Goal: Transaction & Acquisition: Purchase product/service

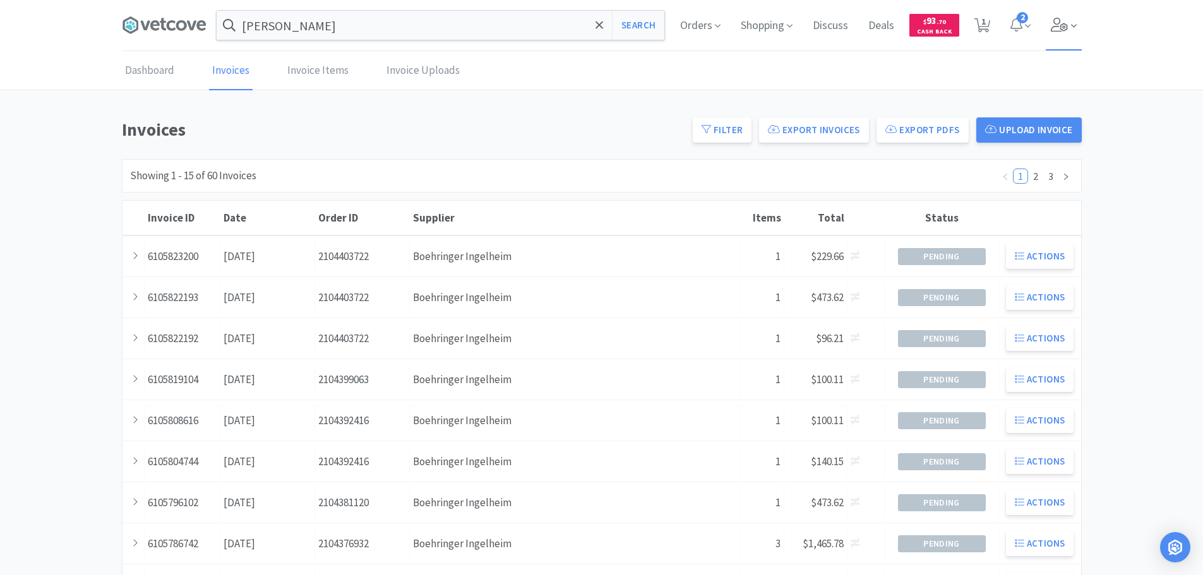
click at [1060, 22] on icon at bounding box center [1059, 25] width 17 height 14
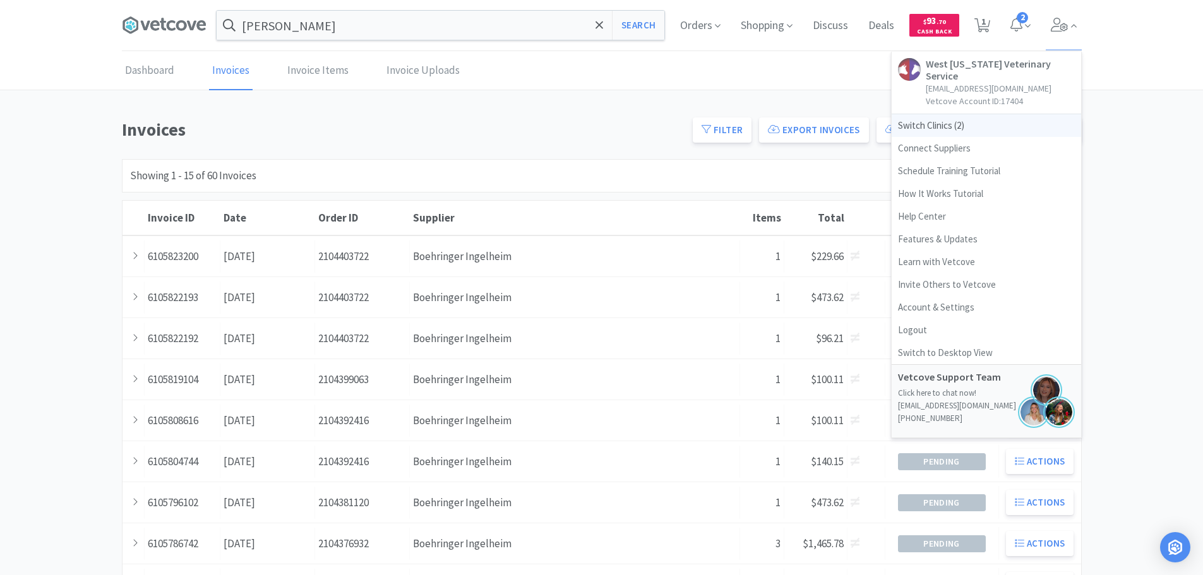
click at [961, 114] on span "Switch Clinics ( 2 )" at bounding box center [986, 125] width 189 height 23
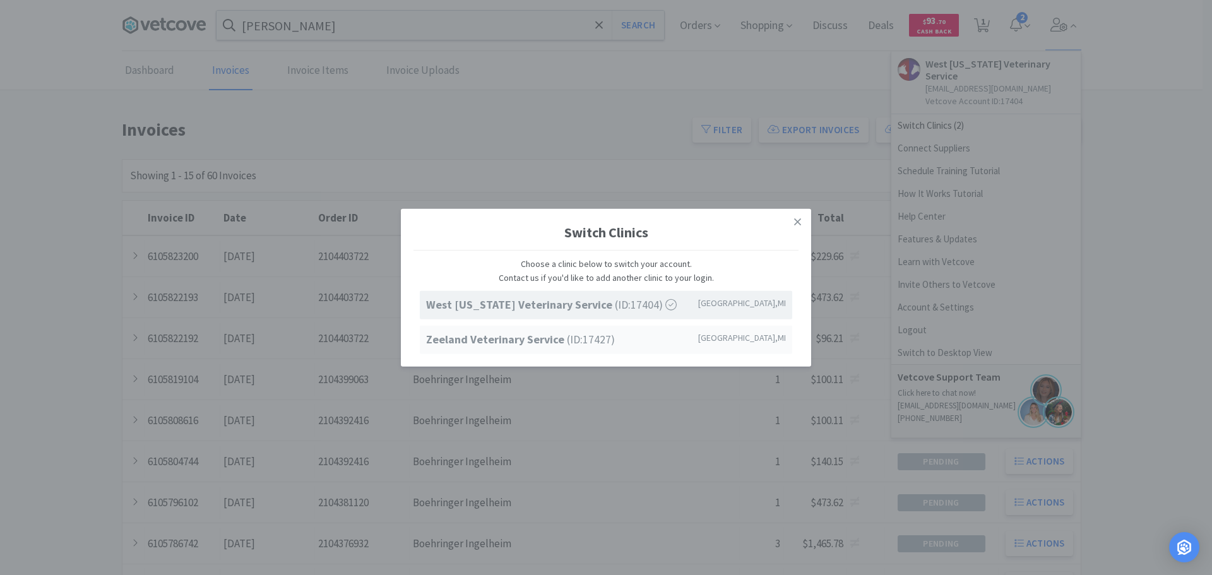
click at [502, 345] on strong "Zeeland Veterinary Service" at bounding box center [496, 339] width 141 height 15
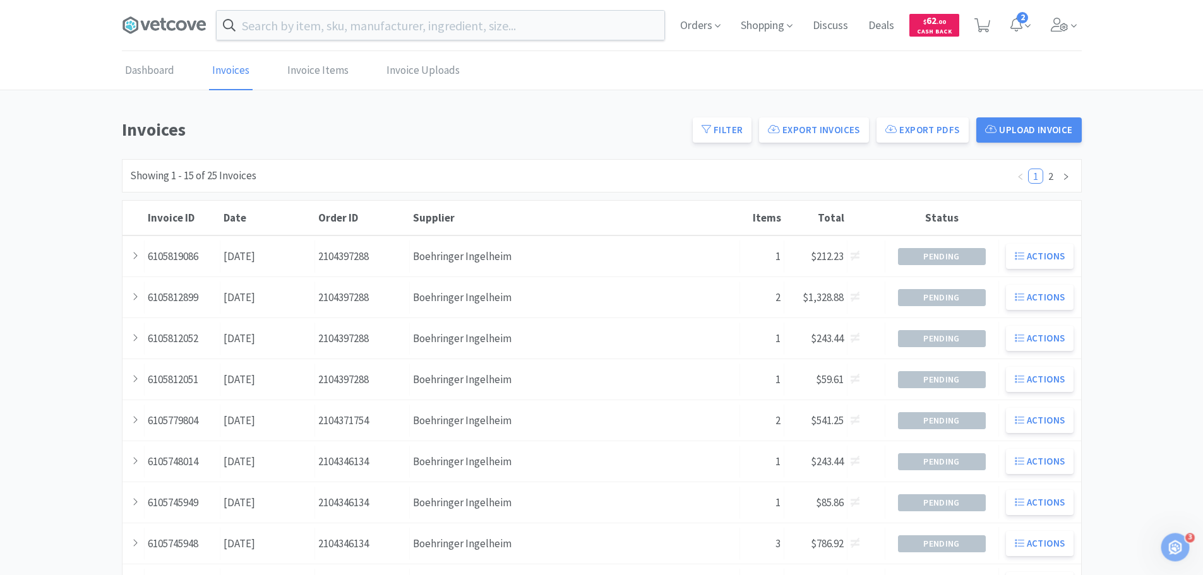
click at [308, 29] on input "text" at bounding box center [441, 25] width 448 height 29
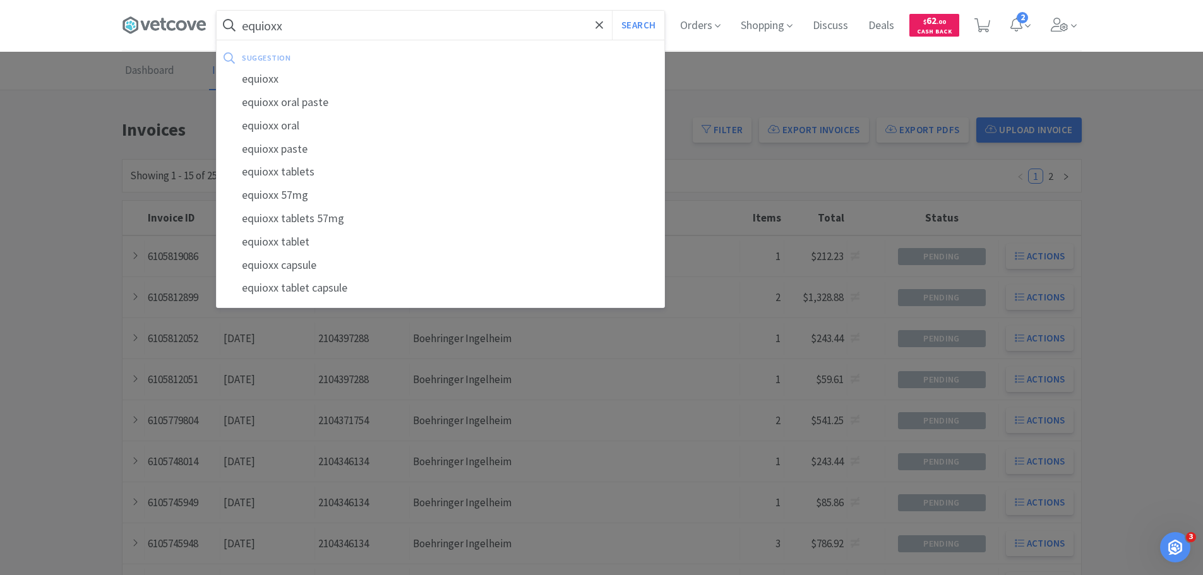
type input "equioxx"
click at [612, 11] on button "Search" at bounding box center [638, 25] width 52 height 29
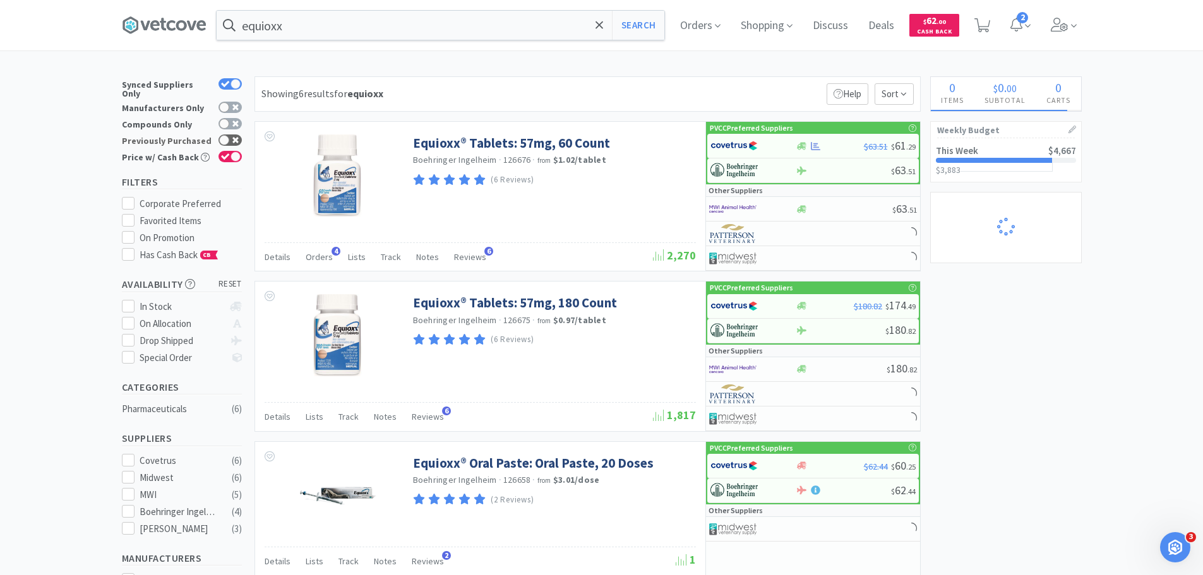
click at [224, 135] on div at bounding box center [224, 140] width 10 height 10
checkbox input "true"
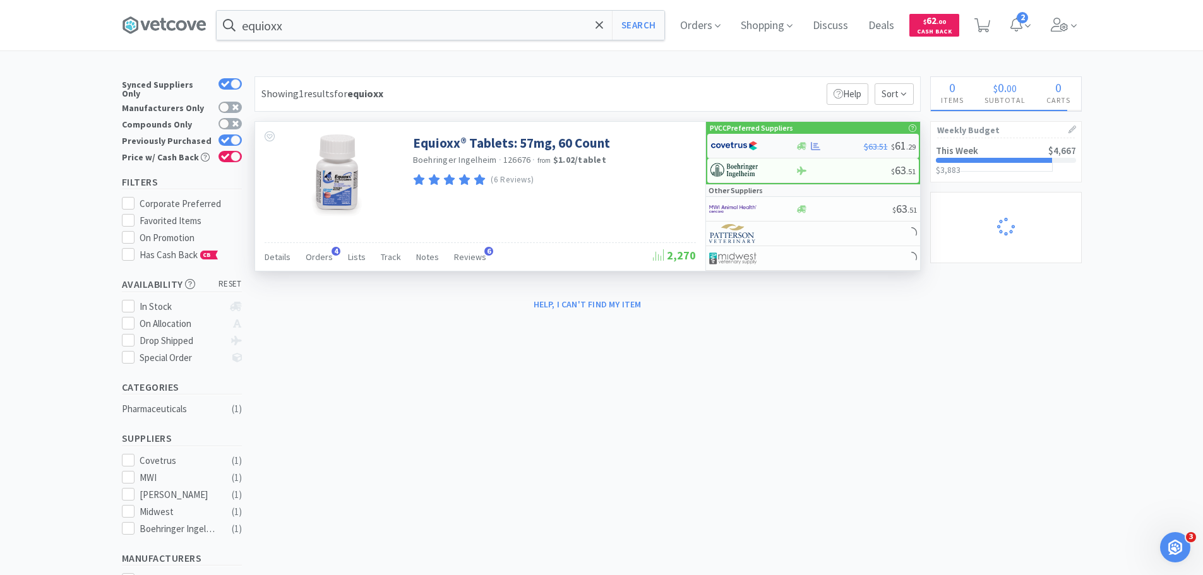
click at [756, 141] on img at bounding box center [733, 145] width 47 height 19
select select "1"
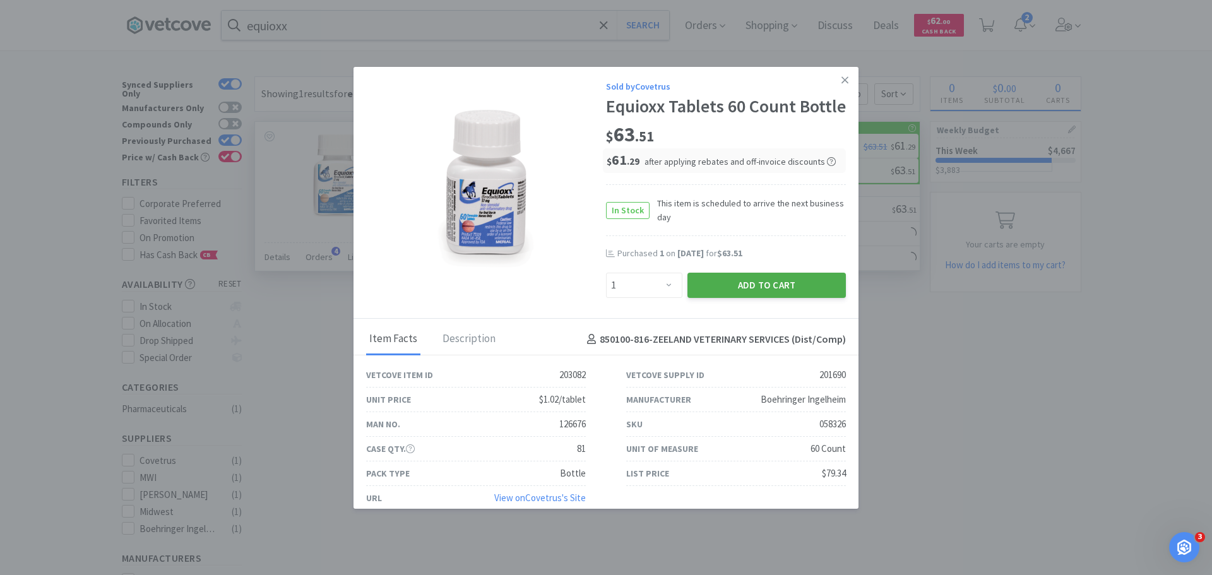
click at [753, 298] on button "Add to Cart" at bounding box center [767, 285] width 158 height 25
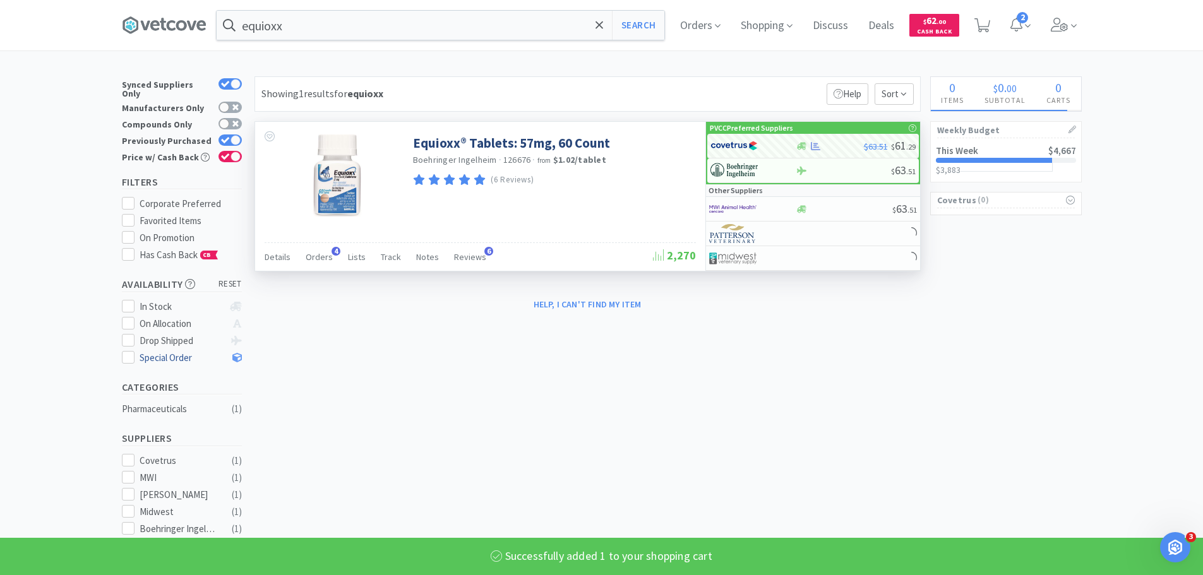
select select "1"
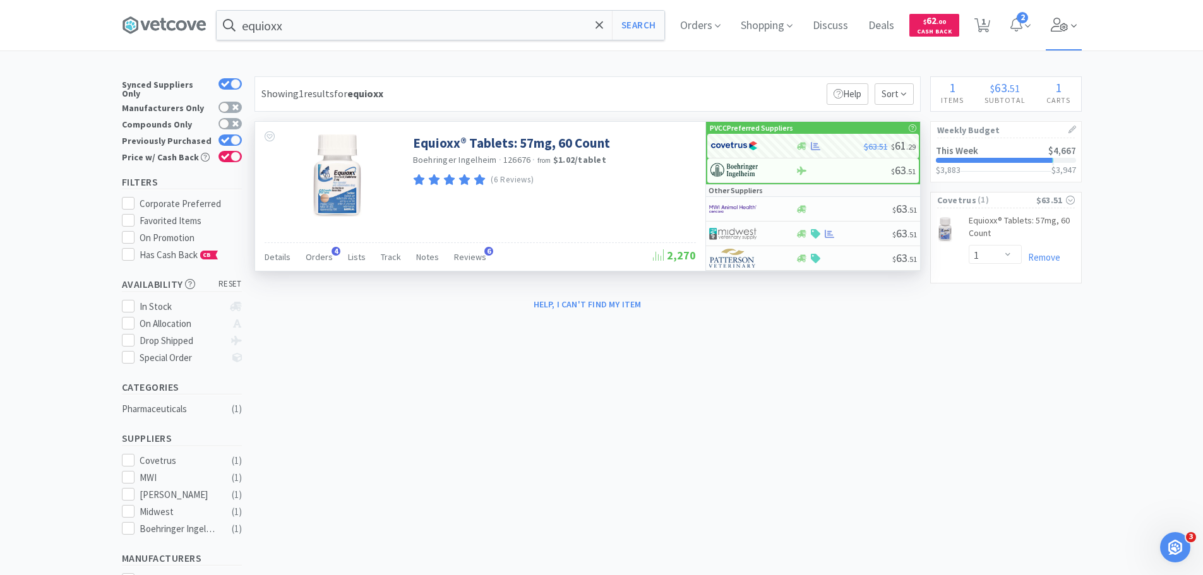
click at [1060, 20] on icon at bounding box center [1060, 25] width 18 height 14
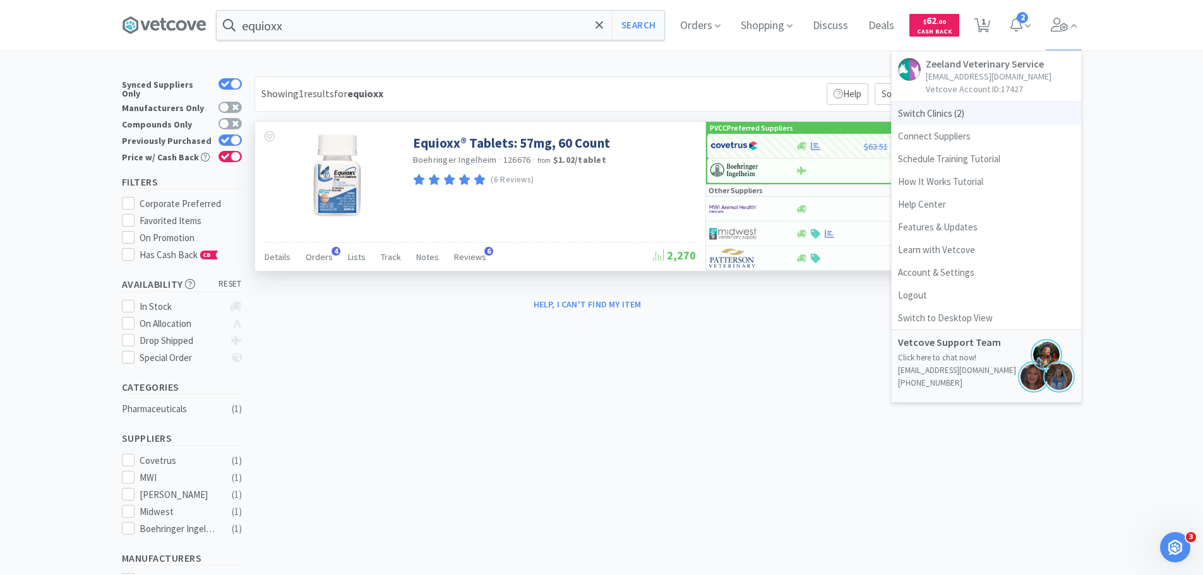
click at [957, 109] on span "Switch Clinics ( 2 )" at bounding box center [986, 113] width 189 height 23
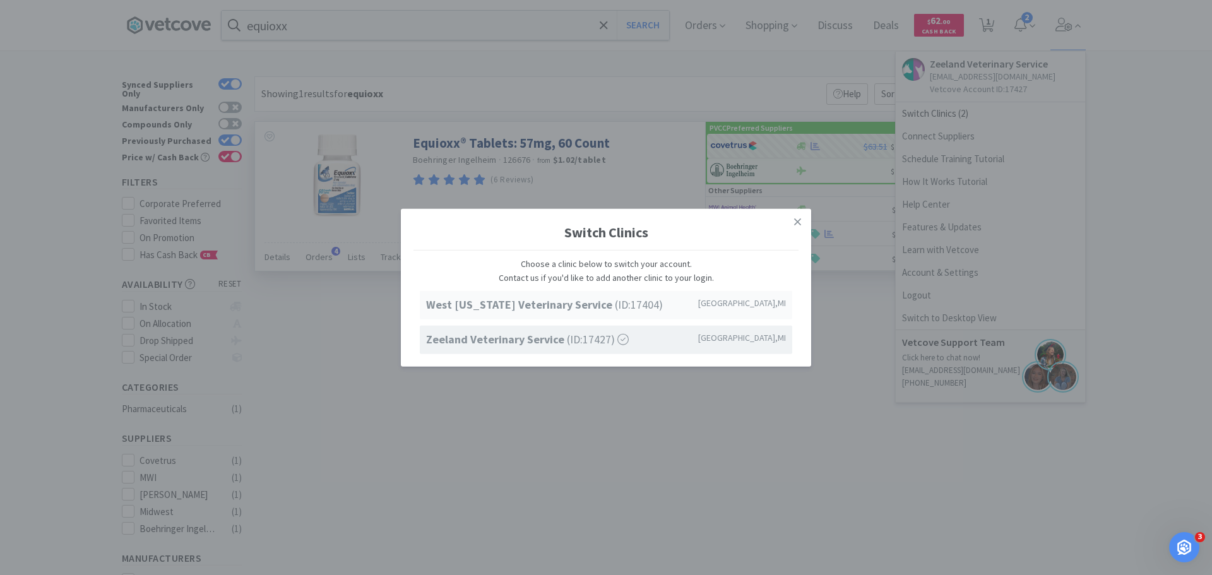
click at [571, 305] on strong "West Michigan Veterinary Service" at bounding box center [520, 304] width 189 height 15
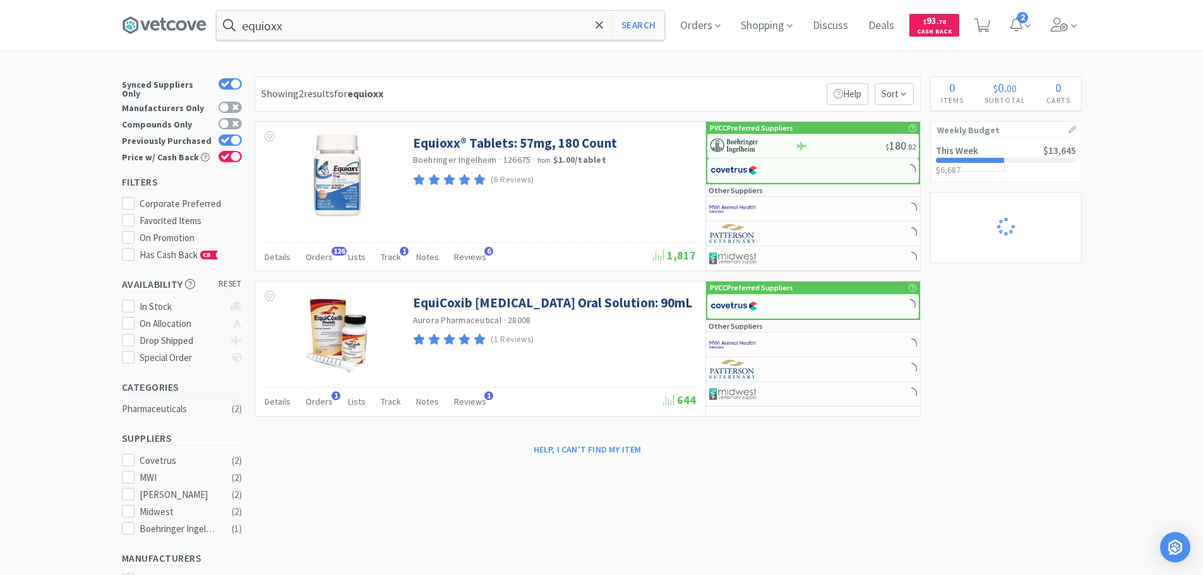
select select "1"
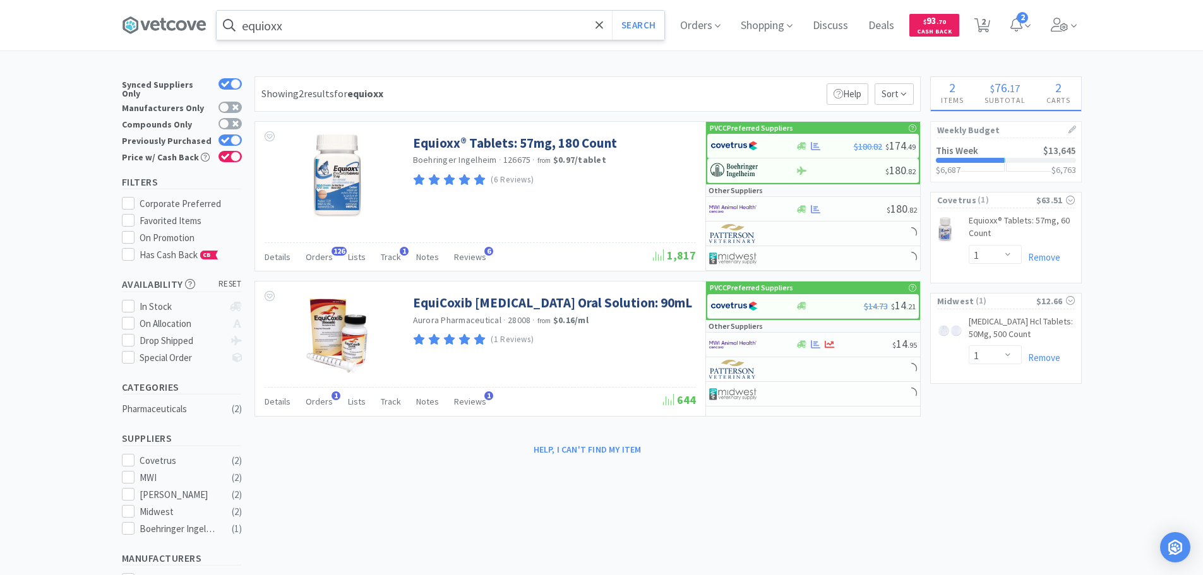
click at [444, 24] on input "equioxx" at bounding box center [441, 25] width 448 height 29
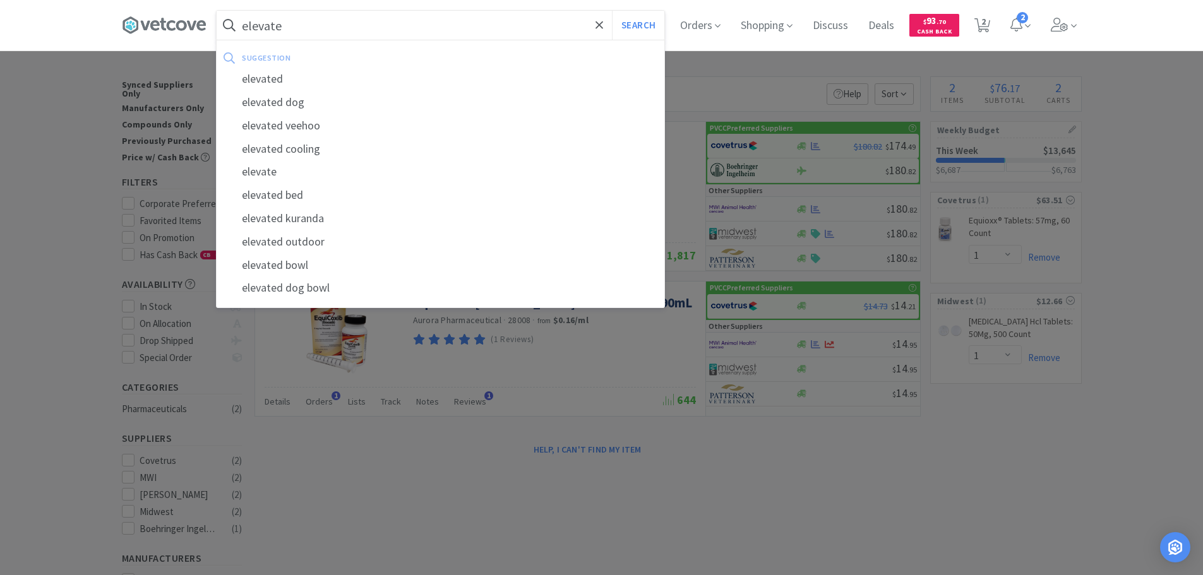
type input "elevate"
click at [612, 11] on button "Search" at bounding box center [638, 25] width 52 height 29
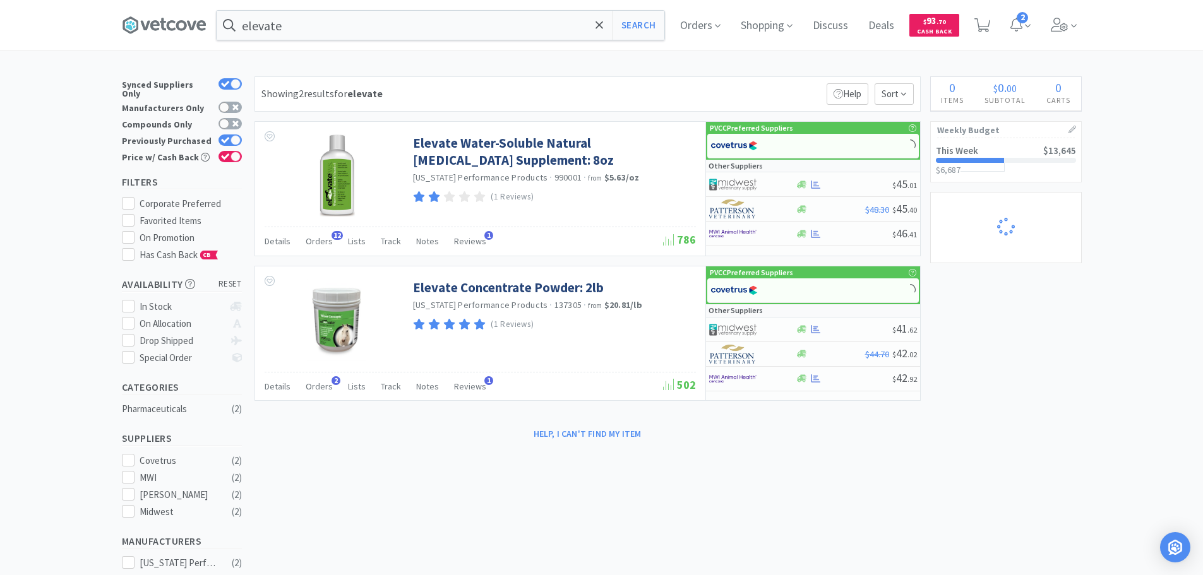
select select "1"
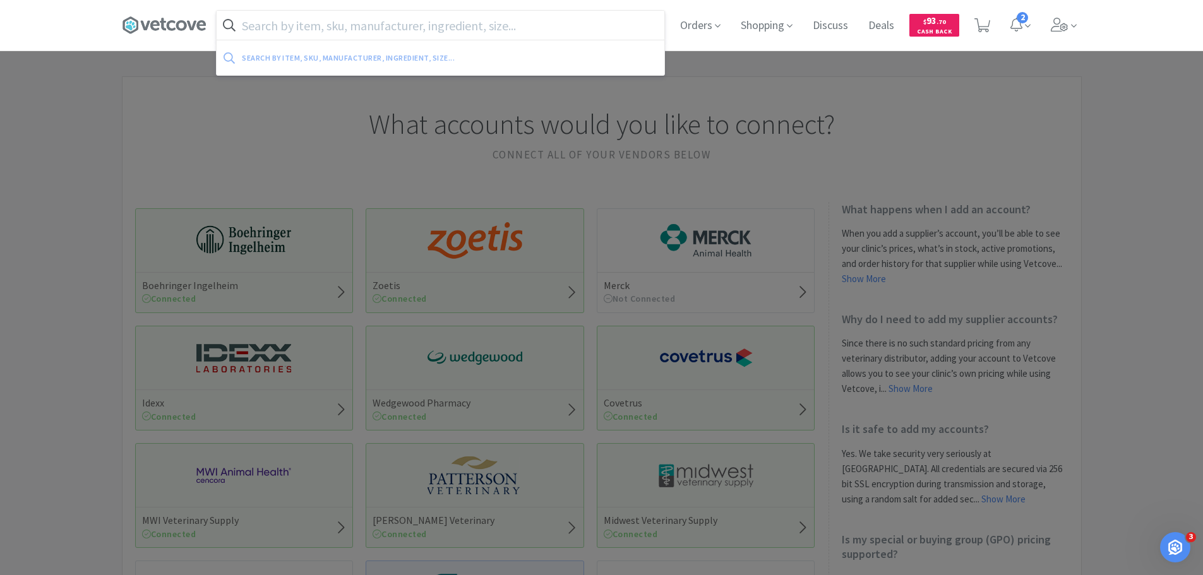
click at [459, 25] on input "text" at bounding box center [441, 25] width 448 height 29
type input "w"
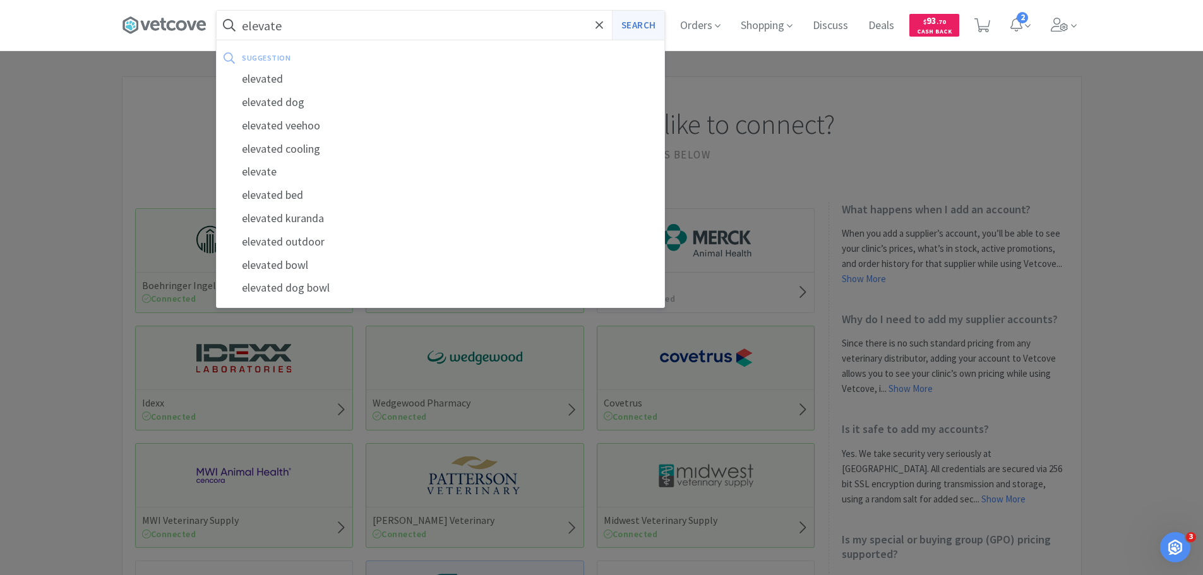
type input "elevate"
click at [645, 27] on button "Search" at bounding box center [638, 25] width 52 height 29
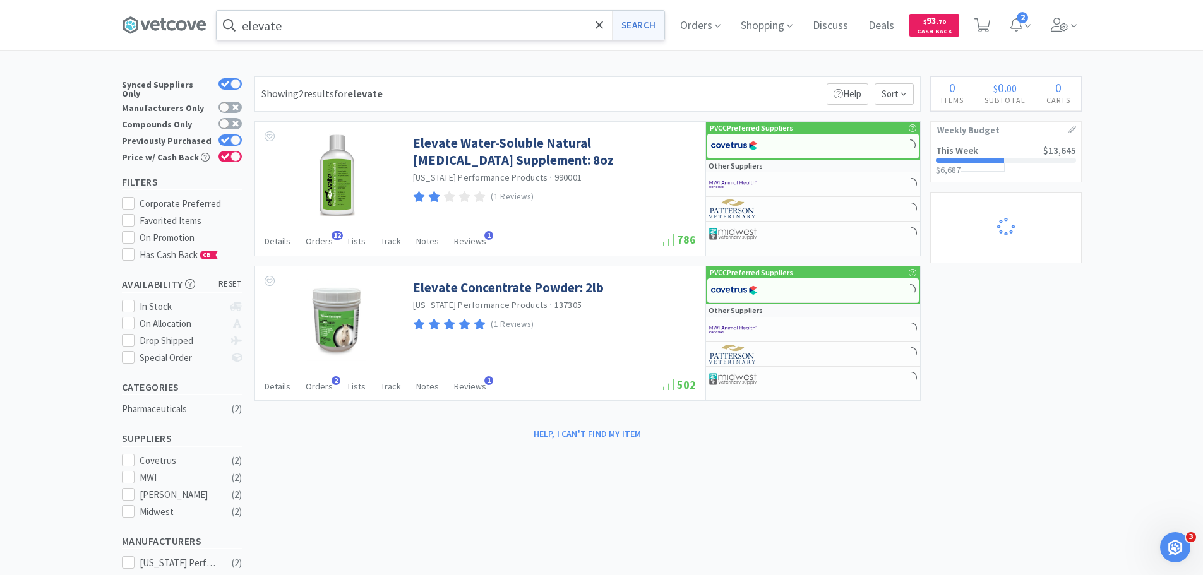
select select "1"
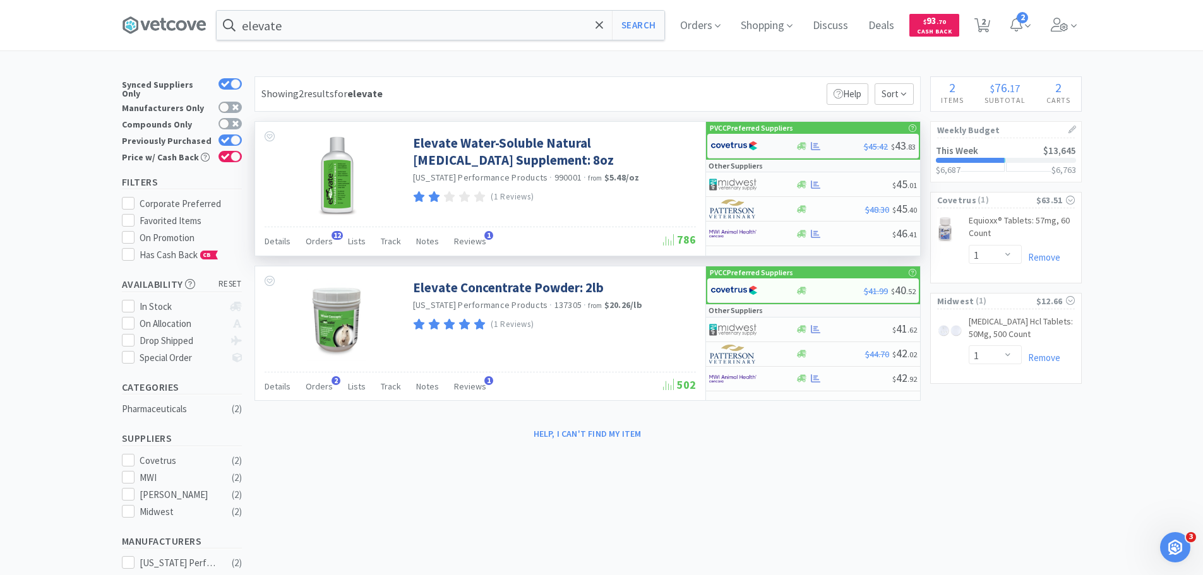
click at [792, 146] on div at bounding box center [752, 145] width 85 height 21
select select "1"
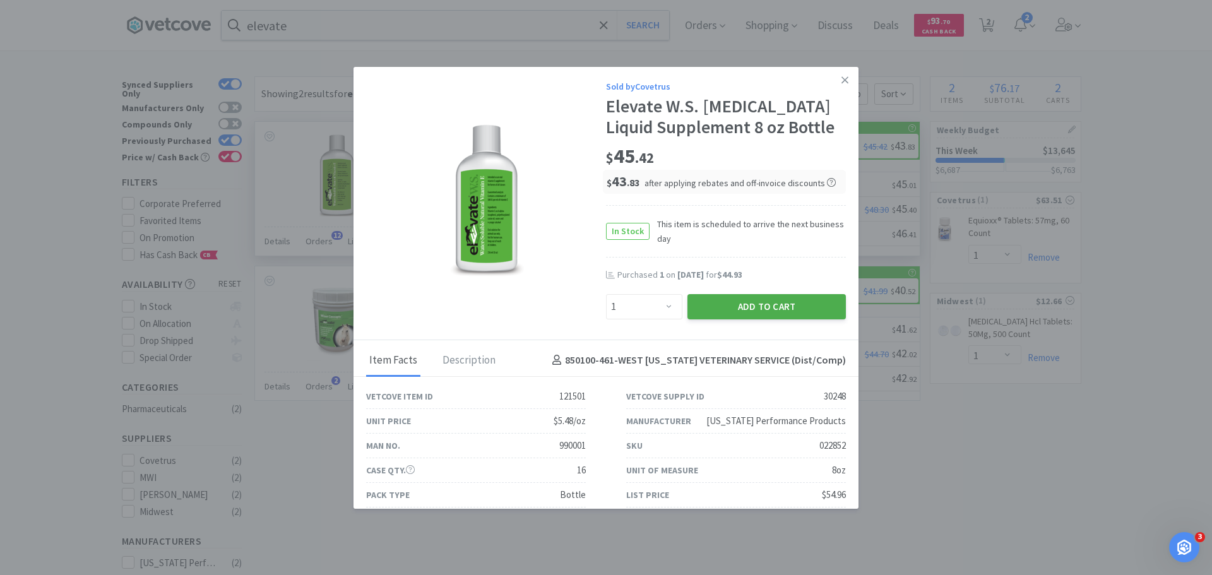
click at [763, 302] on button "Add to Cart" at bounding box center [767, 306] width 158 height 25
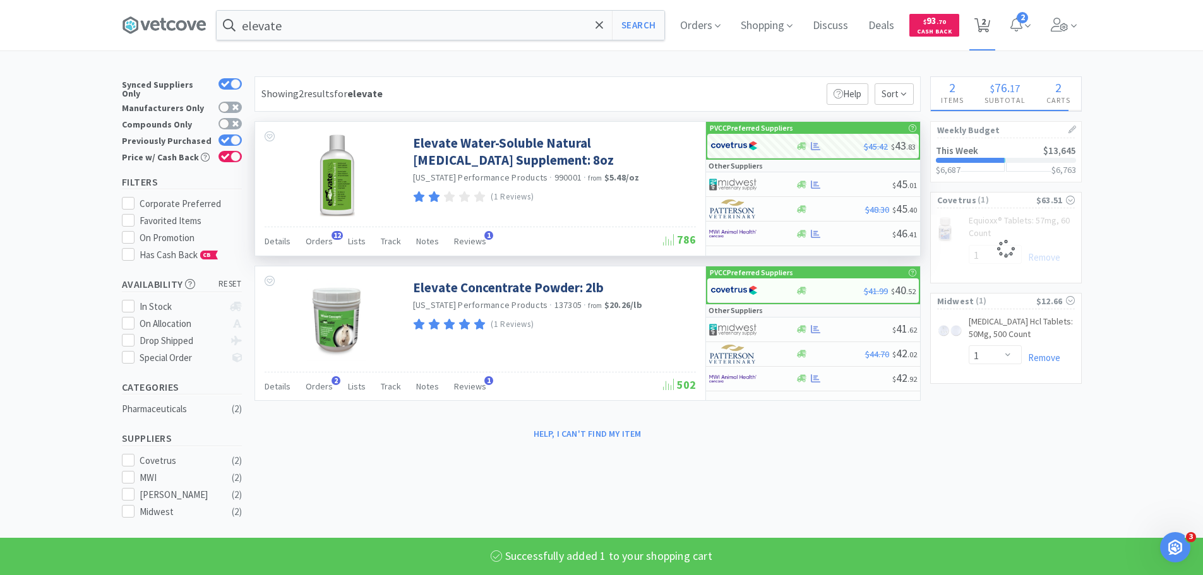
select select "1"
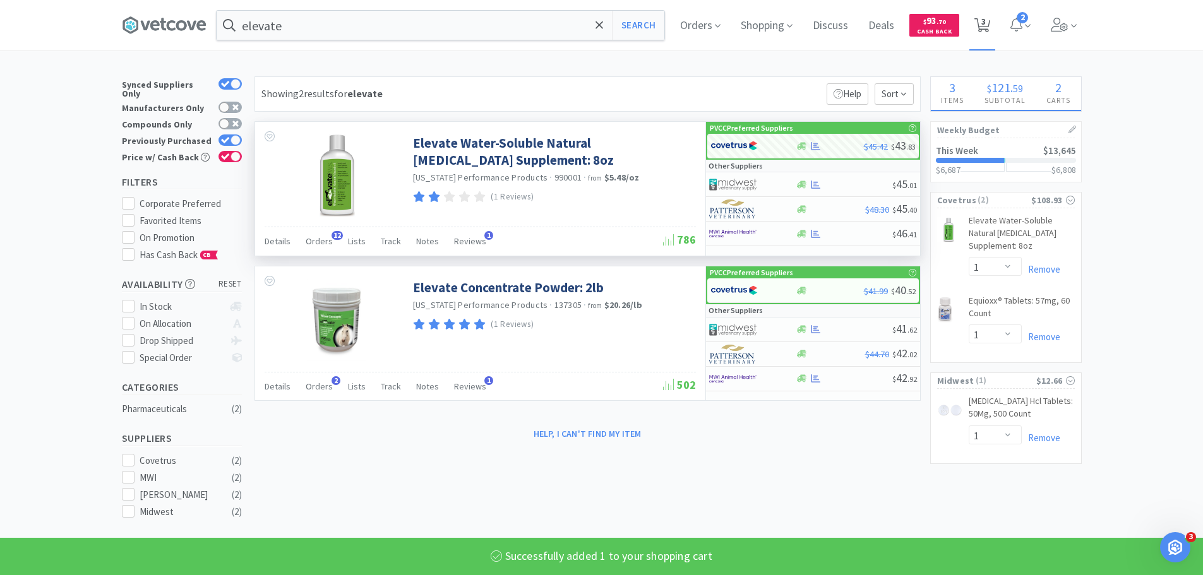
click at [984, 18] on icon at bounding box center [982, 25] width 16 height 14
select select "1"
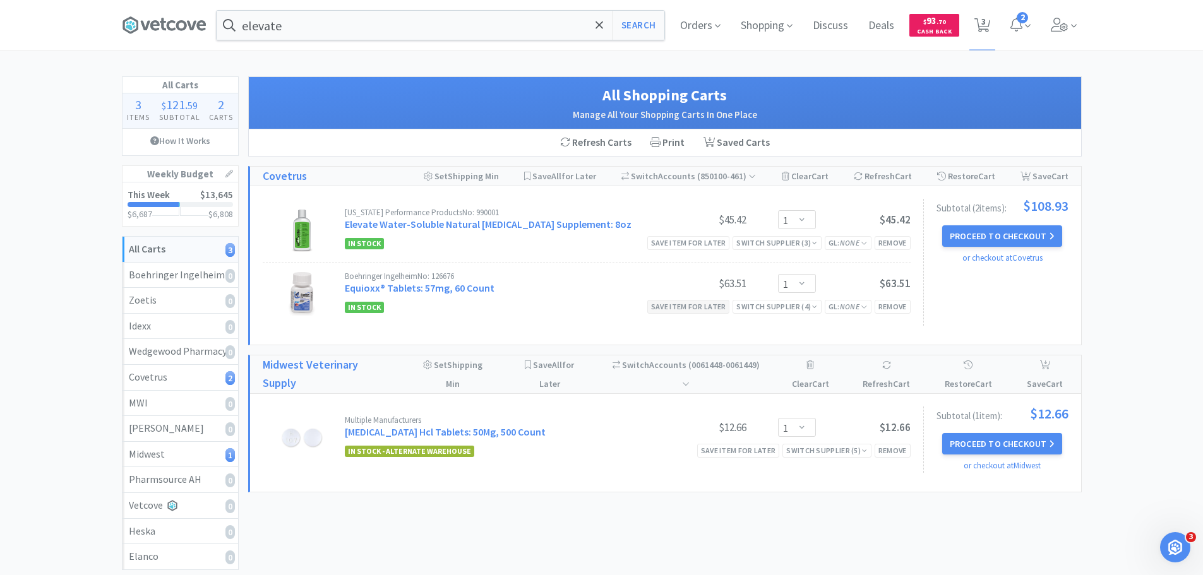
click at [676, 308] on div "Save item for later" at bounding box center [688, 306] width 83 height 13
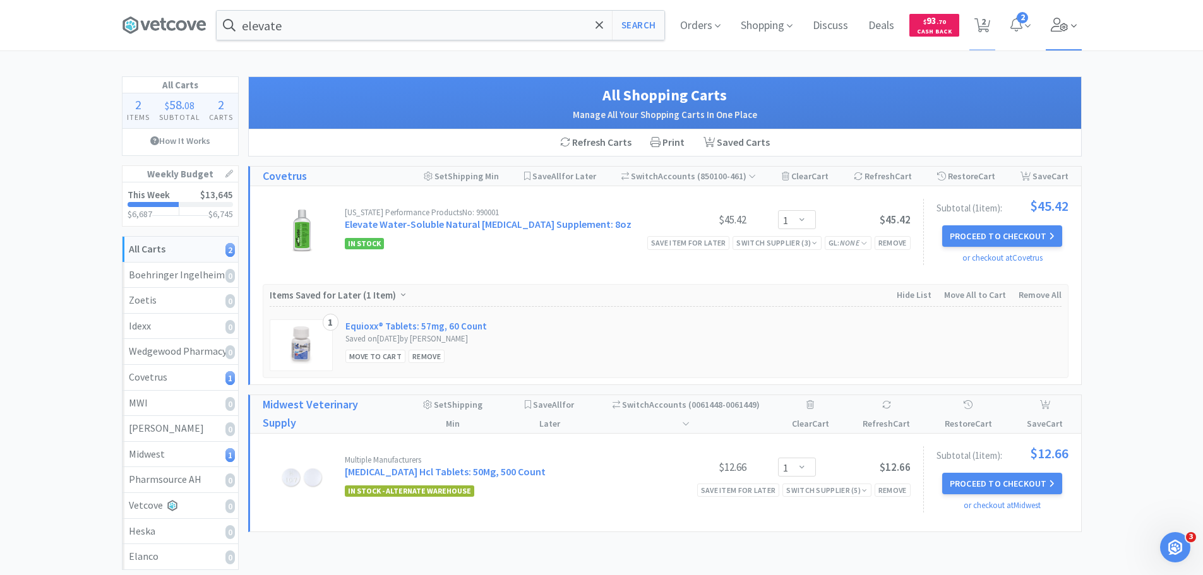
click at [1061, 20] on icon at bounding box center [1060, 25] width 18 height 14
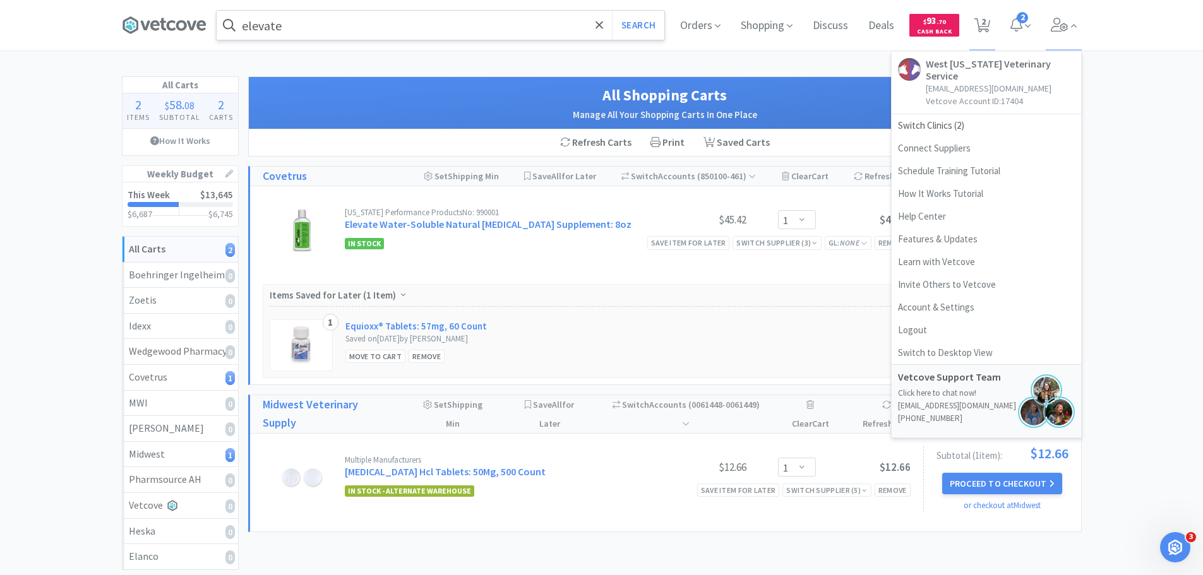
click at [458, 11] on input "elevate" at bounding box center [441, 25] width 448 height 29
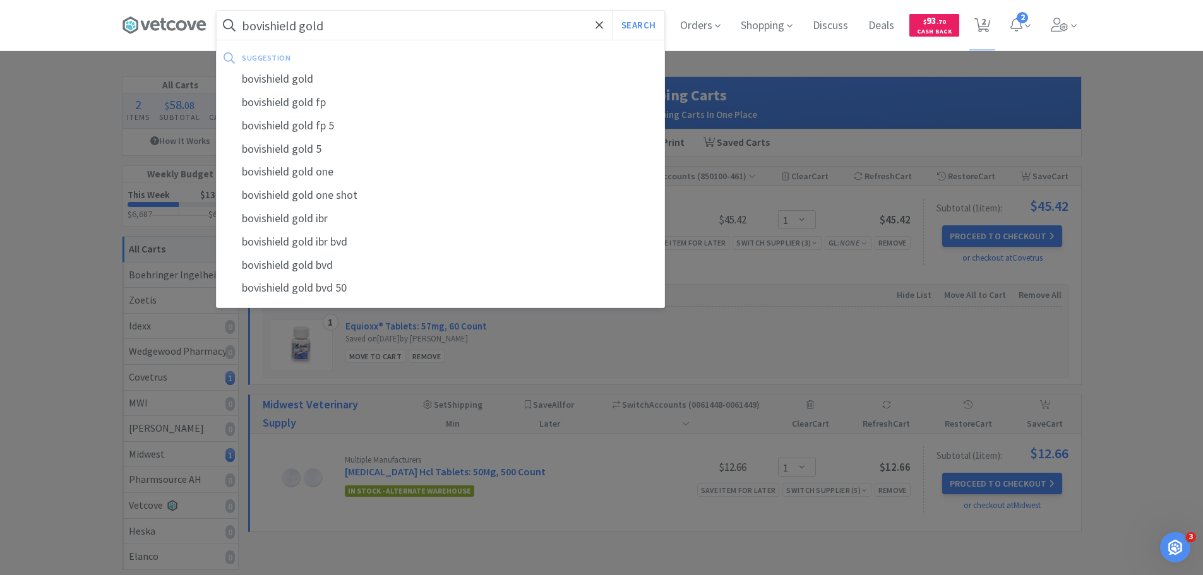
type input "bovishield gold"
click at [612, 11] on button "Search" at bounding box center [638, 25] width 52 height 29
select select "1"
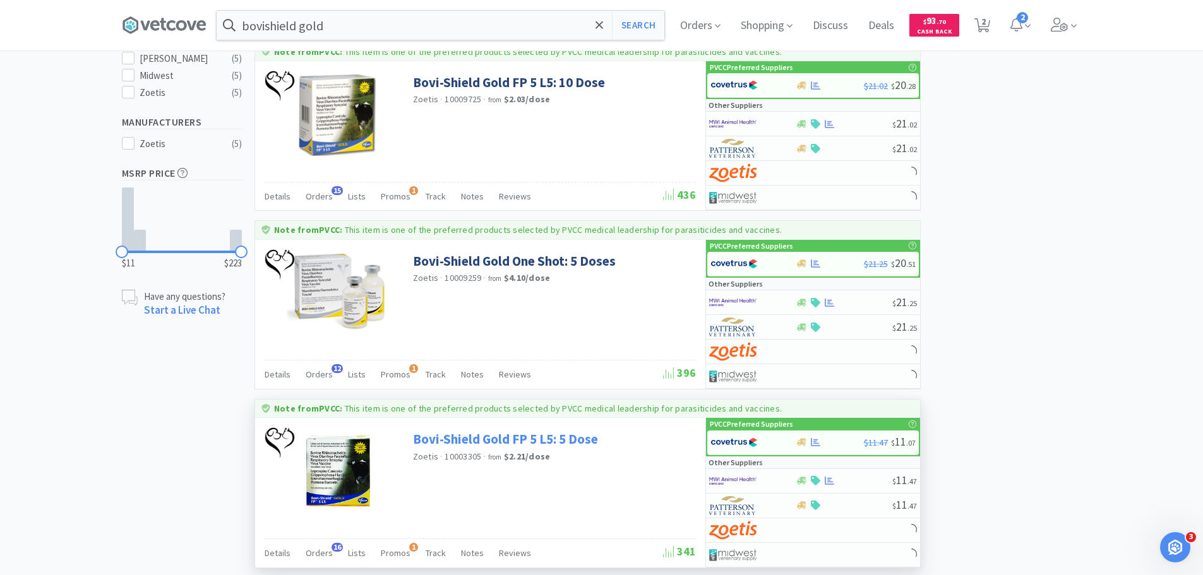
scroll to position [505, 0]
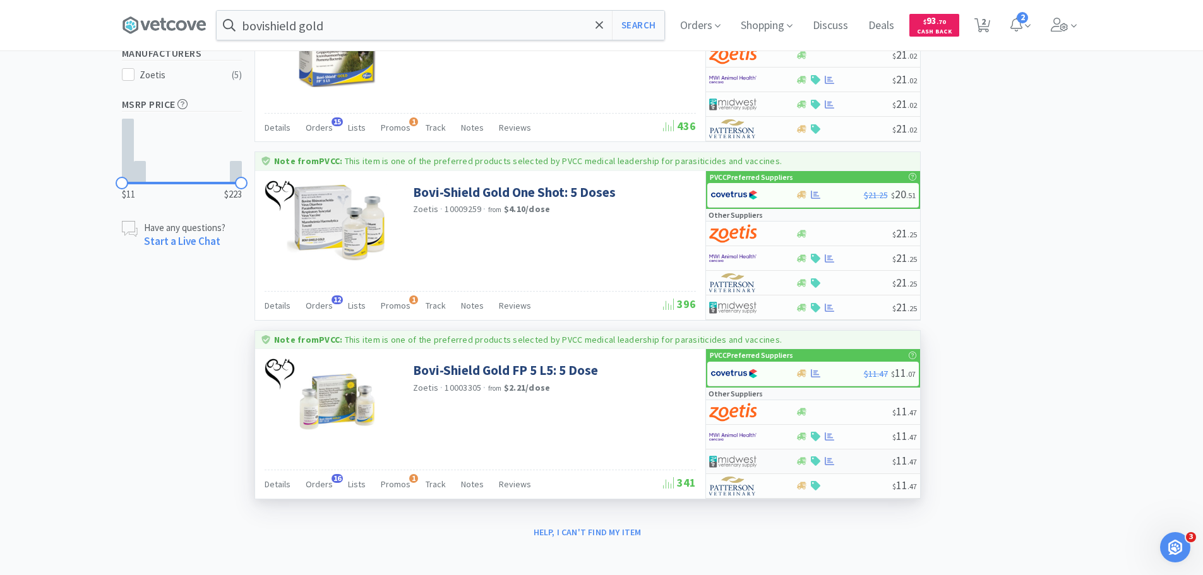
click at [746, 454] on img at bounding box center [732, 461] width 47 height 19
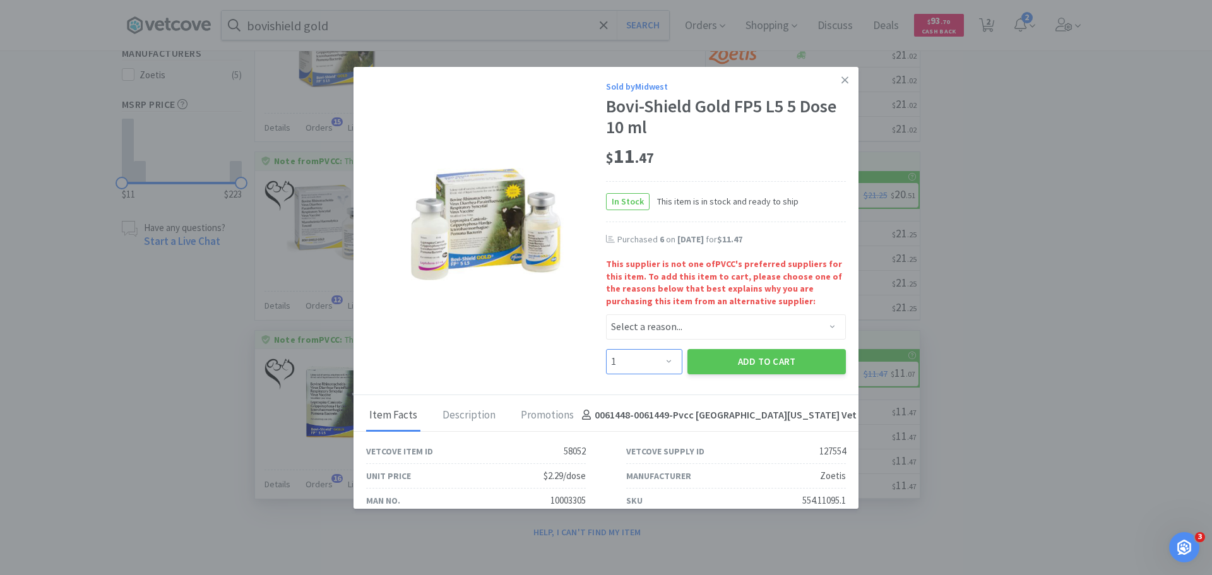
click at [662, 373] on select "Enter Quantity 1 2 3 4 5 6 7 8 9 10 11 12 13 14 15 16 17 18 19 20 Enter Quantity" at bounding box center [644, 361] width 76 height 25
select select "6"
click at [606, 349] on select "Enter Quantity 1 2 3 4 5 6 7 8 9 10 11 12 13 14 15 16 17 18 19 20 Enter Quantity" at bounding box center [644, 361] width 76 height 25
click at [648, 325] on select "Select a reason... Availability - This item is out of stock at the preferred su…" at bounding box center [726, 326] width 240 height 25
select select "shipping_time"
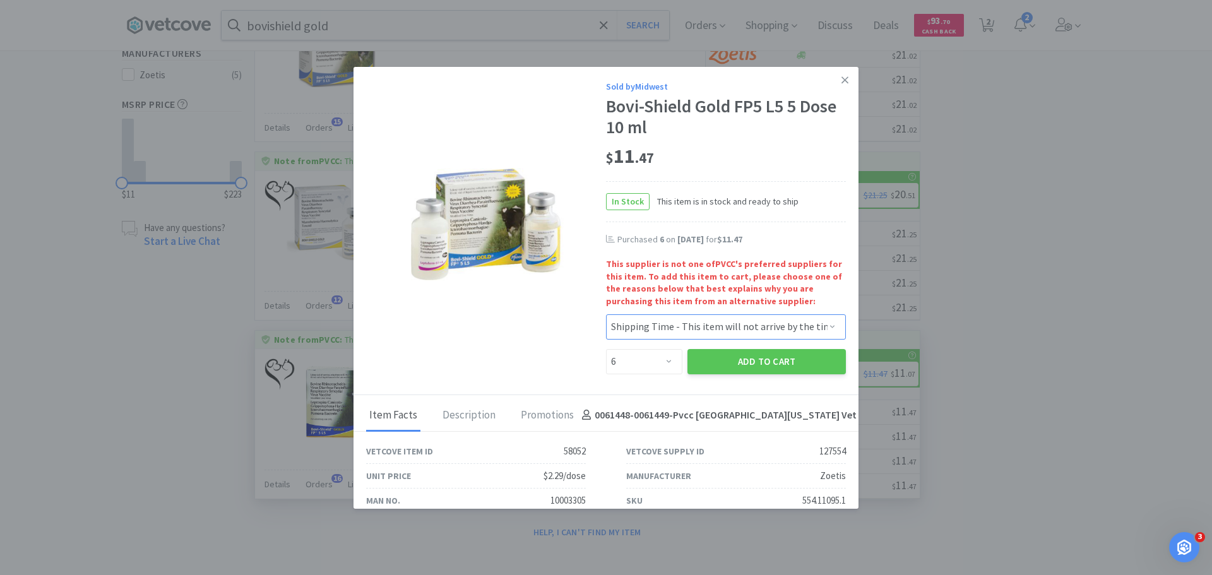
click at [606, 314] on select "Select a reason... Availability - This item is out of stock at the preferred su…" at bounding box center [726, 326] width 240 height 25
click at [725, 366] on button "Add to Cart" at bounding box center [767, 361] width 158 height 25
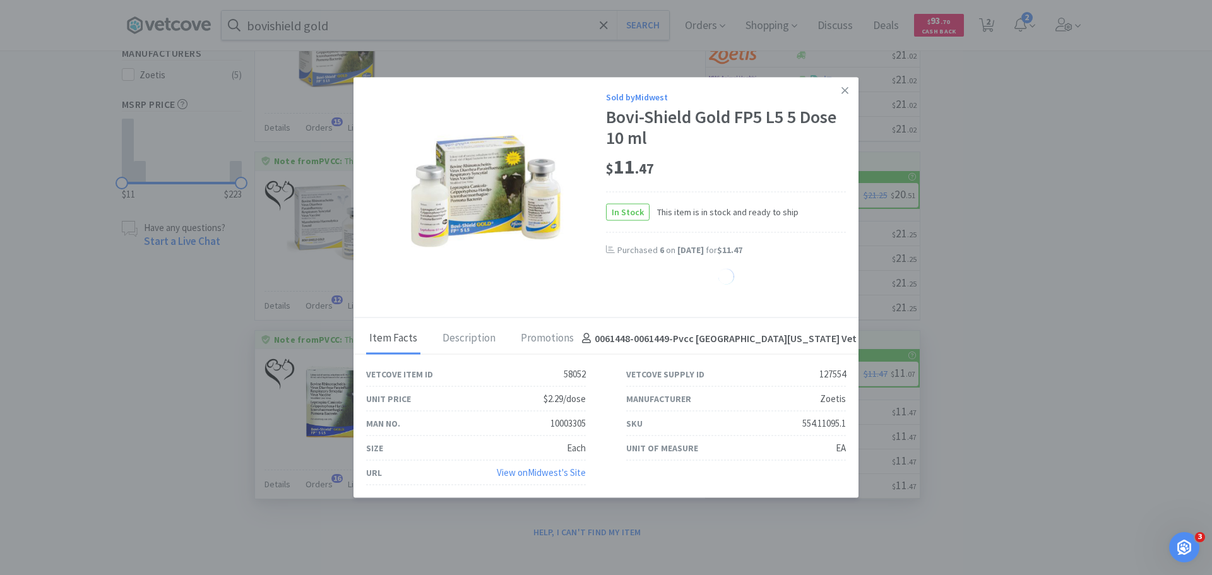
select select "6"
select select "1"
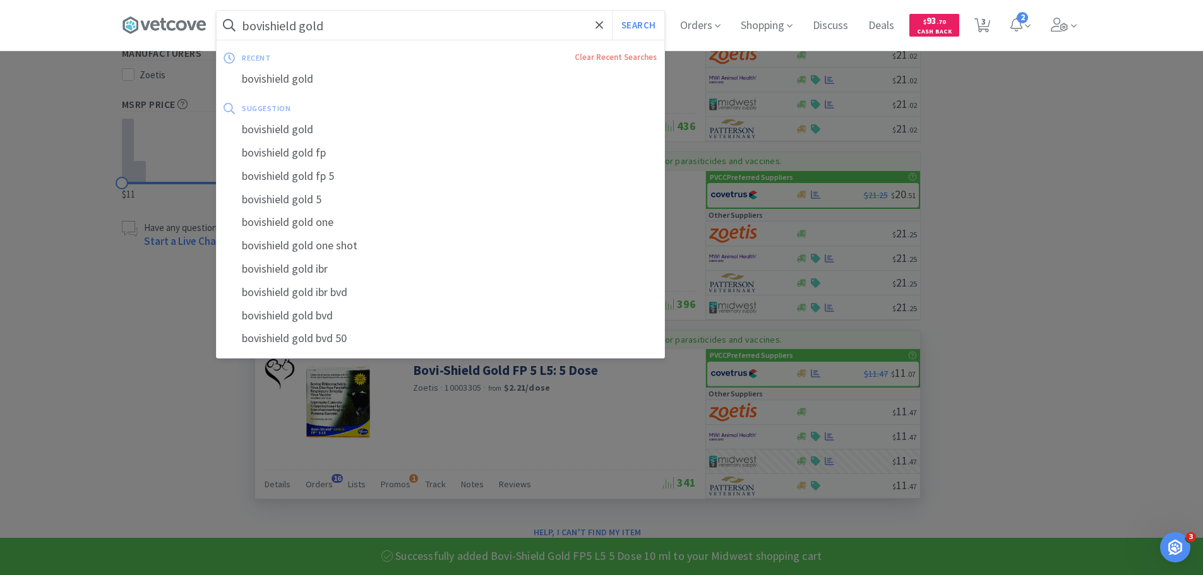
click at [403, 29] on input "bovishield gold" at bounding box center [441, 25] width 448 height 29
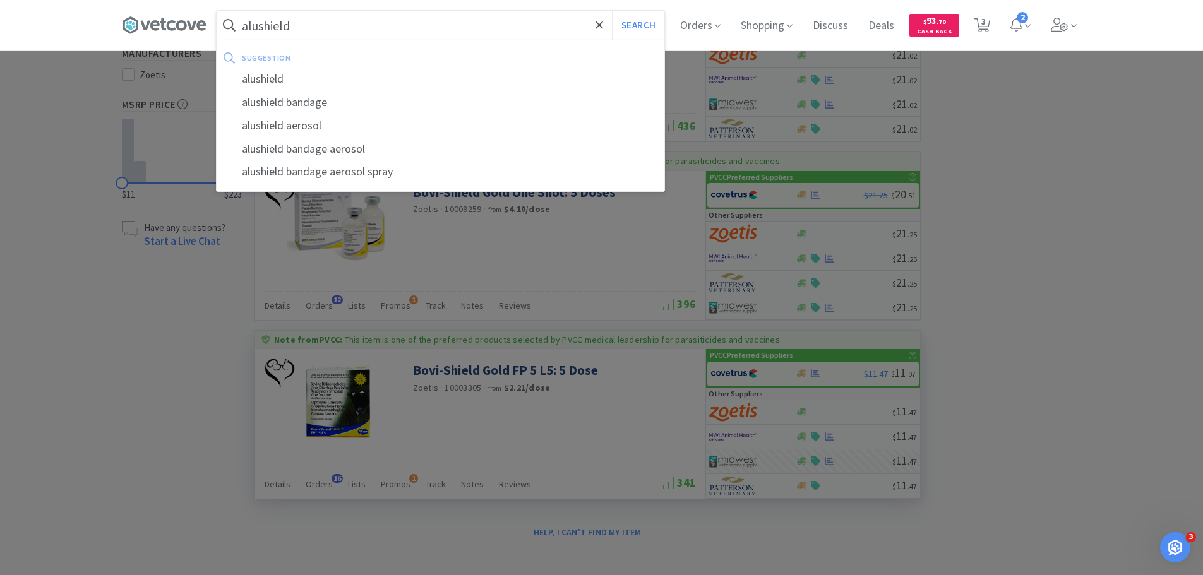
type input "alushield"
click at [612, 11] on button "Search" at bounding box center [638, 25] width 52 height 29
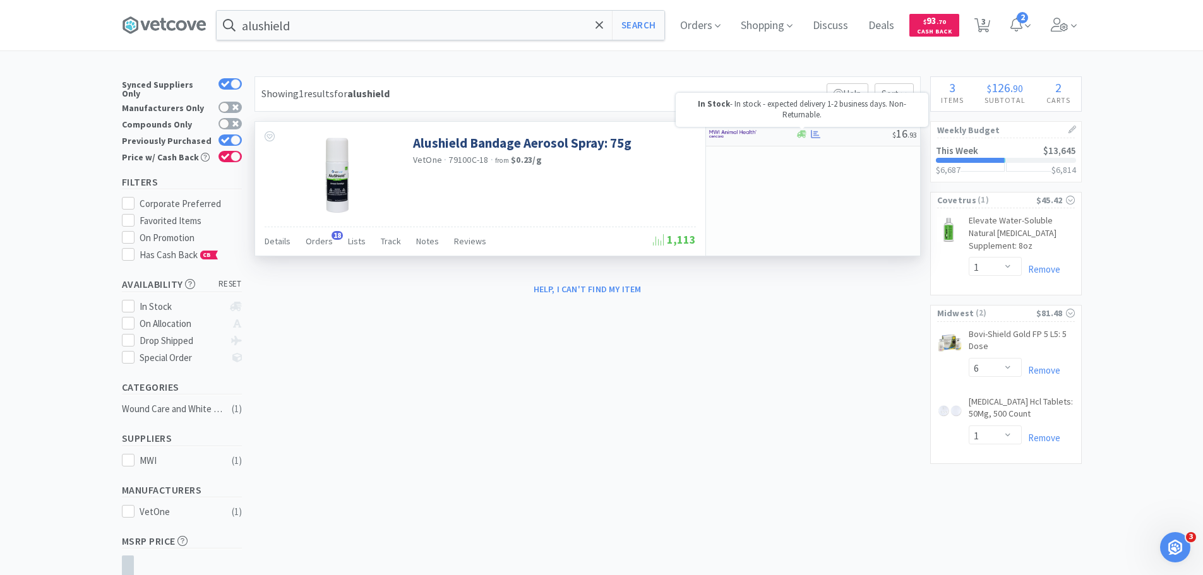
click at [797, 130] on icon at bounding box center [801, 133] width 9 height 9
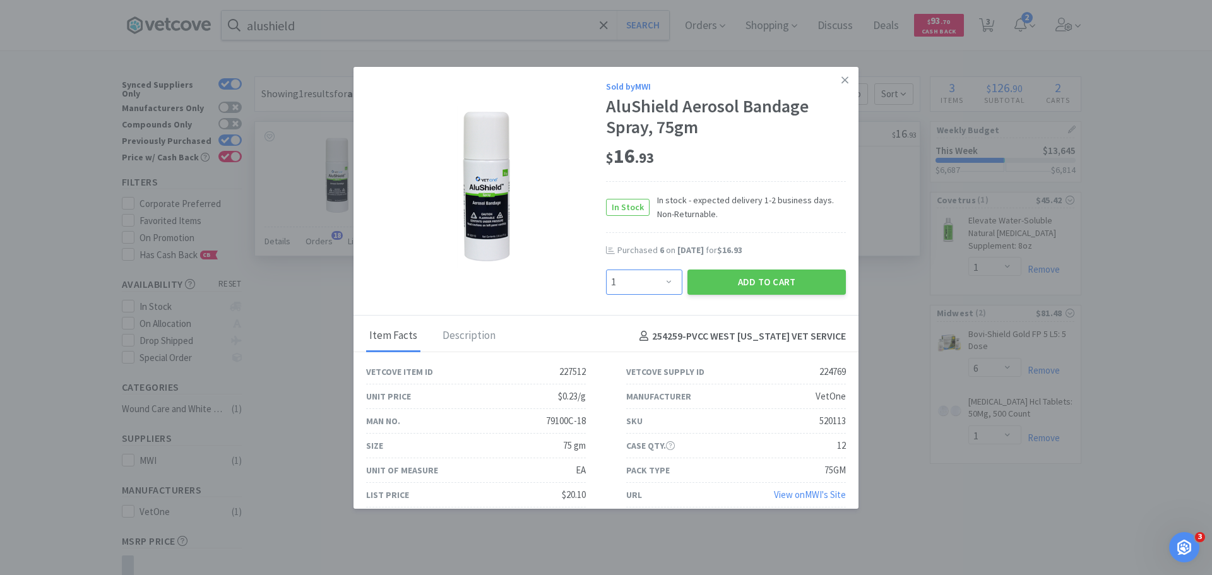
drag, startPoint x: 648, startPoint y: 277, endPoint x: 648, endPoint y: 270, distance: 6.9
click at [648, 277] on select "Enter Quantity 1 2 3 4 5 6 7 8 9 10 11 12 13 14 15 16 17 18 19 20 Enter Quantity" at bounding box center [644, 282] width 76 height 25
select select "3"
click at [606, 270] on select "Enter Quantity 1 2 3 4 5 6 7 8 9 10 11 12 13 14 15 16 17 18 19 20 Enter Quantity" at bounding box center [644, 282] width 76 height 25
click at [765, 287] on button "Add to Cart" at bounding box center [767, 282] width 158 height 25
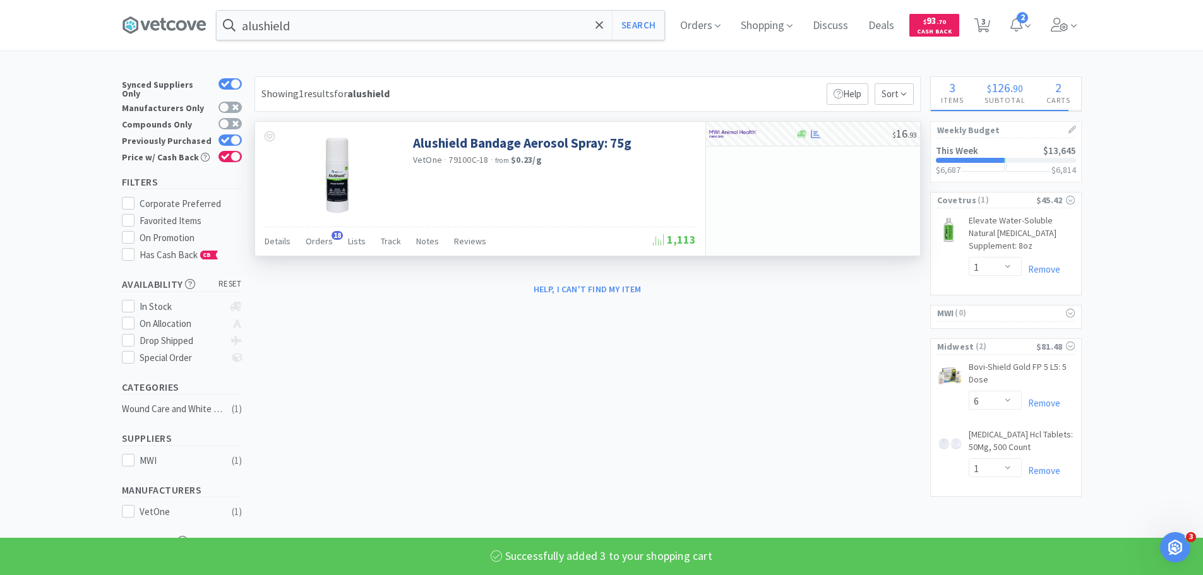
select select "3"
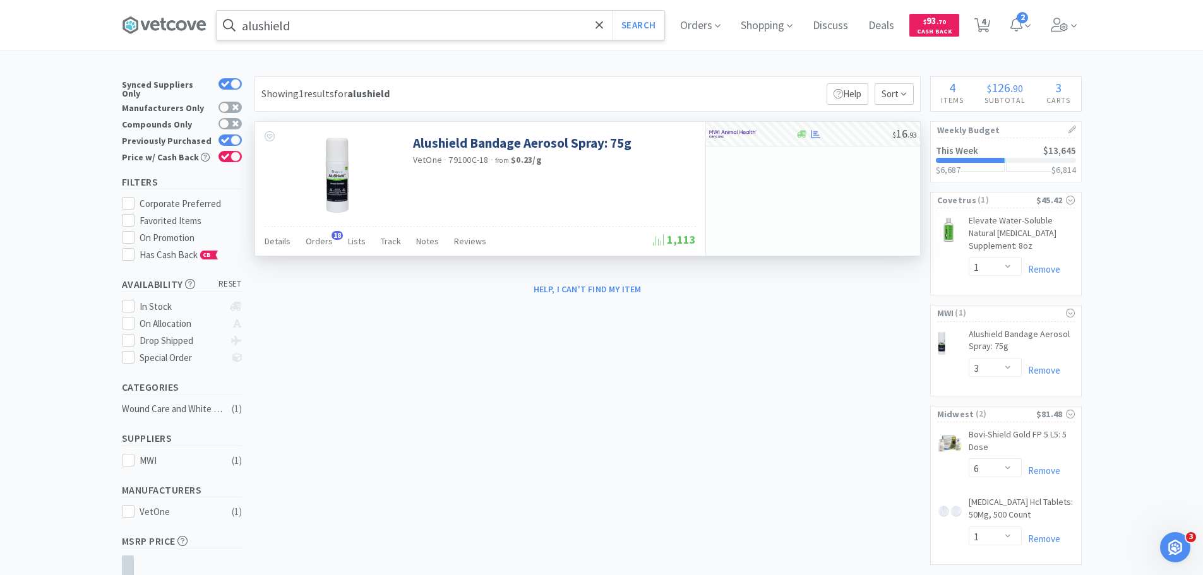
click at [328, 17] on input "alushield" at bounding box center [441, 25] width 448 height 29
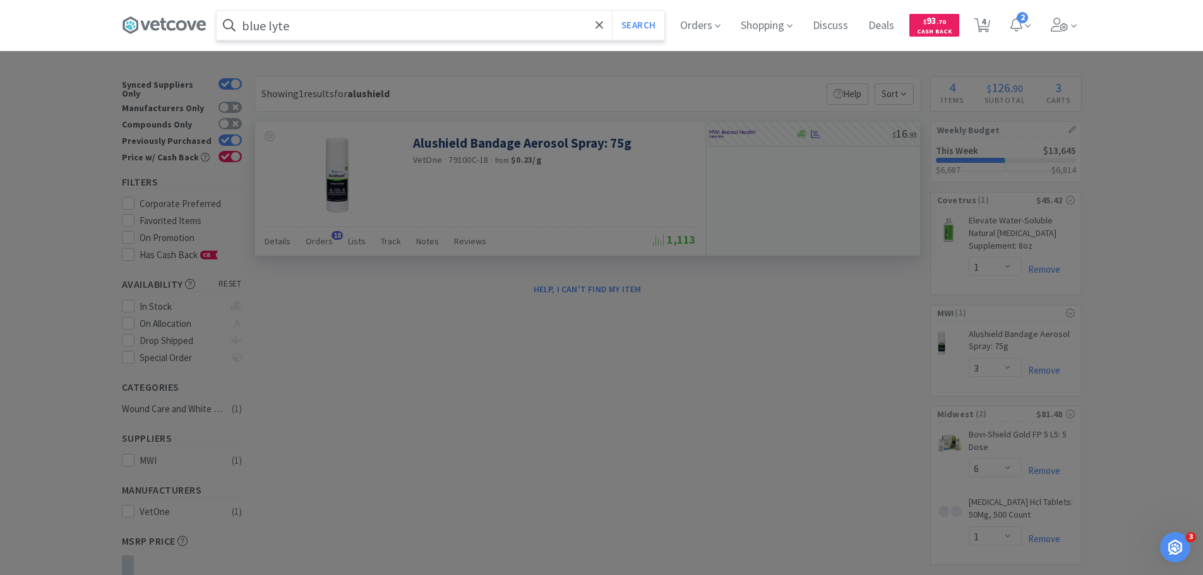
click at [612, 11] on button "Search" at bounding box center [638, 25] width 52 height 29
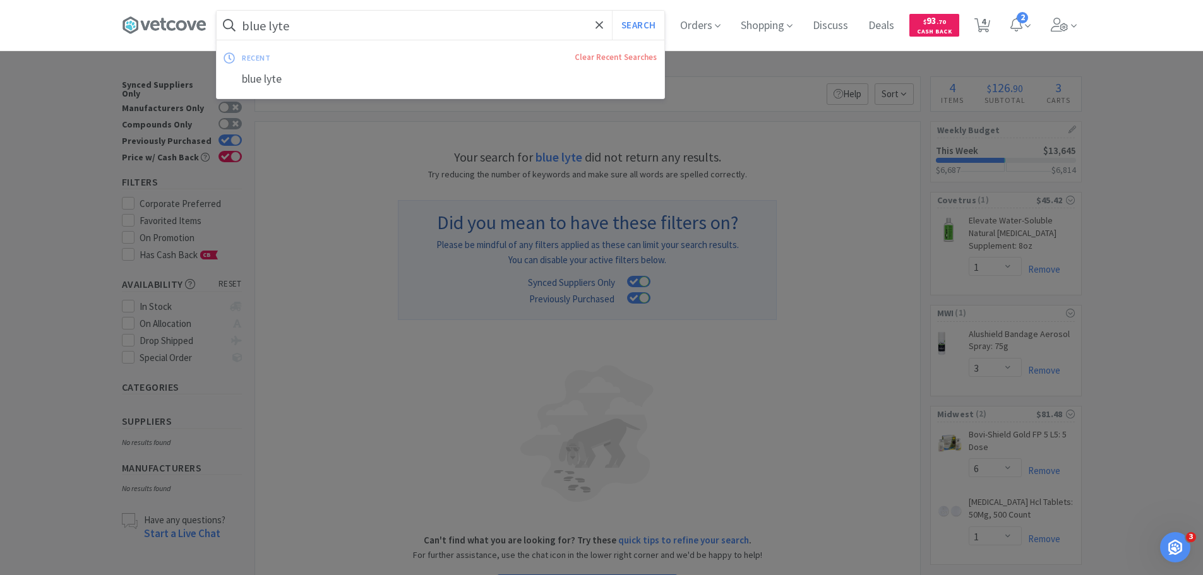
click at [276, 31] on input "blue lyte" at bounding box center [441, 25] width 448 height 29
click at [301, 27] on input "blue lyte" at bounding box center [441, 25] width 448 height 29
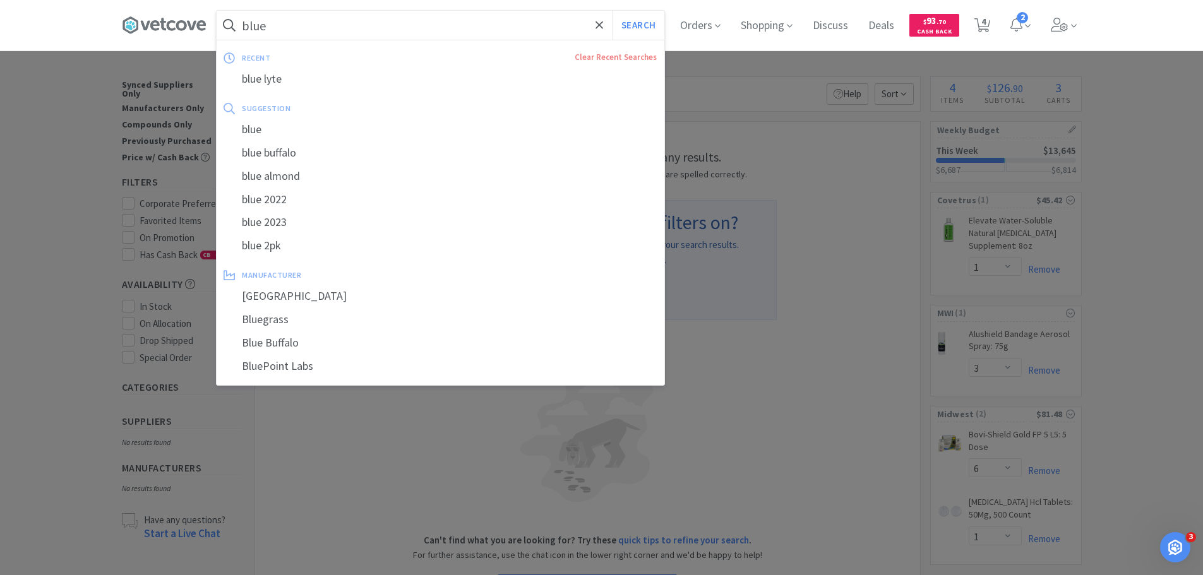
click at [612, 11] on button "Search" at bounding box center [638, 25] width 52 height 29
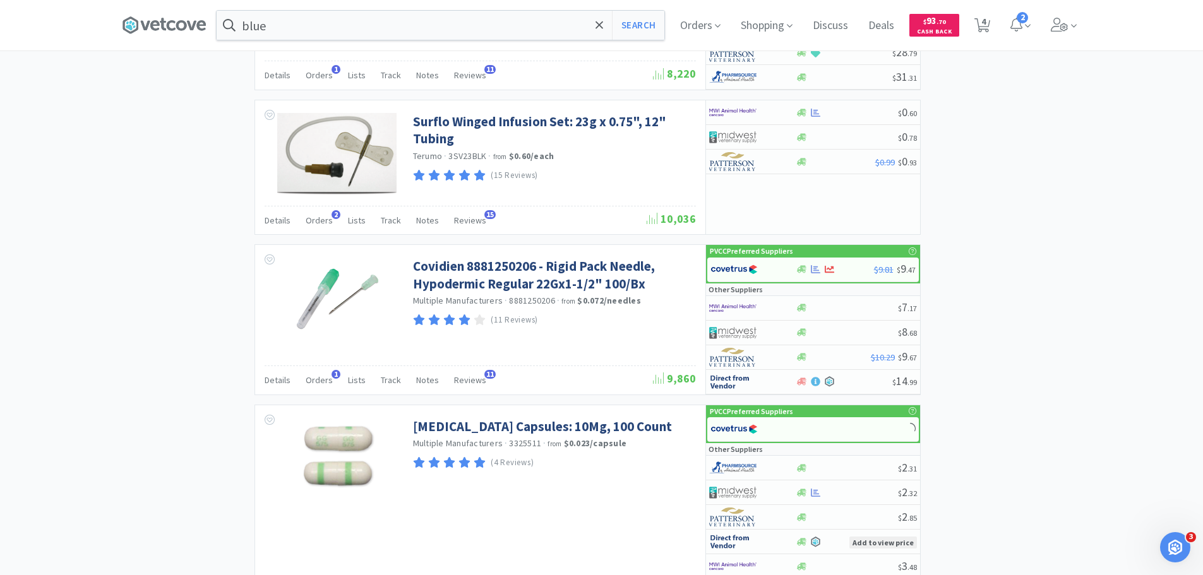
scroll to position [2532, 0]
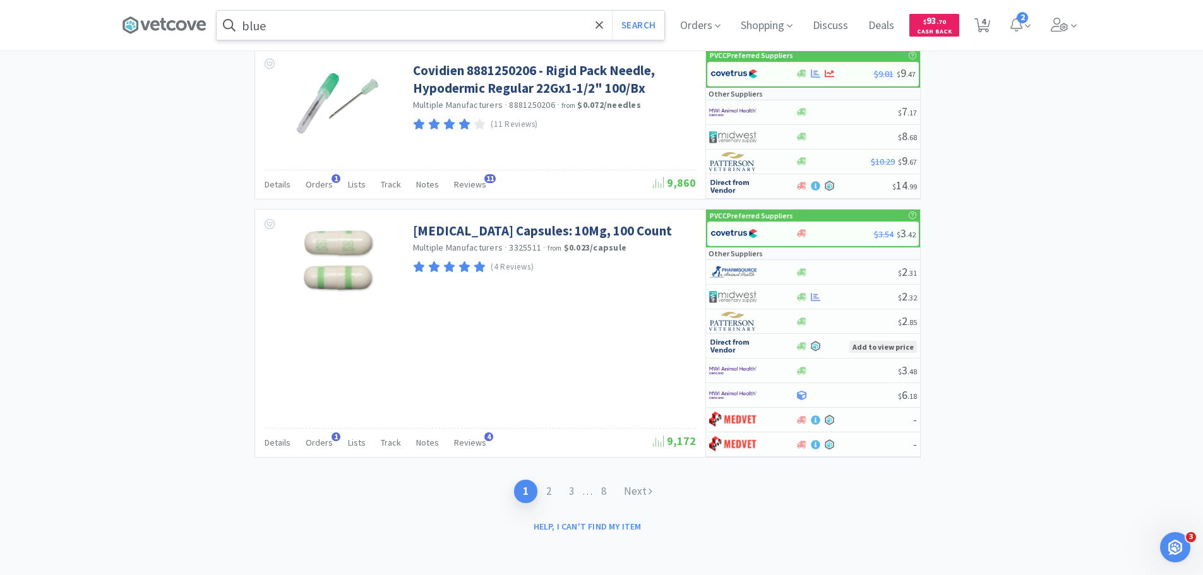
click at [306, 35] on input "blue" at bounding box center [441, 25] width 448 height 29
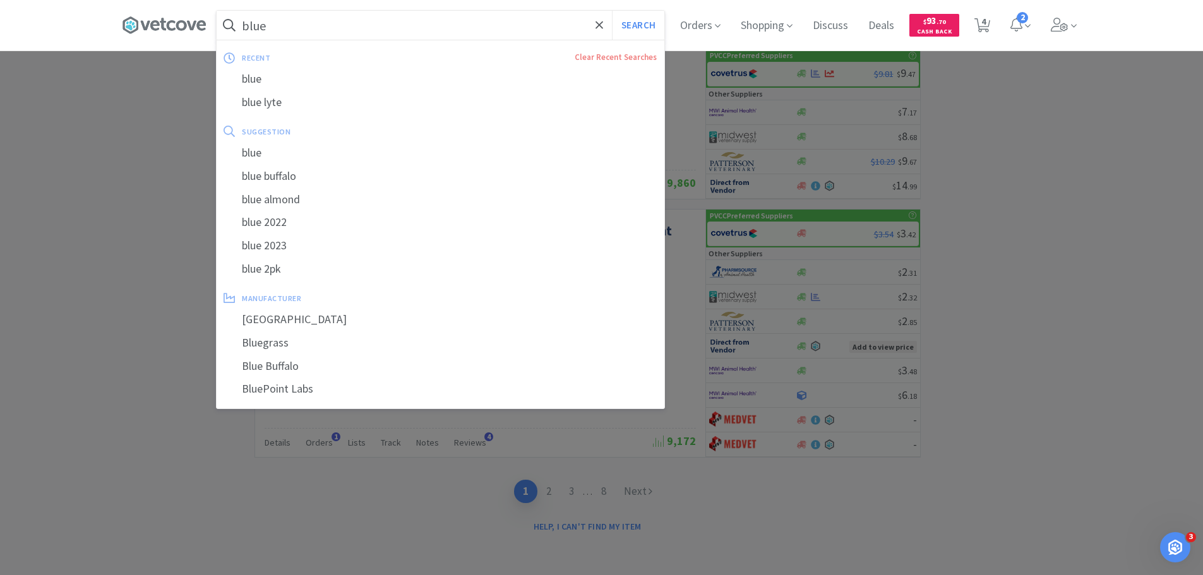
click at [308, 27] on input "blue" at bounding box center [441, 25] width 448 height 29
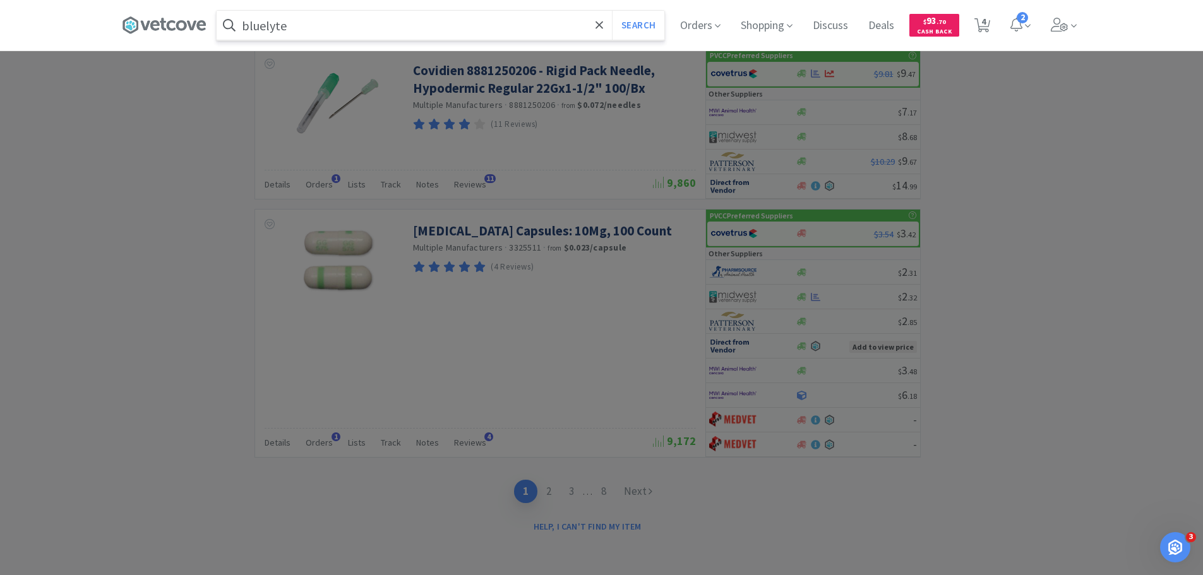
type input "bluelyte"
click at [612, 11] on button "Search" at bounding box center [638, 25] width 52 height 29
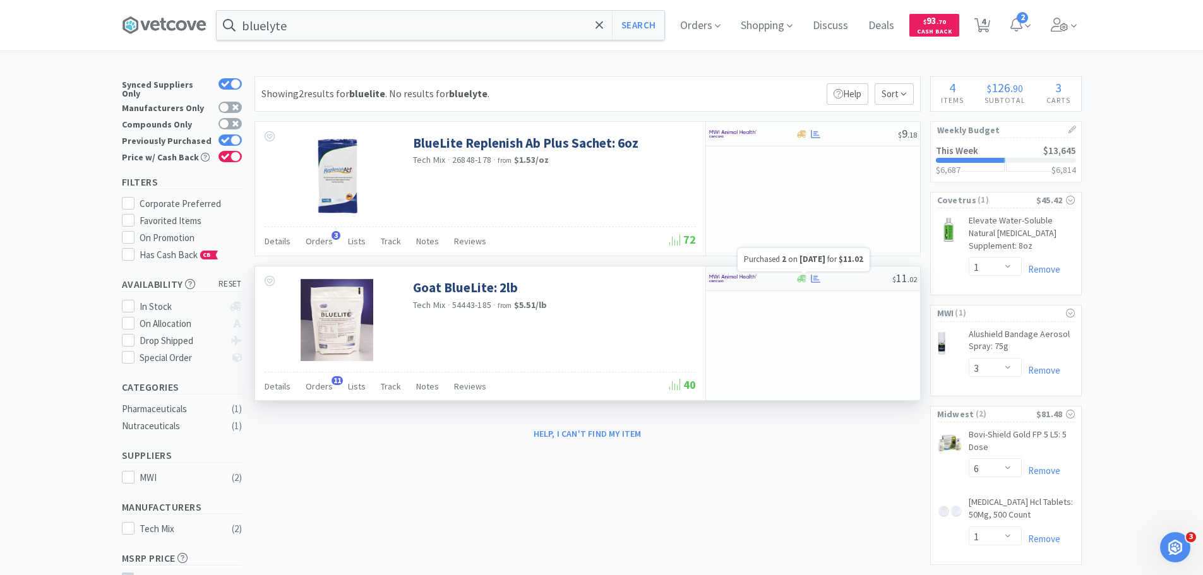
click at [815, 277] on icon at bounding box center [815, 279] width 9 height 8
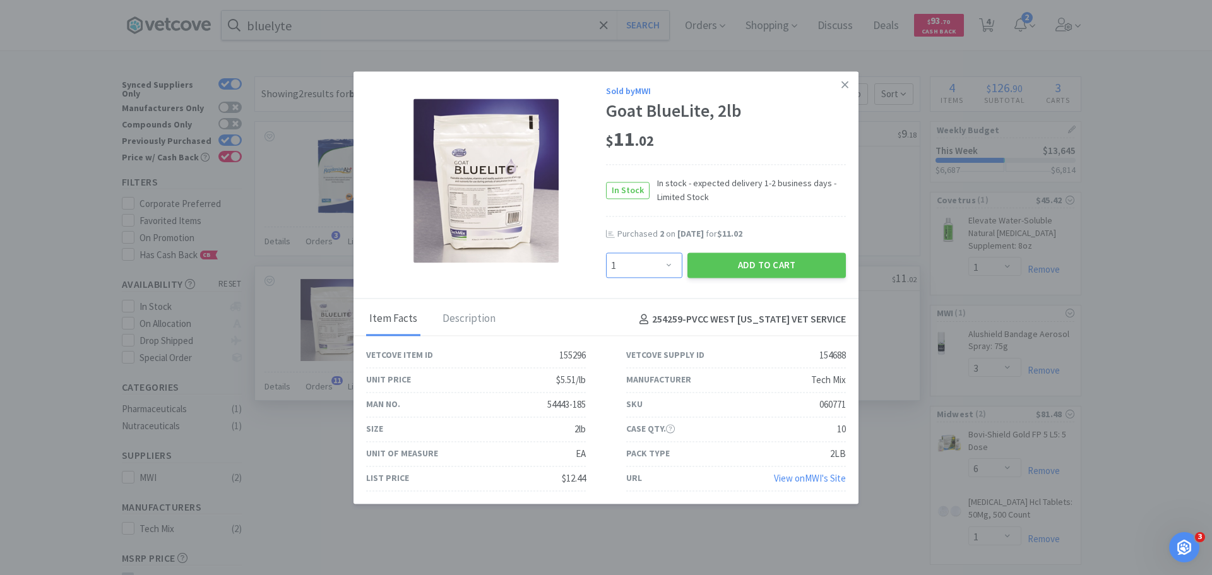
click at [631, 272] on select "Enter Quantity 1 2 3 4 5 6 7 8 9 10 11 12 13 14 15 16 17 18 19 20 Enter Quantity" at bounding box center [644, 265] width 76 height 25
select select "3"
click at [606, 253] on select "Enter Quantity 1 2 3 4 5 6 7 8 9 10 11 12 13 14 15 16 17 18 19 20 Enter Quantity" at bounding box center [644, 265] width 76 height 25
click at [795, 261] on button "Add to Cart" at bounding box center [767, 265] width 158 height 25
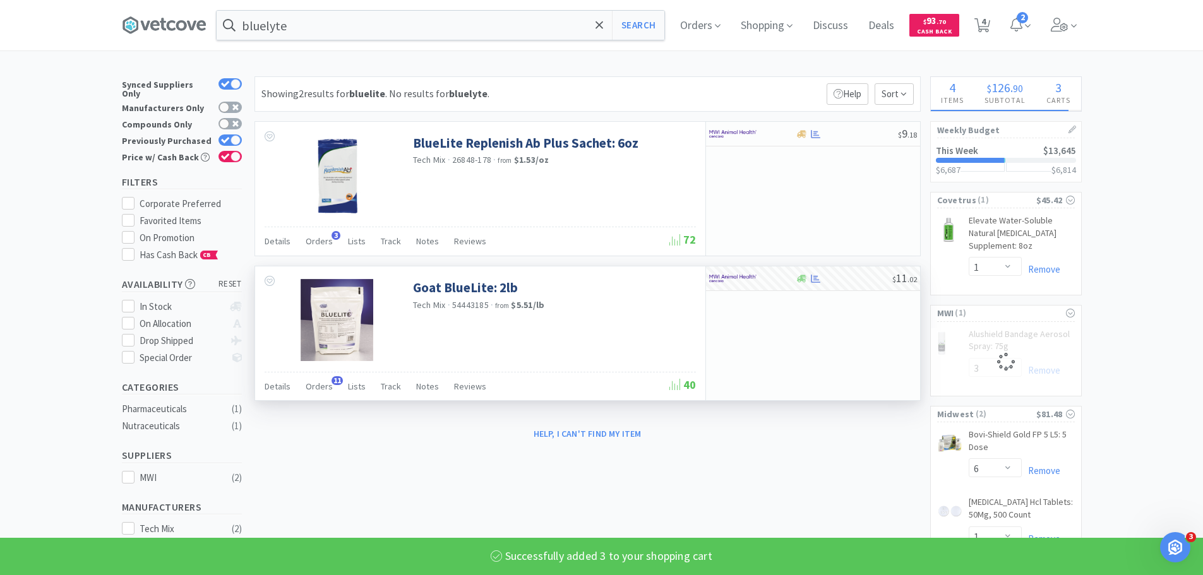
select select "3"
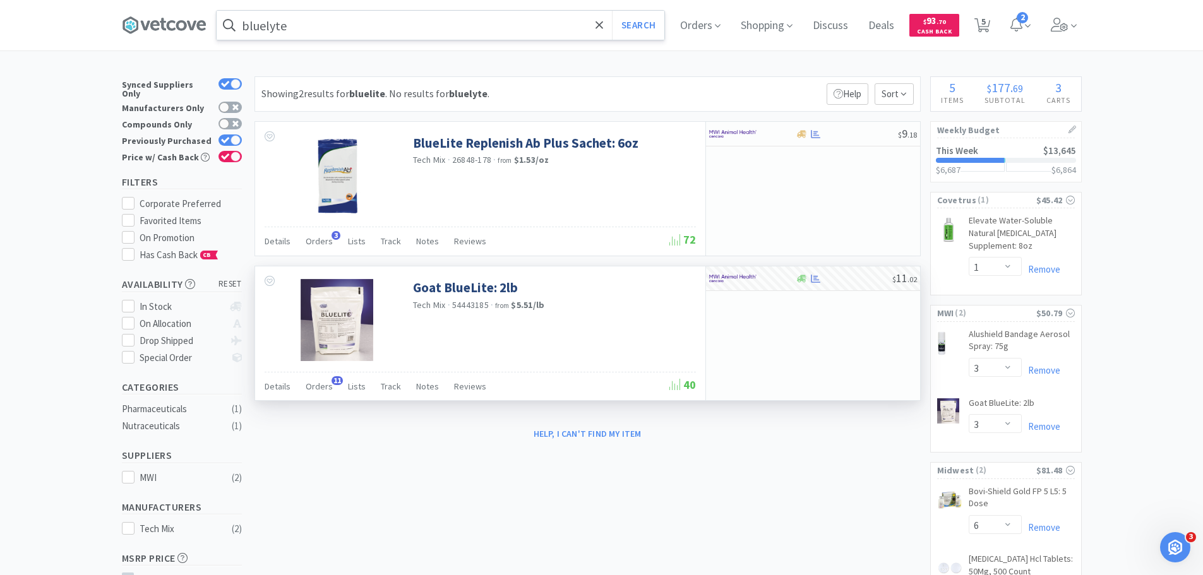
click at [425, 22] on input "bluelyte" at bounding box center [441, 25] width 448 height 29
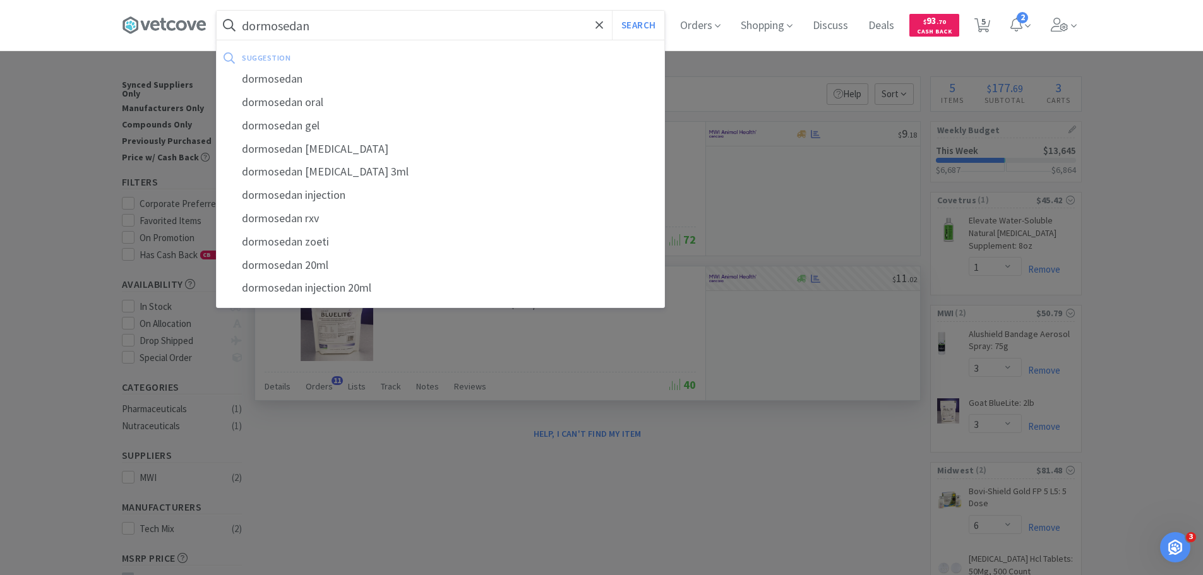
type input "dormosedan"
click at [612, 11] on button "Search" at bounding box center [638, 25] width 52 height 29
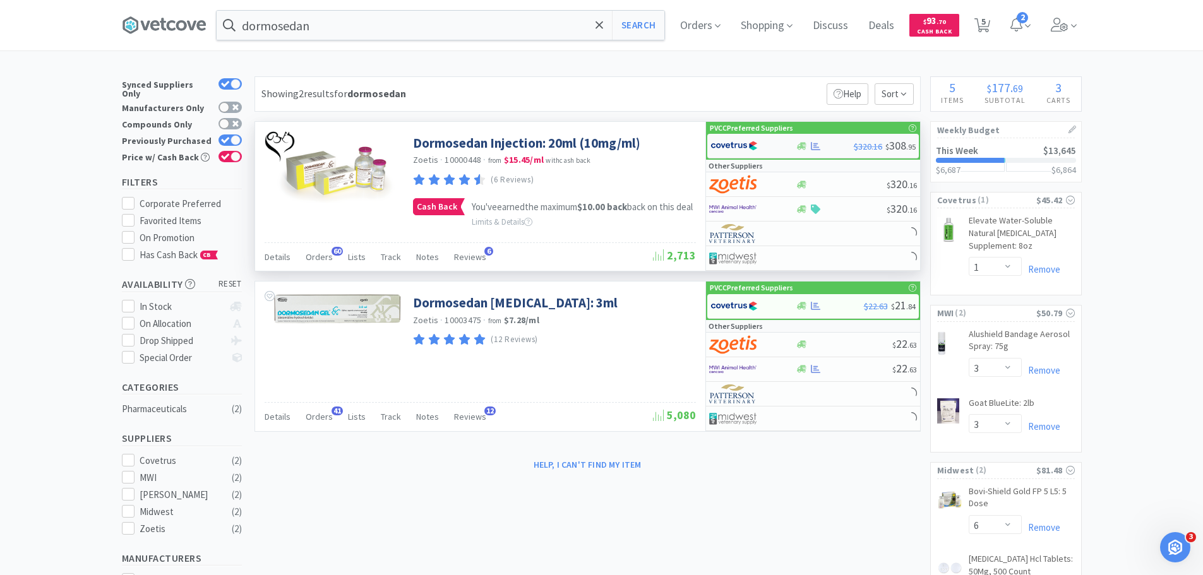
click at [741, 144] on img at bounding box center [733, 145] width 47 height 19
select select "1"
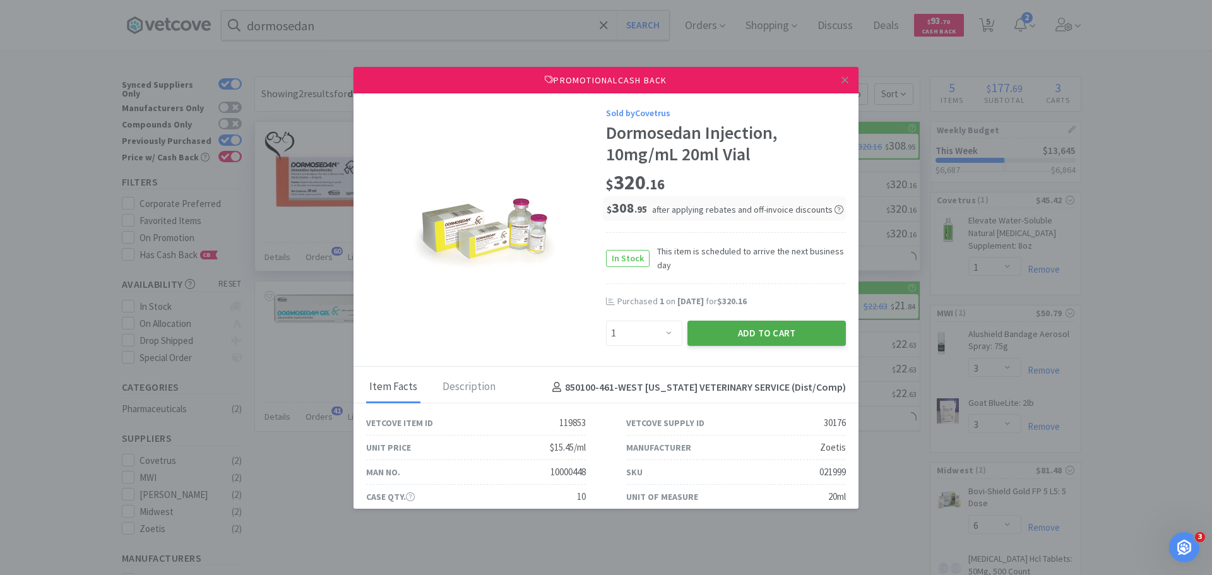
click at [729, 330] on button "Add to Cart" at bounding box center [767, 333] width 158 height 25
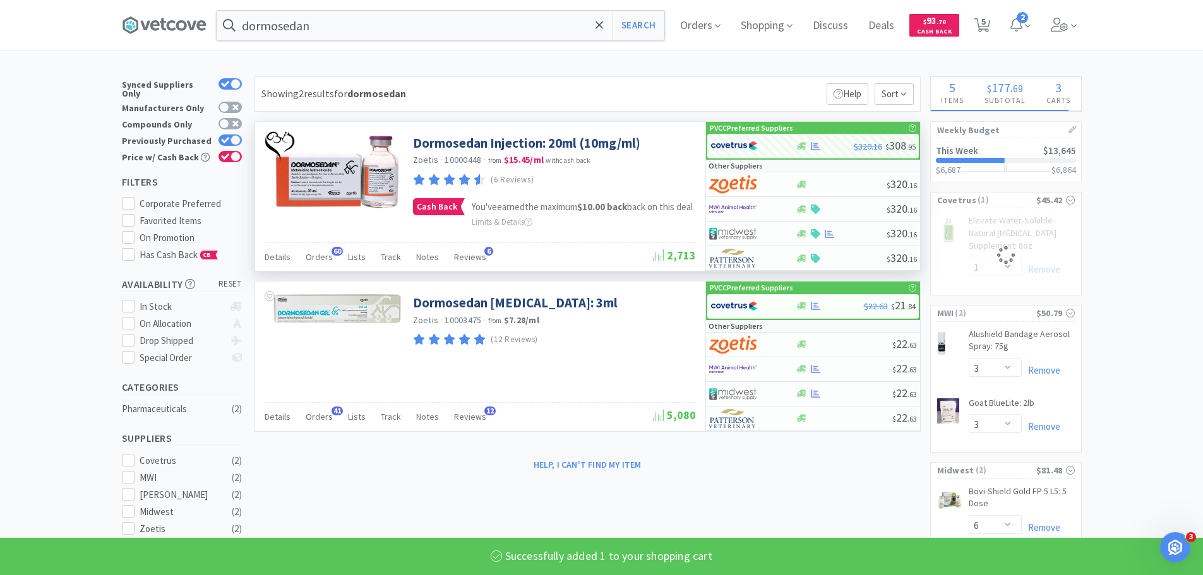
select select "1"
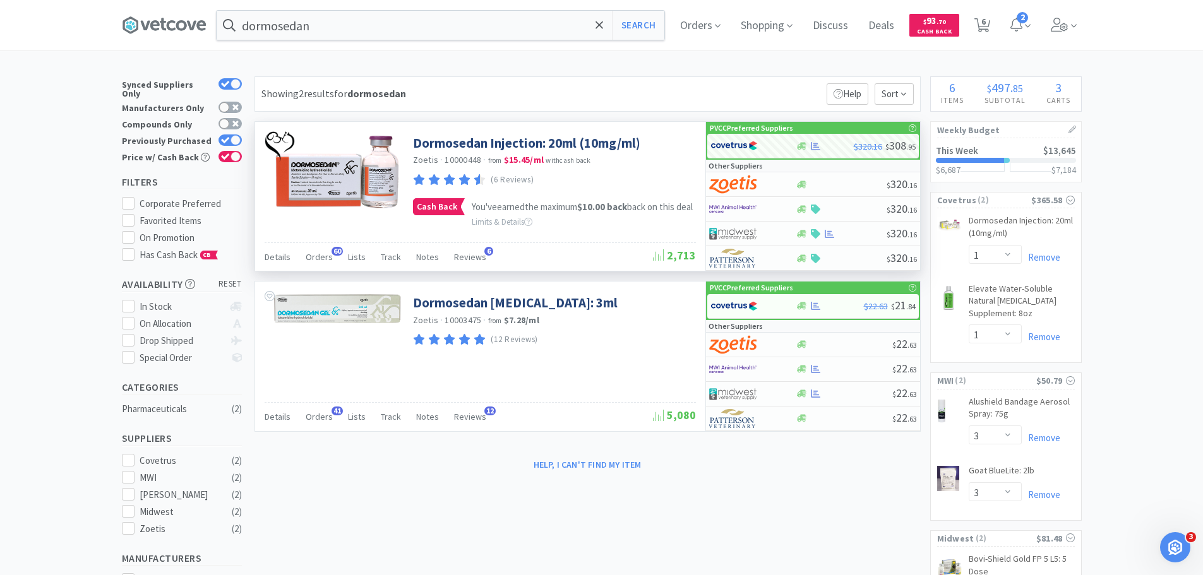
click at [347, 42] on div "dormosedan Search Orders Shopping Discuss Discuss Deals Deals $ 93 . 70 Cash Ba…" at bounding box center [602, 25] width 960 height 51
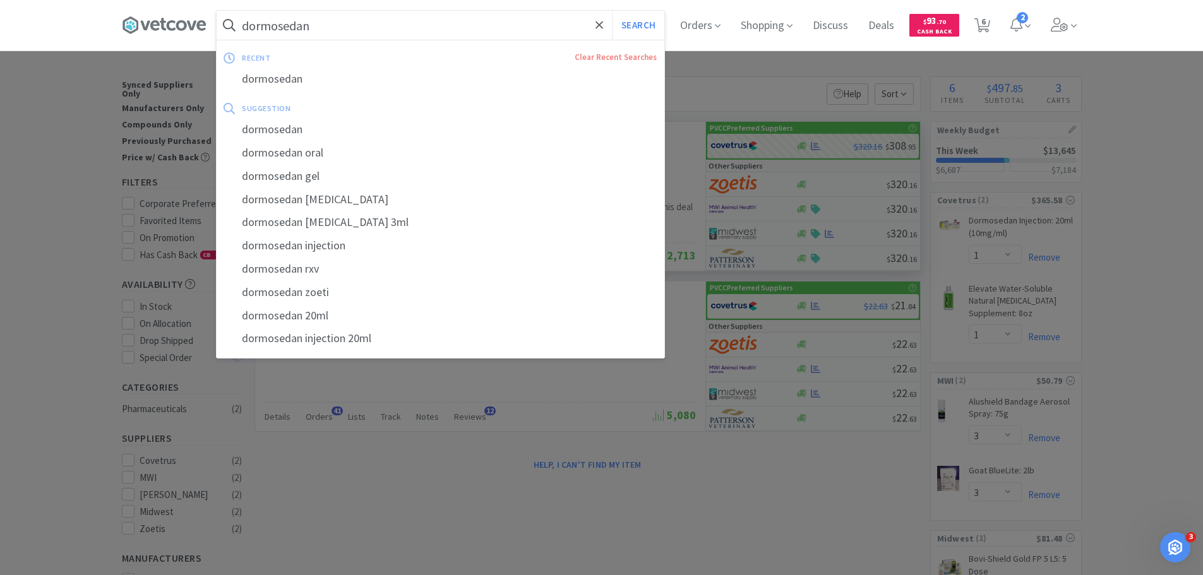
click at [347, 37] on input "dormosedan" at bounding box center [441, 25] width 448 height 29
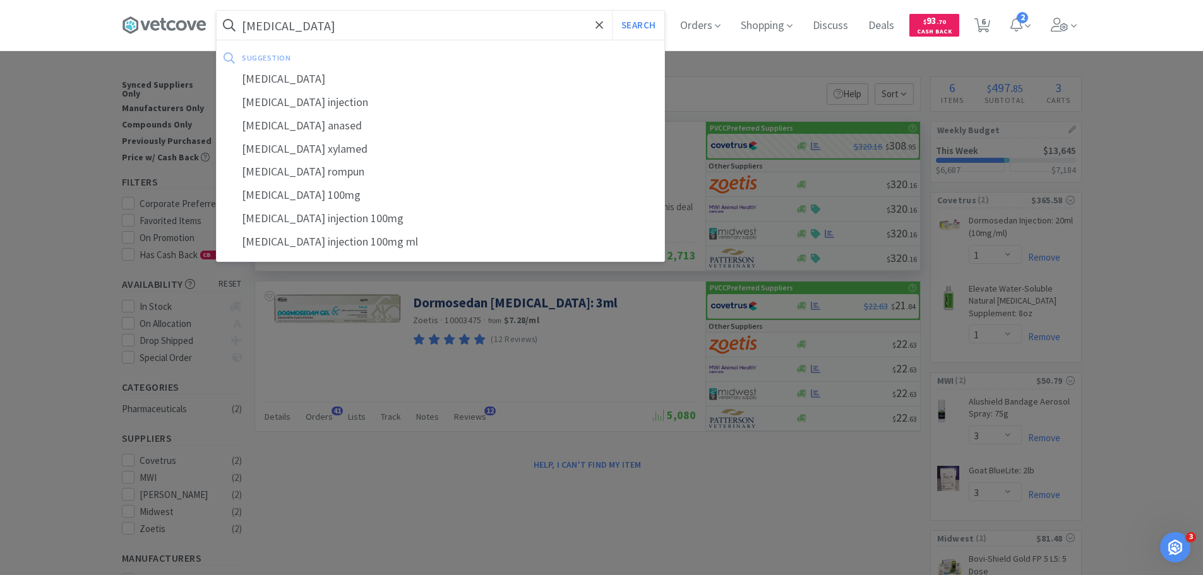
type input "xylazine"
click at [612, 11] on button "Search" at bounding box center [638, 25] width 52 height 29
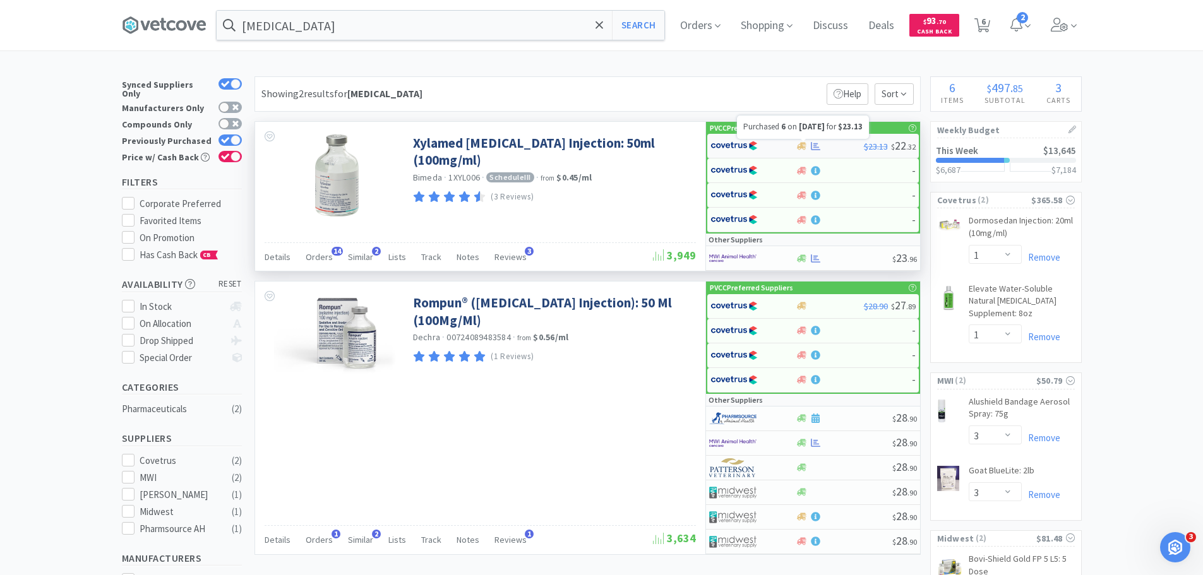
click at [814, 141] on icon at bounding box center [815, 145] width 9 height 9
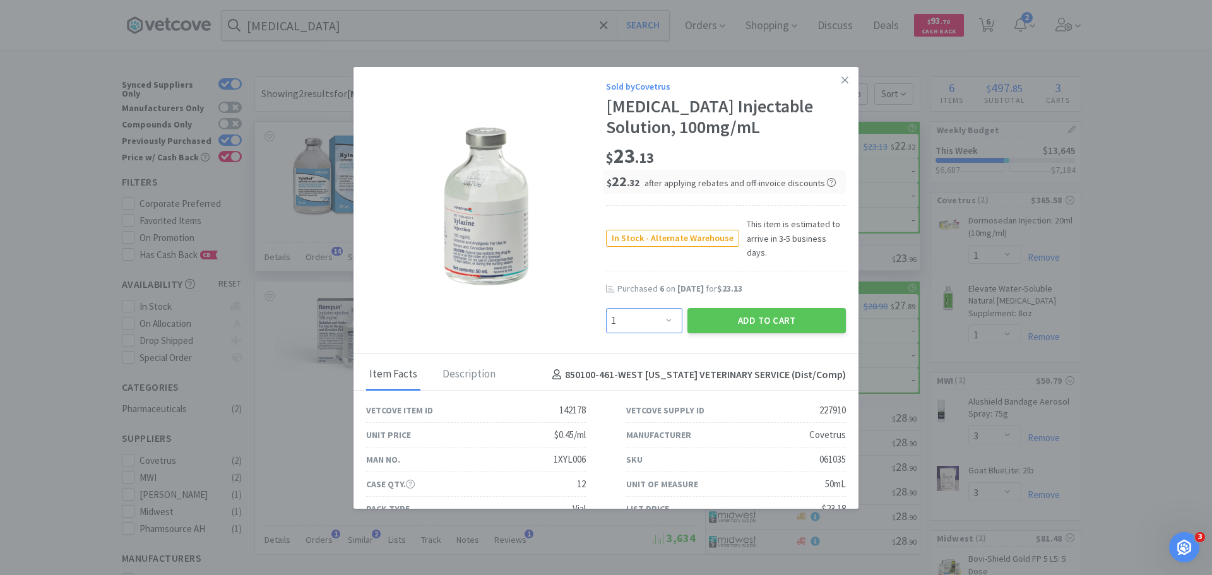
click at [641, 308] on select "Enter Quantity 1 2 3 4 5 6 7 8 9 10 11 12 13 14 15 16 17 18 19 20 Enter Quantity" at bounding box center [644, 320] width 76 height 25
select select "6"
click at [606, 308] on select "Enter Quantity 1 2 3 4 5 6 7 8 9 10 11 12 13 14 15 16 17 18 19 20 Enter Quantity" at bounding box center [644, 320] width 76 height 25
click at [757, 308] on button "Add to Cart" at bounding box center [767, 320] width 158 height 25
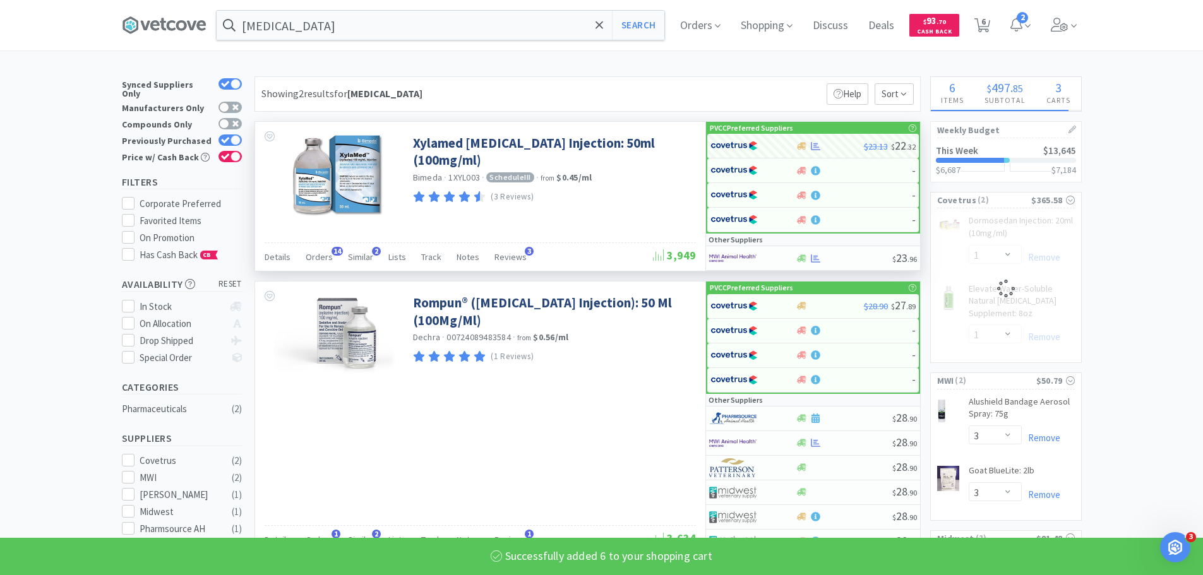
select select "6"
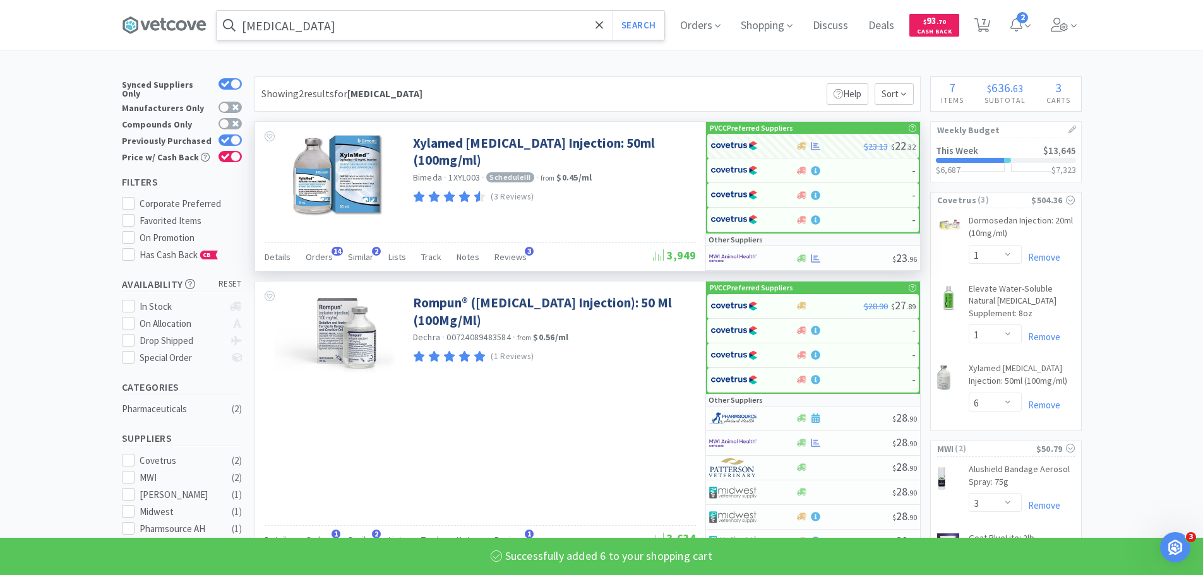
click at [371, 31] on input "xylazine" at bounding box center [441, 25] width 448 height 29
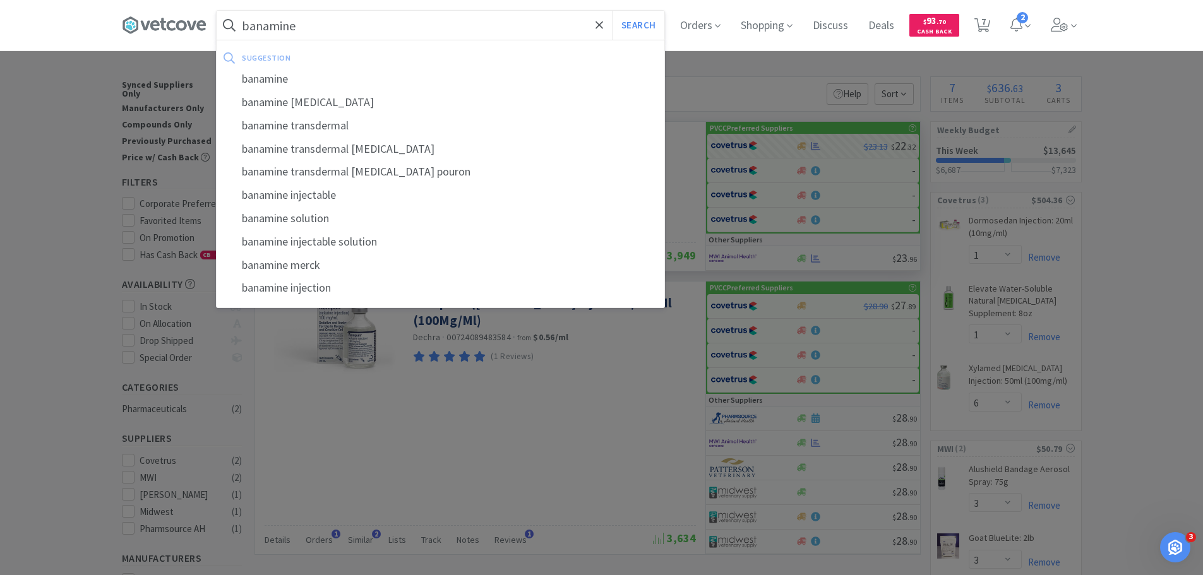
type input "banamine"
click at [612, 11] on button "Search" at bounding box center [638, 25] width 52 height 29
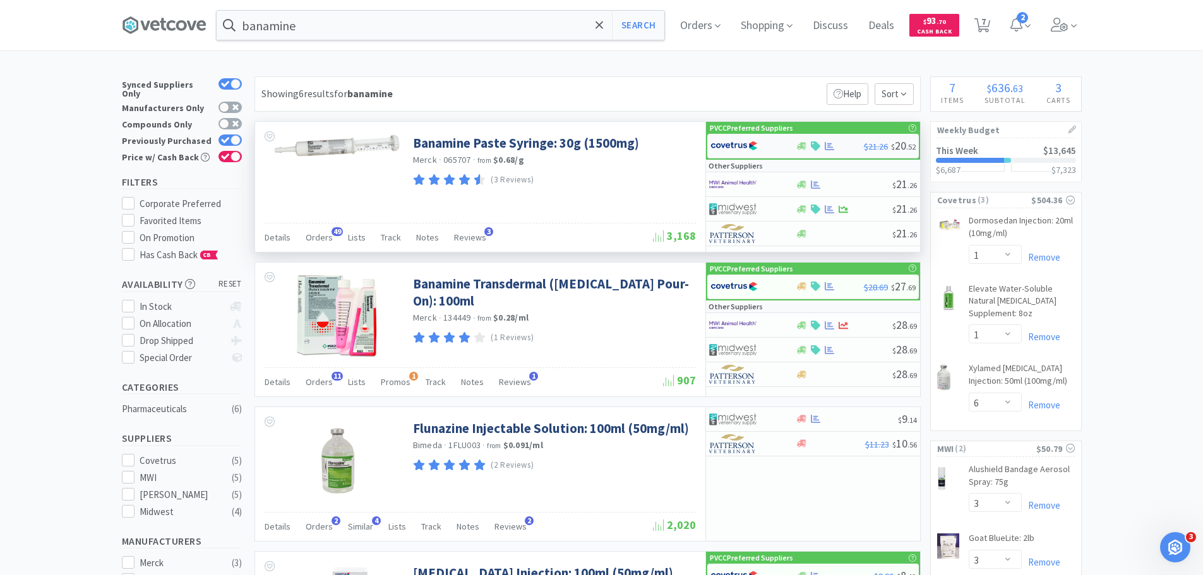
click at [734, 140] on img at bounding box center [733, 145] width 47 height 19
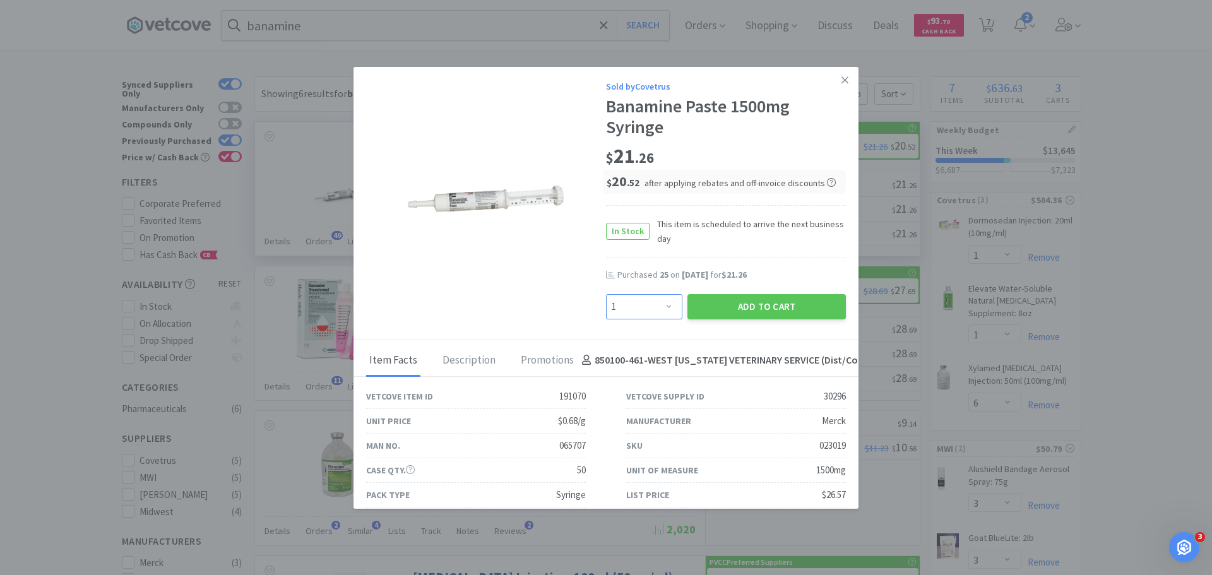
click at [656, 302] on select "Enter Quantity 1 2 3 4 5 6 7 8 9 10 11 12 13 14 15 16 17 18 19 20 Enter Quantity" at bounding box center [644, 306] width 76 height 25
select select "15"
click at [606, 294] on select "Enter Quantity 1 2 3 4 5 6 7 8 9 10 11 12 13 14 15 16 17 18 19 20 Enter Quantity" at bounding box center [644, 306] width 76 height 25
click at [785, 302] on button "Add to Cart" at bounding box center [767, 306] width 158 height 25
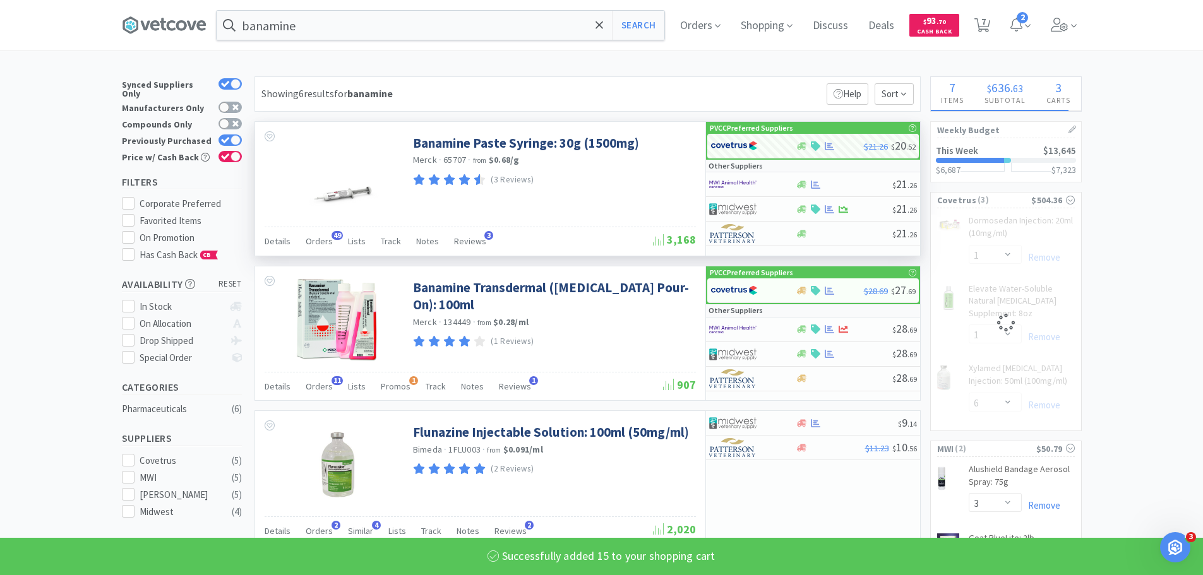
select select "15"
select select "1"
select select "6"
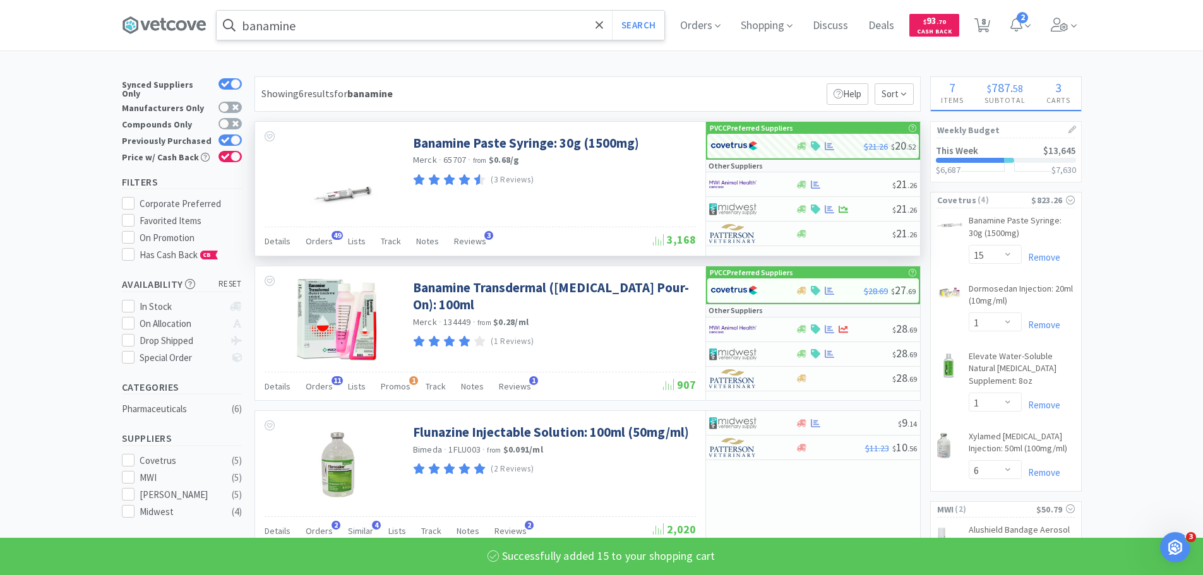
click at [393, 21] on input "banamine" at bounding box center [441, 25] width 448 height 29
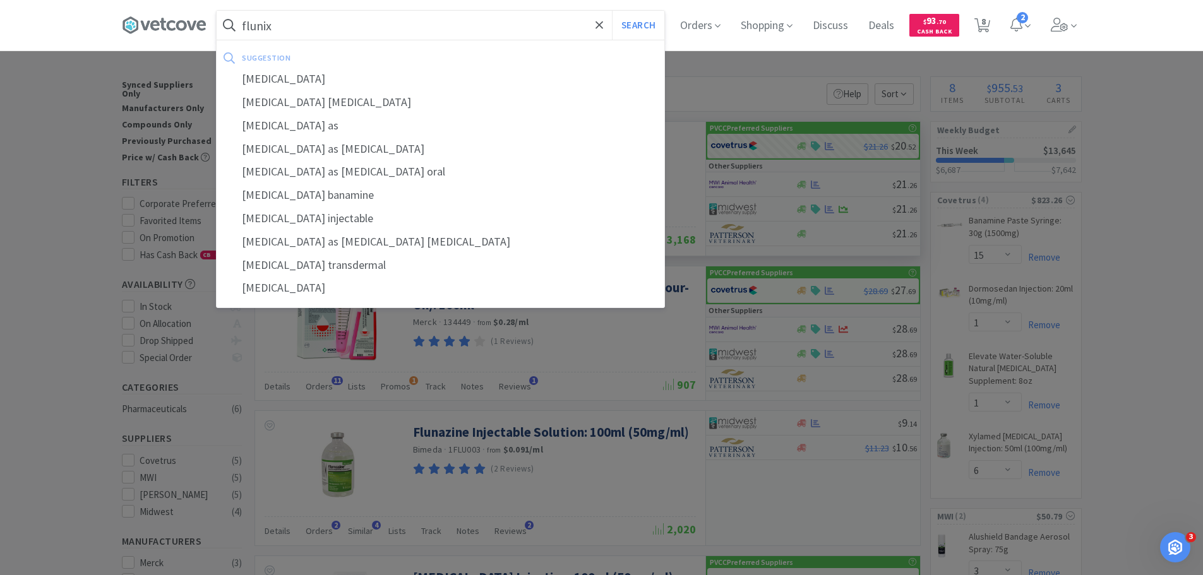
type input "flunix"
click at [612, 11] on button "Search" at bounding box center [638, 25] width 52 height 29
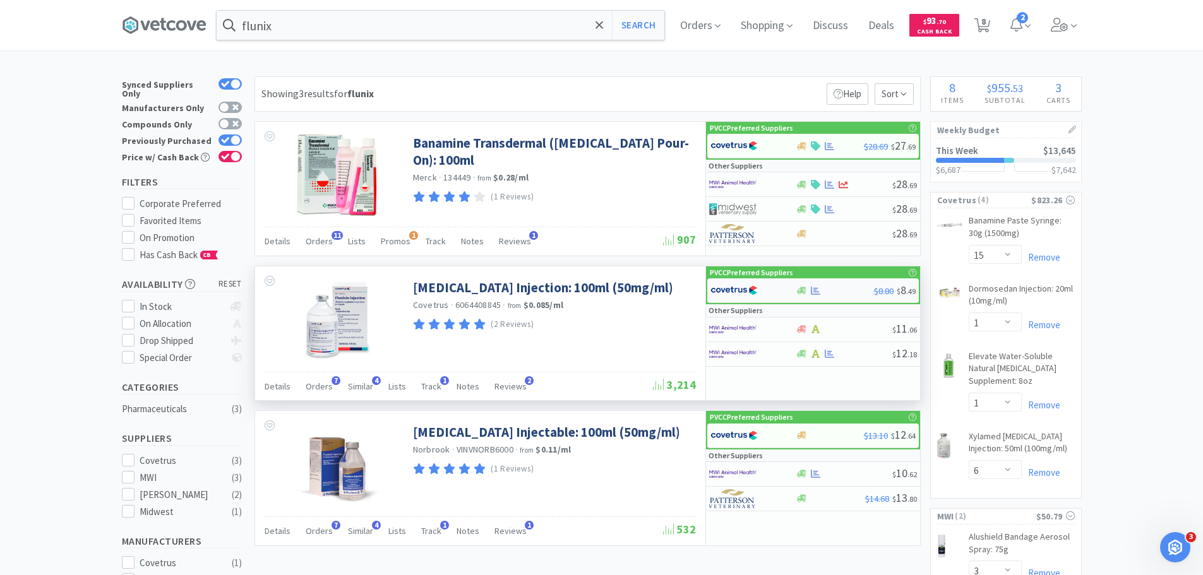
click at [737, 291] on img at bounding box center [733, 290] width 47 height 19
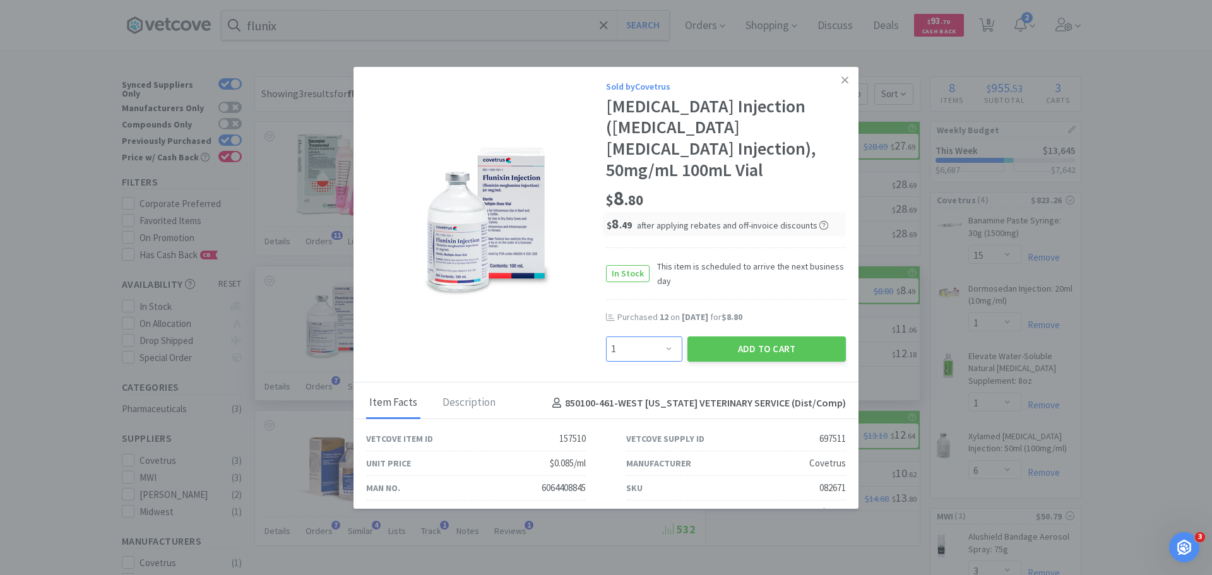
click at [664, 337] on select "Enter Quantity 1 2 3 4 5 6 7 8 9 10 11 12 13 14 15 16 17 18 19 20 Enter Quantity" at bounding box center [644, 349] width 76 height 25
select select "12"
click at [606, 337] on select "Enter Quantity 1 2 3 4 5 6 7 8 9 10 11 12 13 14 15 16 17 18 19 20 Enter Quantity" at bounding box center [644, 349] width 76 height 25
click at [717, 337] on button "Add to Cart" at bounding box center [767, 349] width 158 height 25
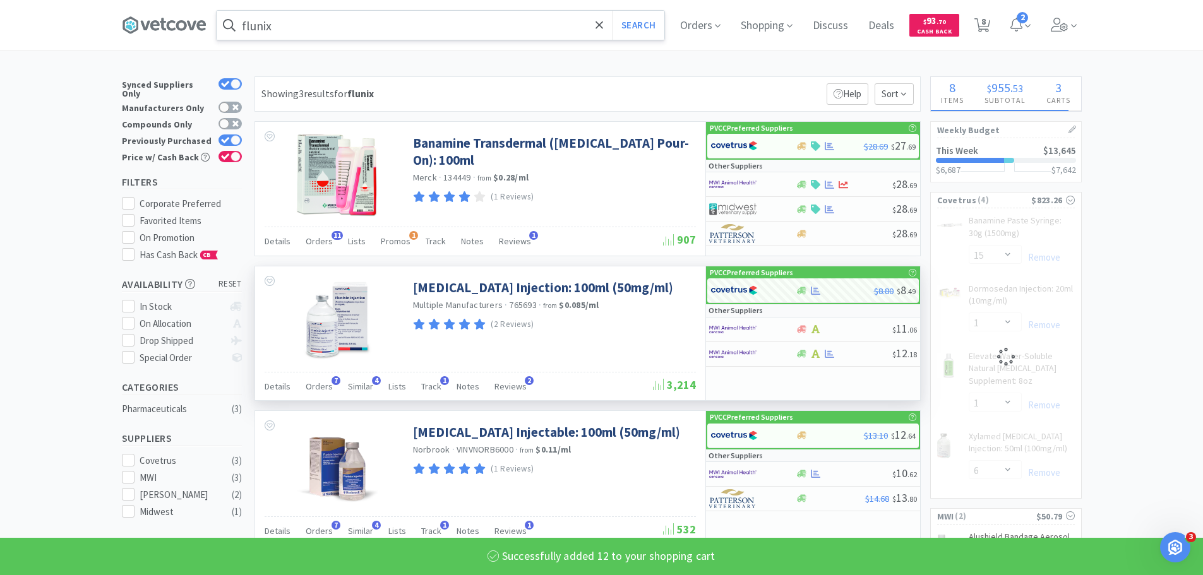
select select "12"
select select "6"
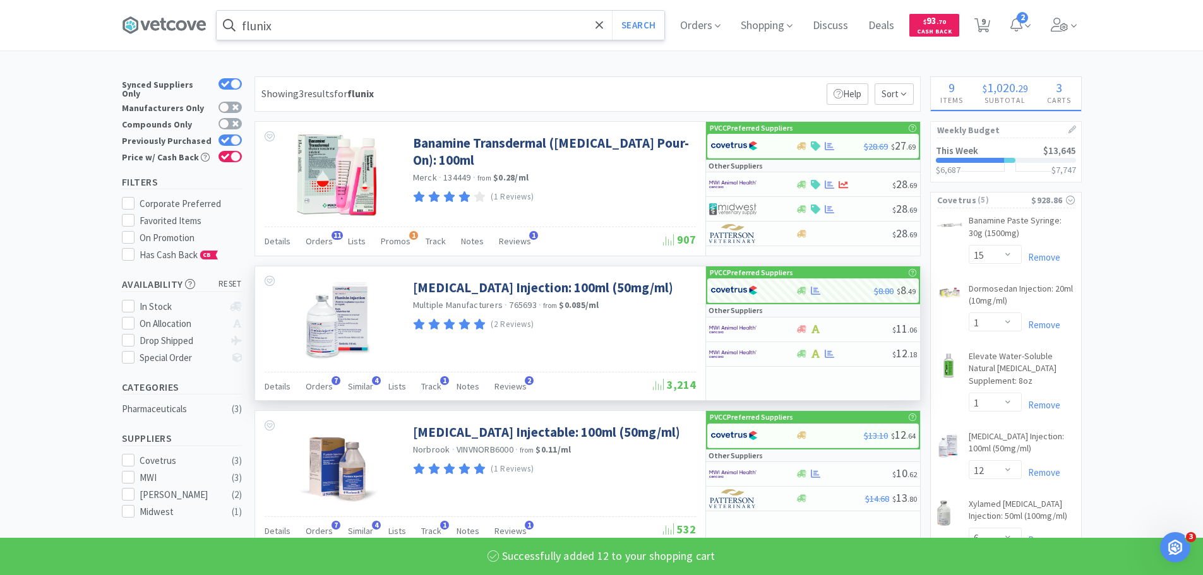
click at [311, 22] on input "flunix" at bounding box center [441, 25] width 448 height 29
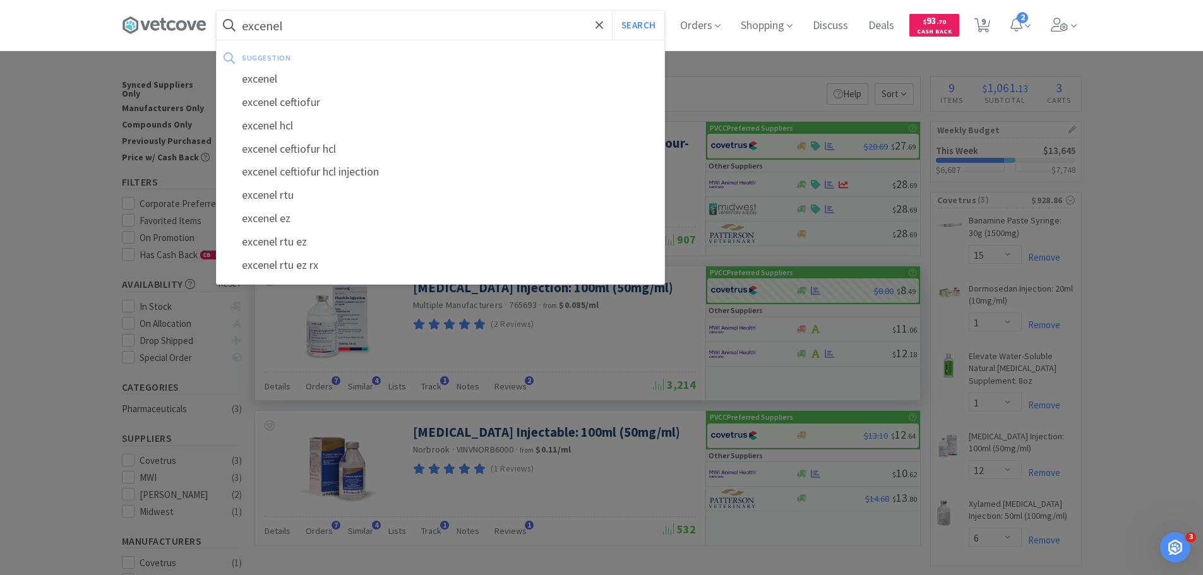
type input "excenel"
click at [612, 11] on button "Search" at bounding box center [638, 25] width 52 height 29
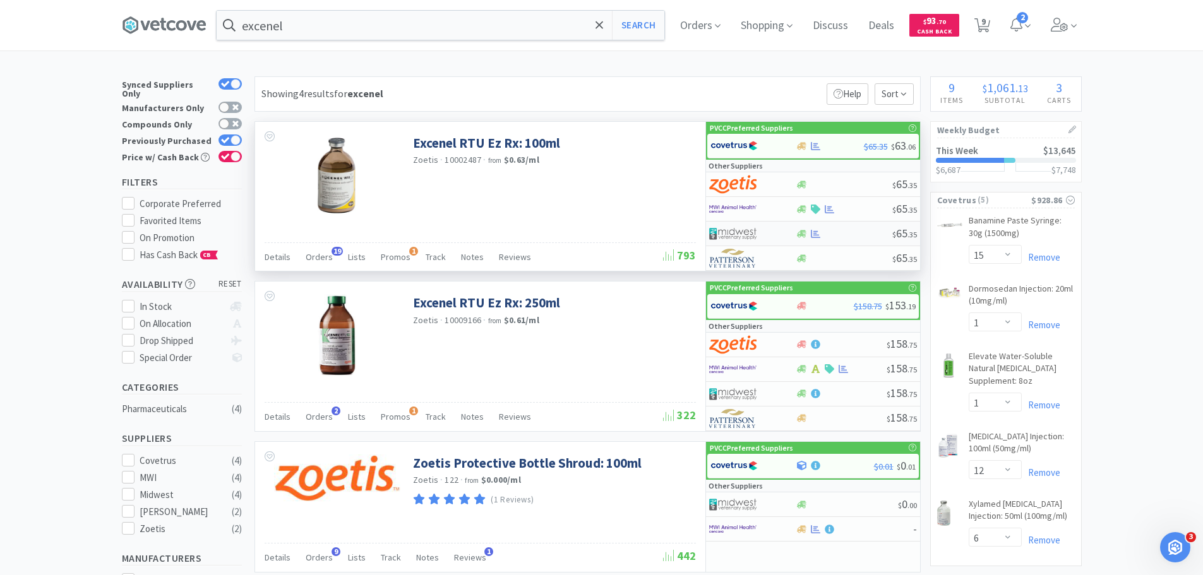
click at [744, 232] on img at bounding box center [732, 233] width 47 height 19
select select "1"
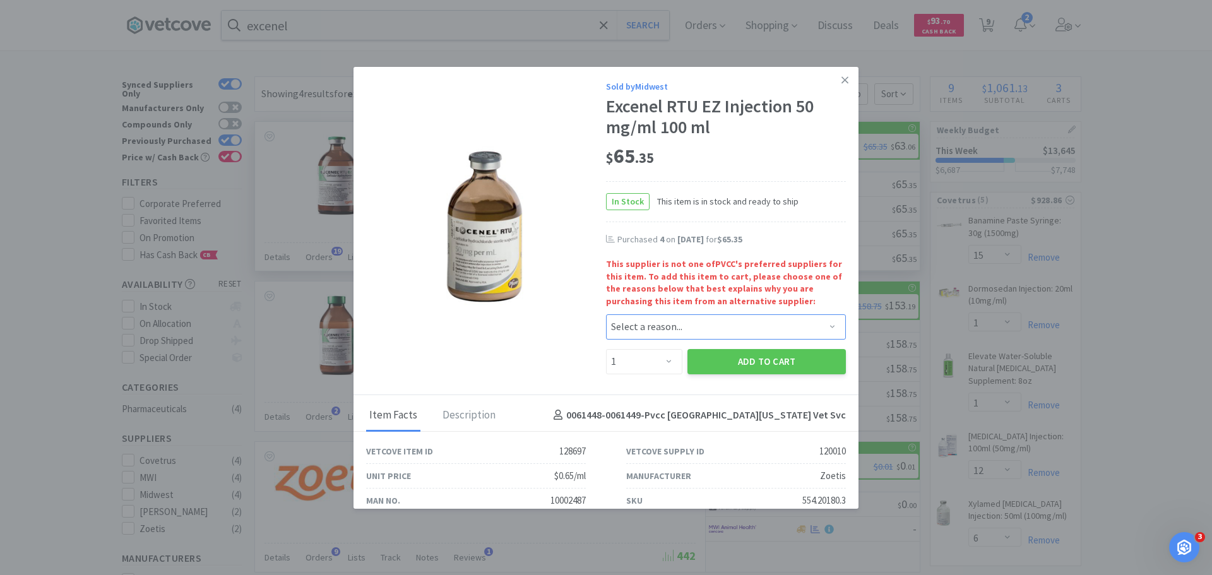
click at [651, 328] on select "Select a reason... Availability - This item is out of stock at the preferred su…" at bounding box center [726, 326] width 240 height 25
select select "shipping_time"
click at [606, 314] on select "Select a reason... Availability - This item is out of stock at the preferred su…" at bounding box center [726, 326] width 240 height 25
drag, startPoint x: 657, startPoint y: 366, endPoint x: 657, endPoint y: 354, distance: 12.0
click at [657, 366] on select "Enter Quantity 1 2 3 4 5 6 7 8 9 10 11 12 13 14 15 16 17 18 19 20 Enter Quantity" at bounding box center [644, 361] width 76 height 25
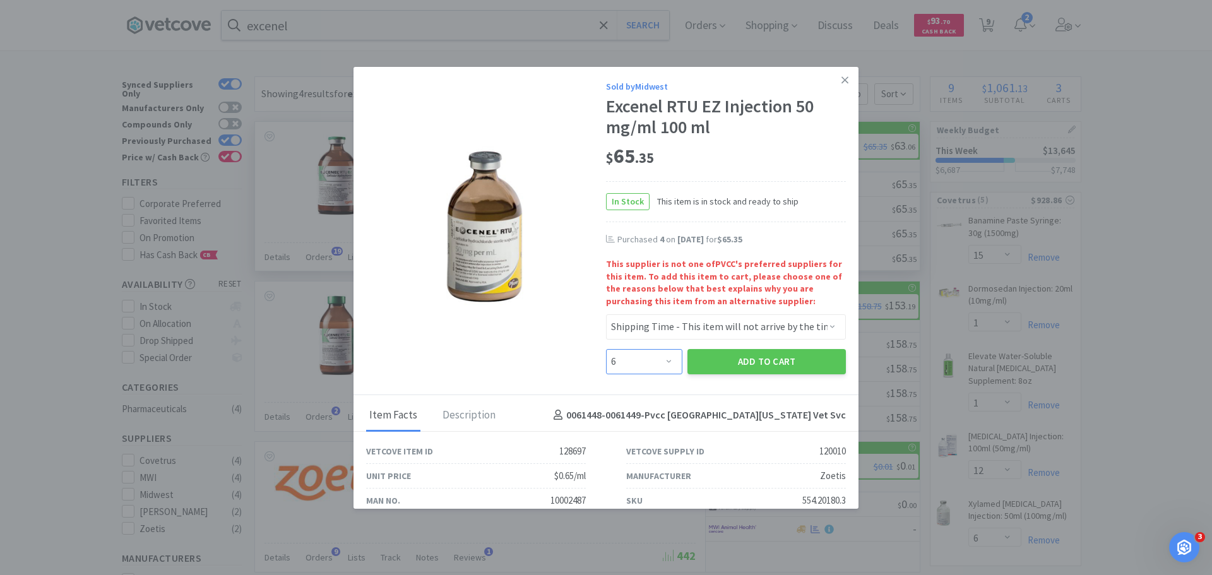
click at [606, 349] on select "Enter Quantity 1 2 3 4 5 6 7 8 9 10 11 12 13 14 15 16 17 18 19 20 Enter Quantity" at bounding box center [644, 361] width 76 height 25
click at [639, 357] on select "Enter Quantity 1 2 3 4 5 6 7 8 9 10 11 12 13 14 15 16 17 18 19 20 Enter Quantity" at bounding box center [644, 361] width 76 height 25
select select "4"
click at [606, 349] on select "Enter Quantity 1 2 3 4 5 6 7 8 9 10 11 12 13 14 15 16 17 18 19 20 Enter Quantity" at bounding box center [644, 361] width 76 height 25
click at [741, 366] on button "Add to Cart" at bounding box center [767, 361] width 158 height 25
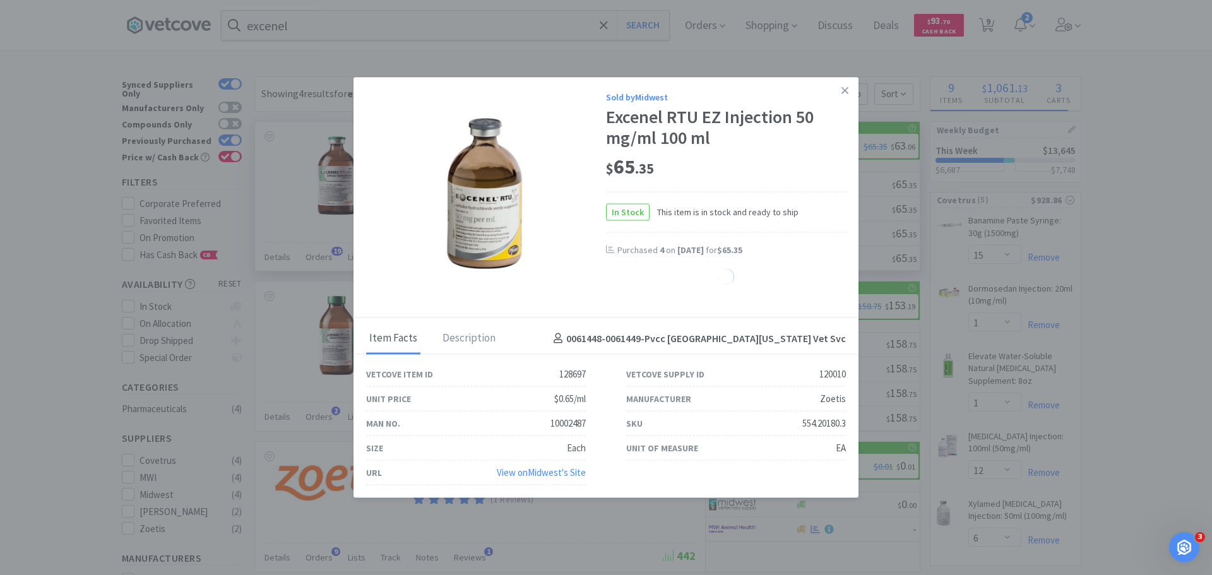
select select "4"
select select "1"
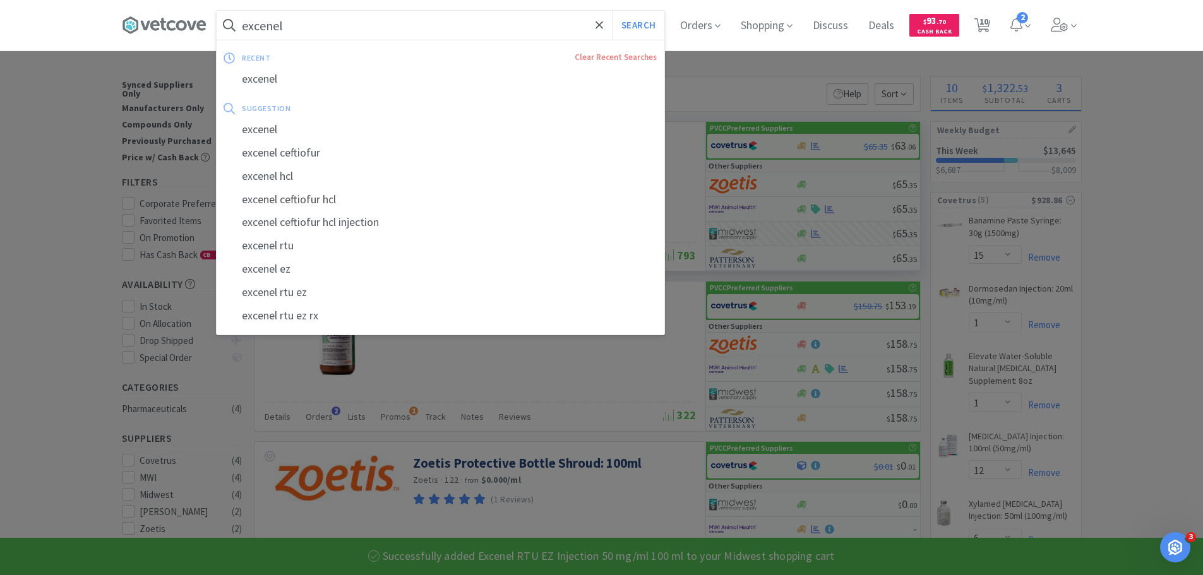
click at [386, 27] on input "excenel" at bounding box center [441, 25] width 448 height 29
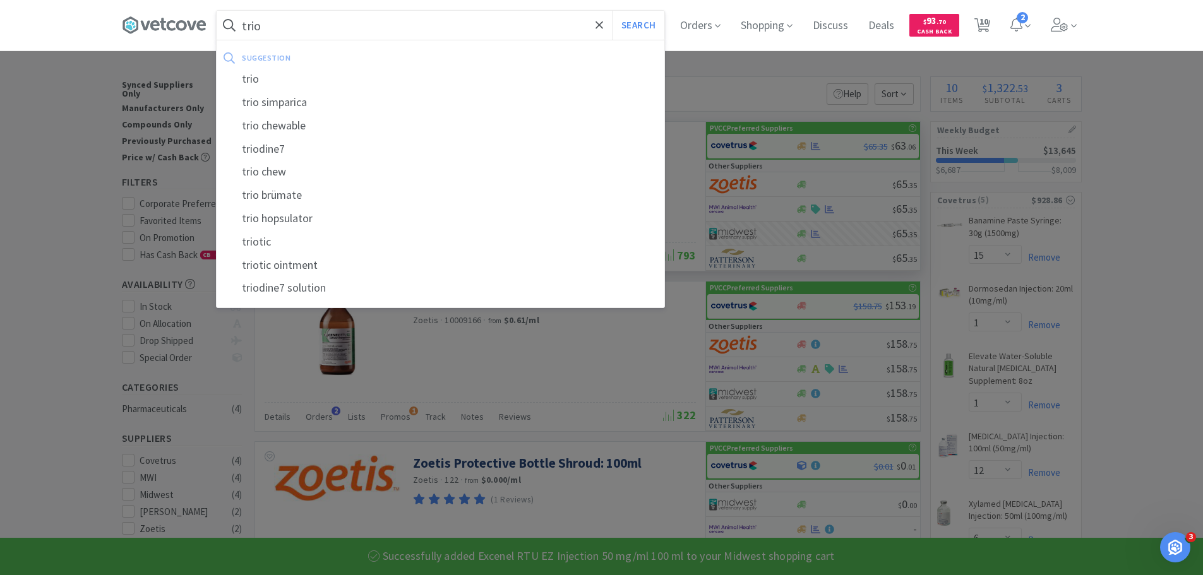
type input "trio"
click at [612, 11] on button "Search" at bounding box center [638, 25] width 52 height 29
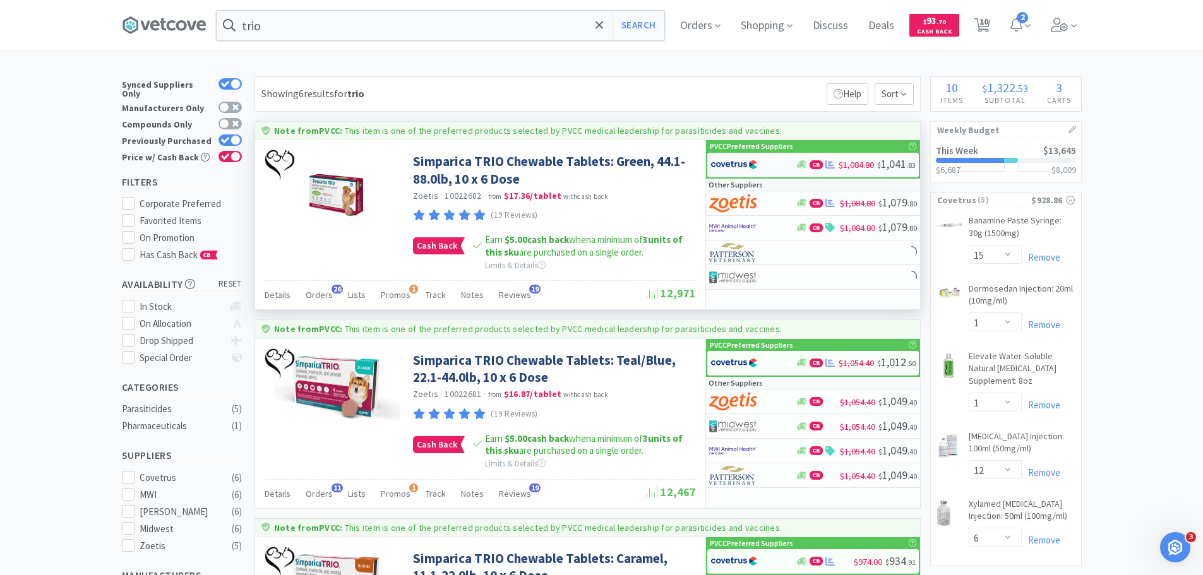
click at [722, 161] on img at bounding box center [733, 164] width 47 height 19
select select "2"
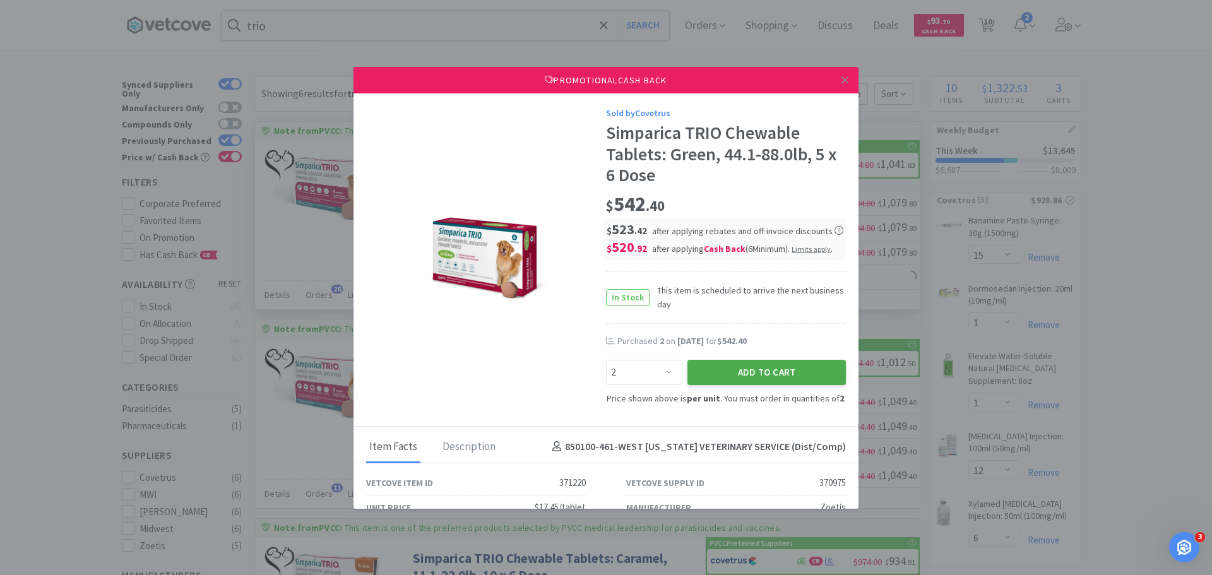
click at [751, 371] on button "Add to Cart" at bounding box center [767, 372] width 158 height 25
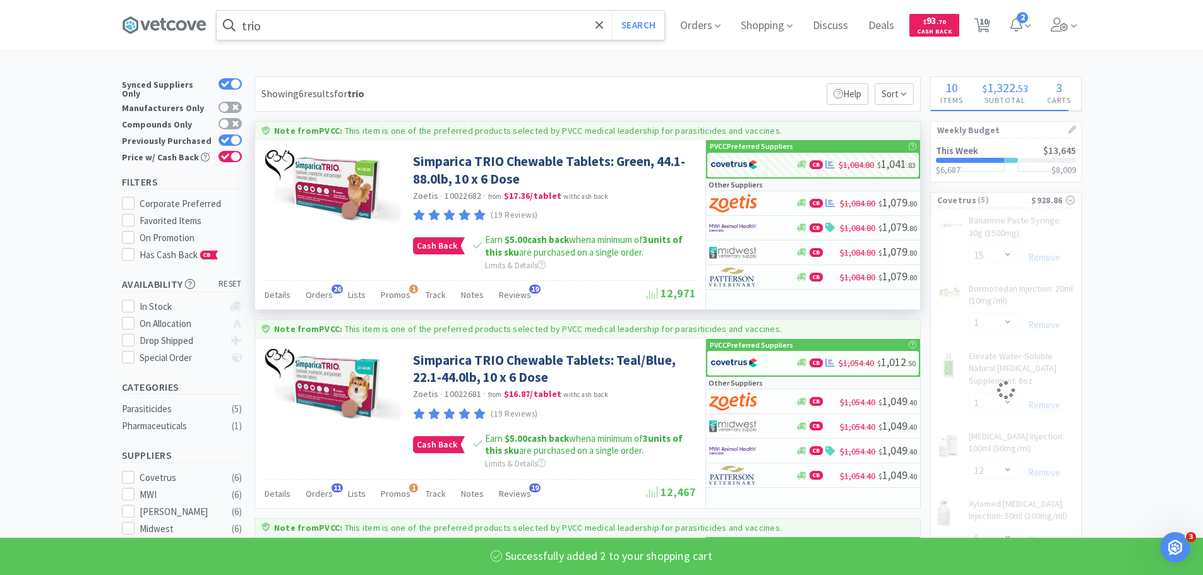
click at [402, 27] on input "trio" at bounding box center [441, 25] width 448 height 29
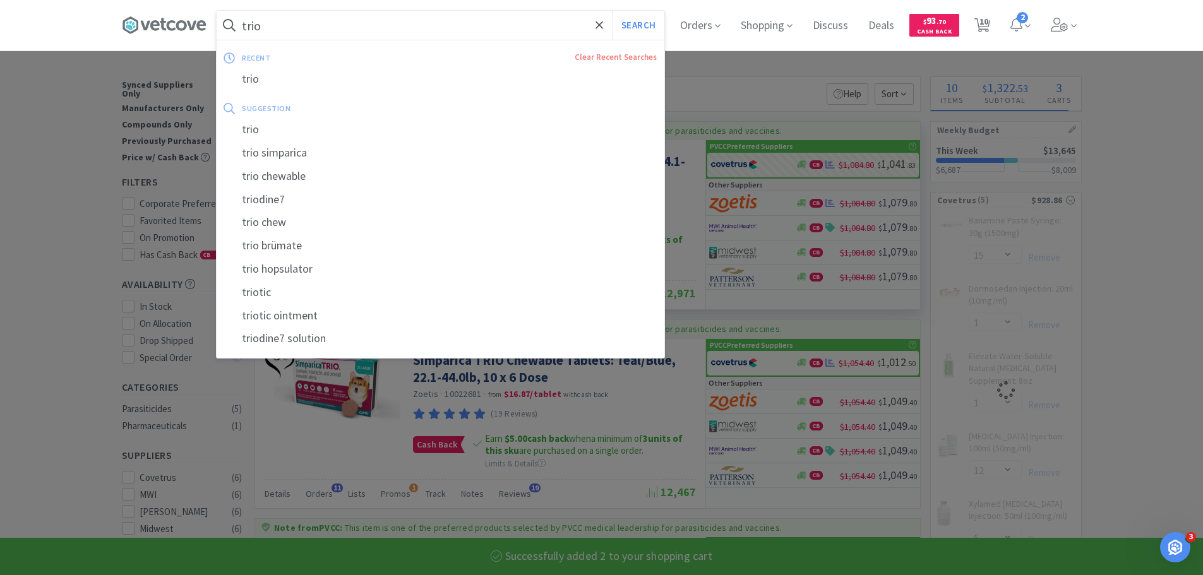
select select "2"
select select "6"
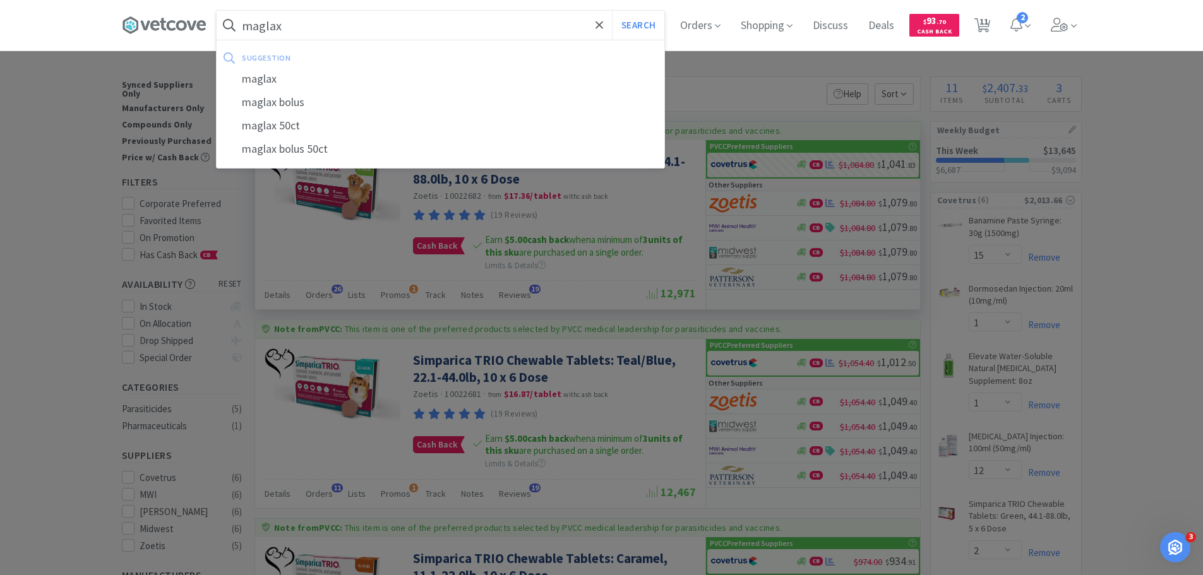
type input "maglax"
click at [612, 11] on button "Search" at bounding box center [638, 25] width 52 height 29
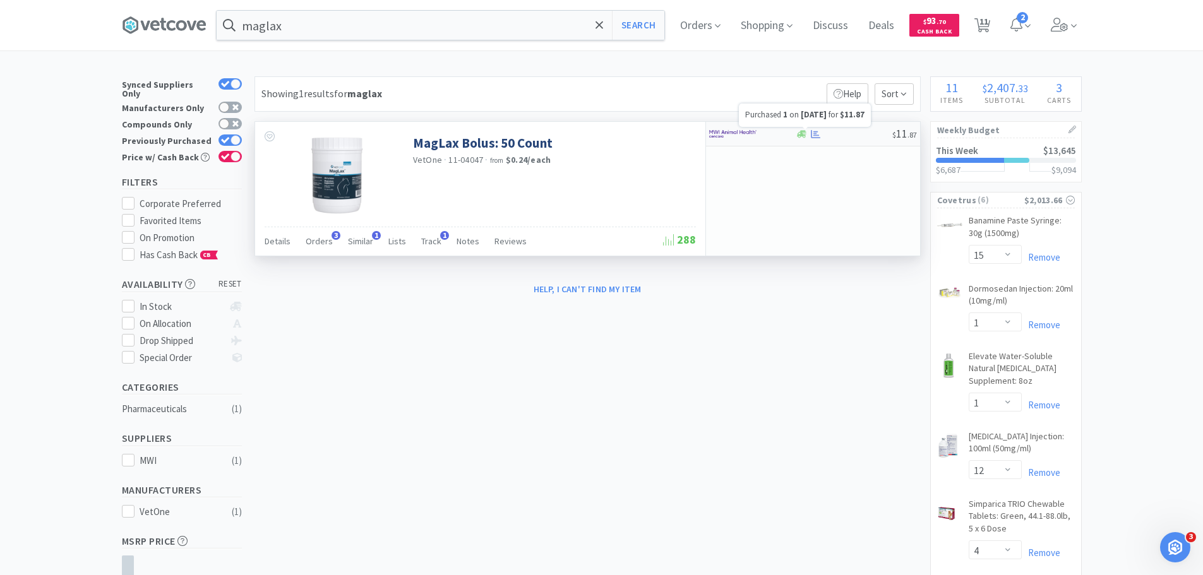
click at [815, 133] on icon at bounding box center [815, 133] width 9 height 9
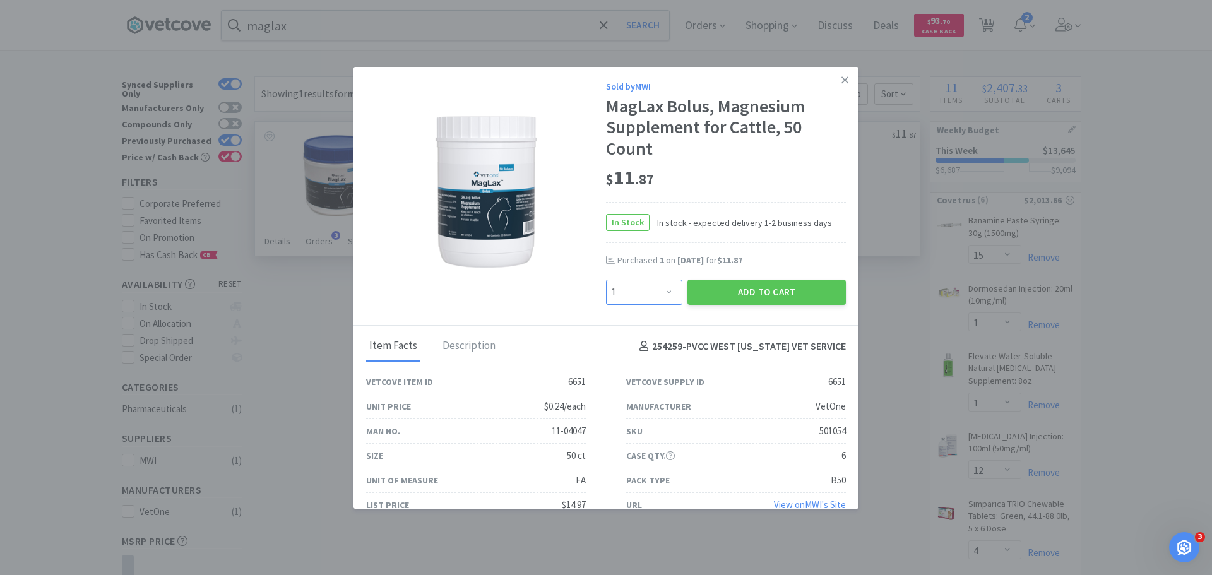
click at [655, 293] on select "Enter Quantity 1 2 3 4 5 6 7 8 9 10 11 12 13 14 15 16 17 18 19 20 Enter Quantity" at bounding box center [644, 292] width 76 height 25
select select "2"
click at [606, 280] on select "Enter Quantity 1 2 3 4 5 6 7 8 9 10 11 12 13 14 15 16 17 18 19 20 Enter Quantity" at bounding box center [644, 292] width 76 height 25
click at [746, 292] on button "Add to Cart" at bounding box center [767, 292] width 158 height 25
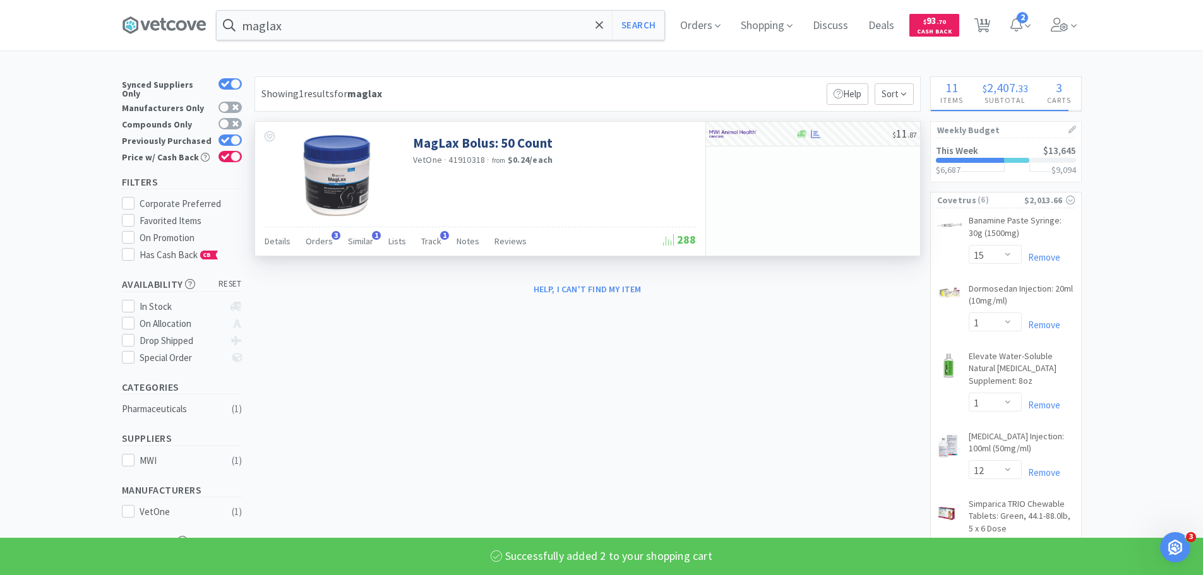
select select "2"
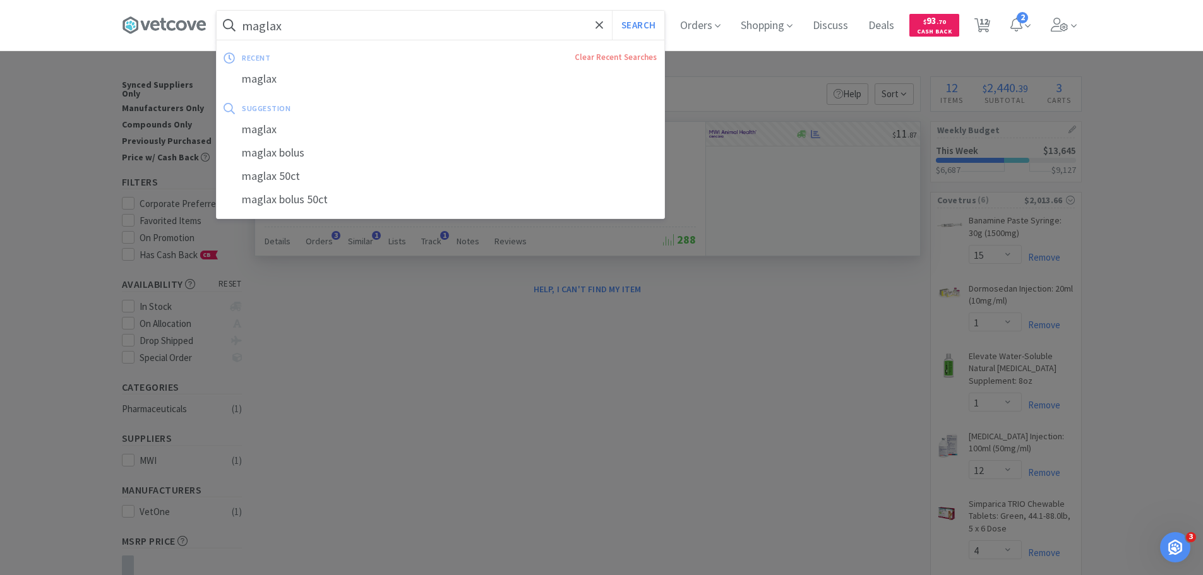
click at [425, 19] on input "maglax" at bounding box center [441, 25] width 448 height 29
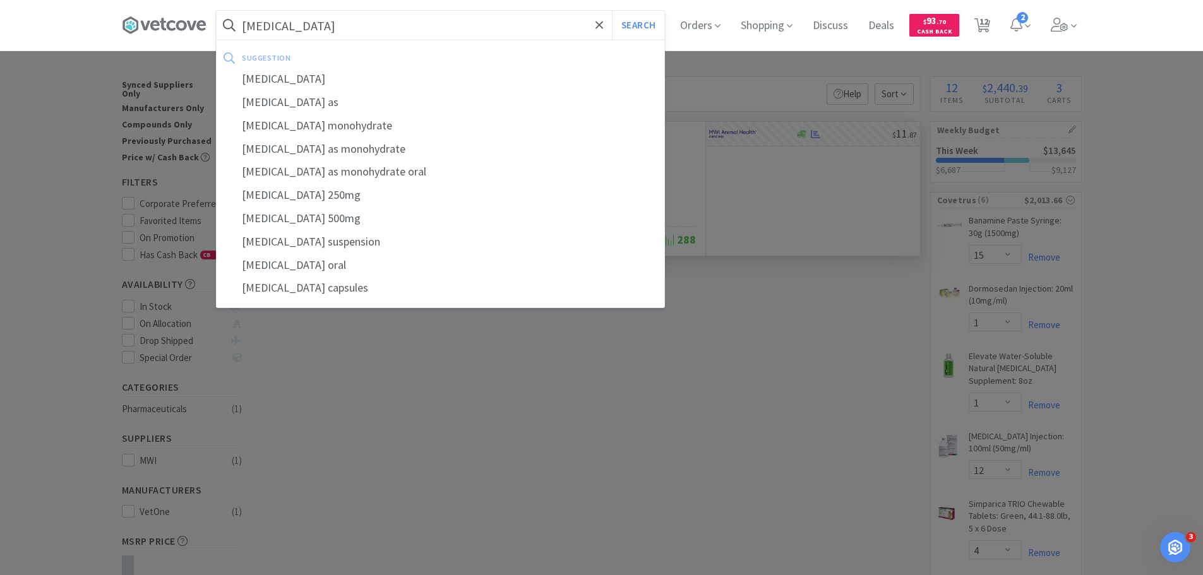
type input "cephalexin"
click at [612, 11] on button "Search" at bounding box center [638, 25] width 52 height 29
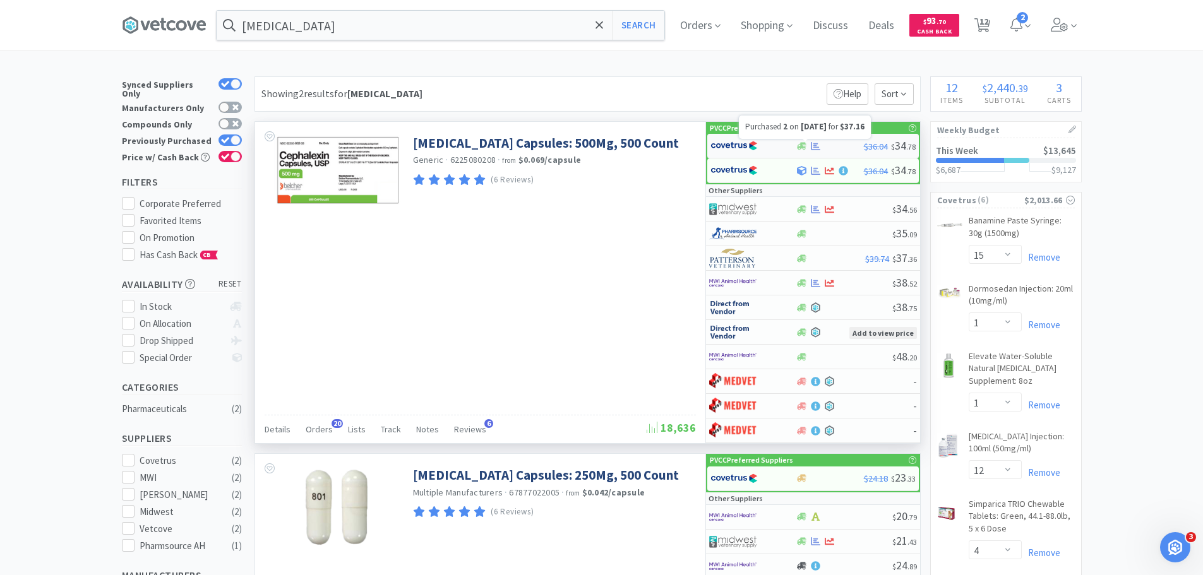
click at [817, 145] on icon at bounding box center [815, 145] width 9 height 9
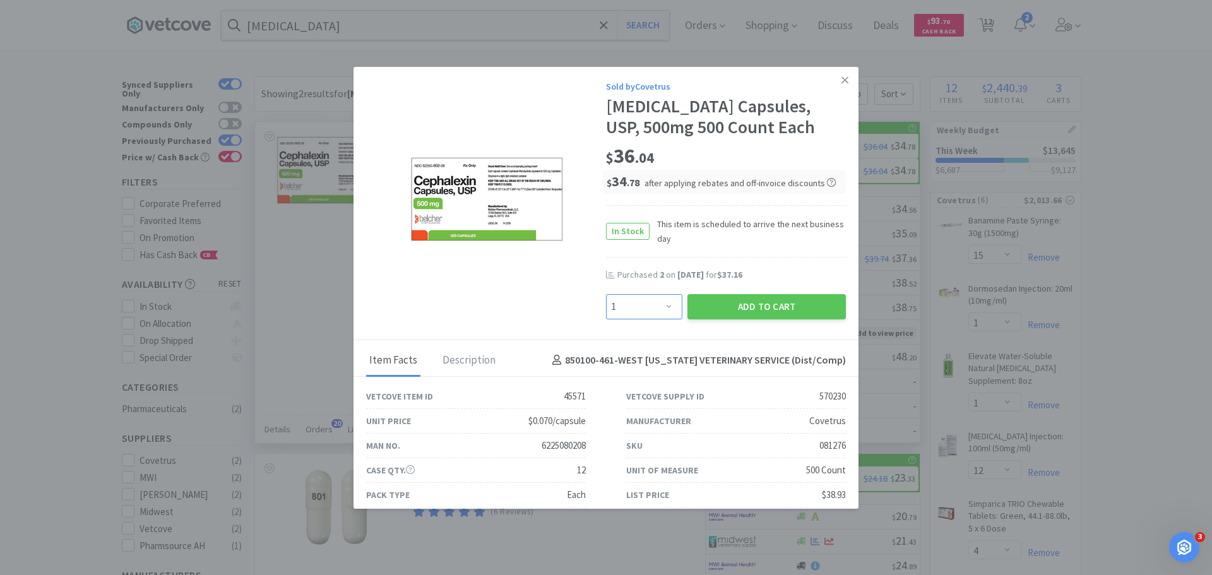
click at [649, 301] on select "Enter Quantity 1 2 3 4 5 6 7 8 9 10 11 12 13 14 15 16 17 18 19 20 Enter Quantity" at bounding box center [644, 306] width 76 height 25
select select "2"
click at [606, 294] on select "Enter Quantity 1 2 3 4 5 6 7 8 9 10 11 12 13 14 15 16 17 18 19 20 Enter Quantity" at bounding box center [644, 306] width 76 height 25
click at [732, 309] on button "Add to Cart" at bounding box center [767, 306] width 158 height 25
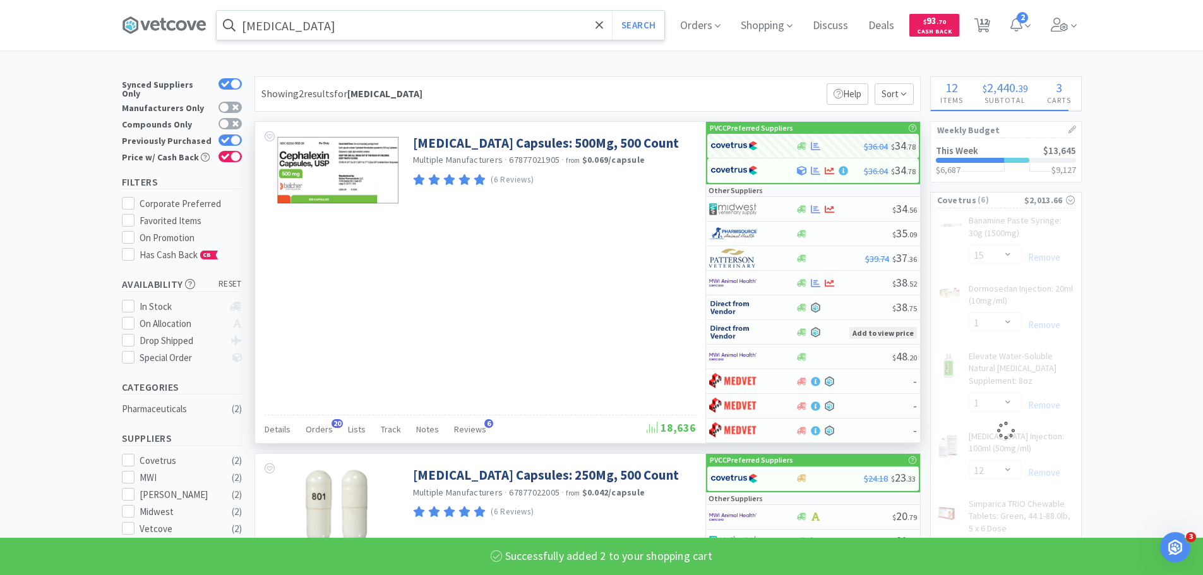
click at [321, 23] on input "cephalexin" at bounding box center [441, 25] width 448 height 29
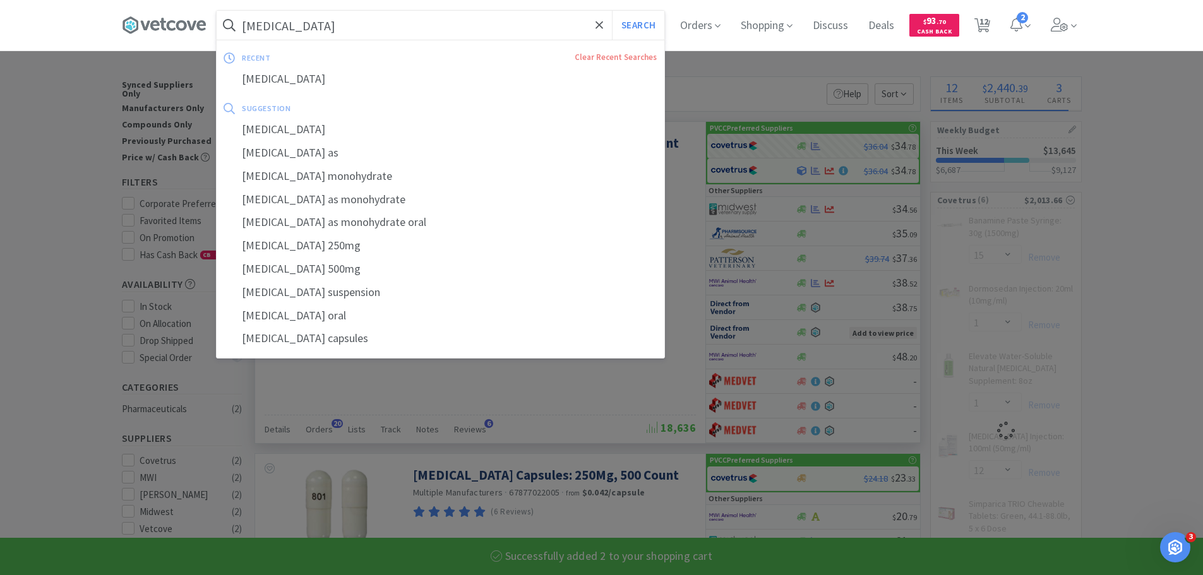
select select "2"
select select "1"
select select "12"
select select "2"
type input "i"
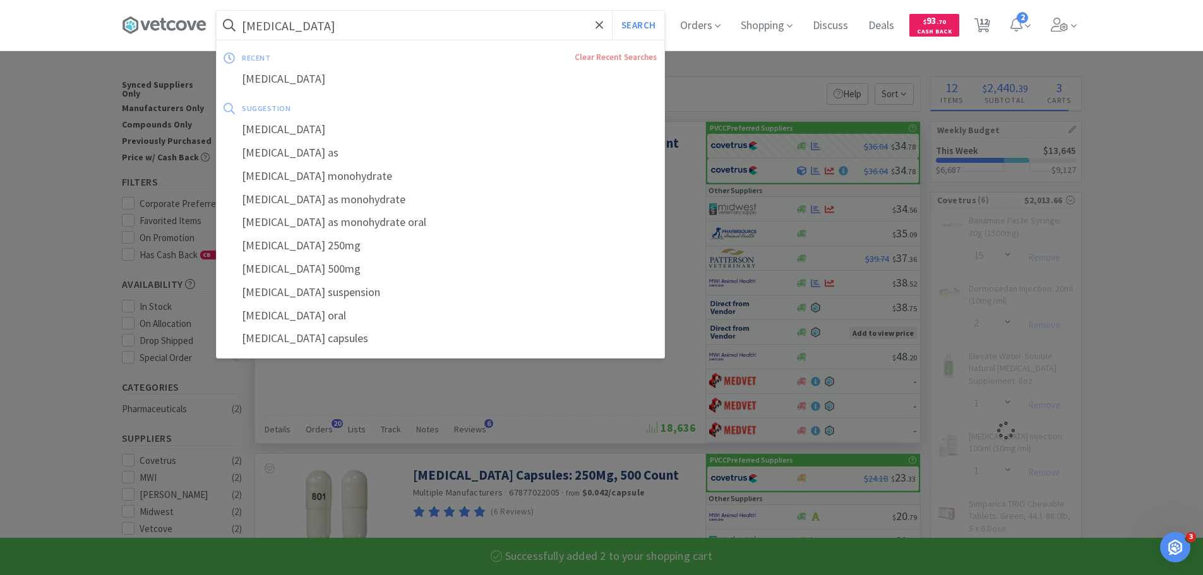
select select "6"
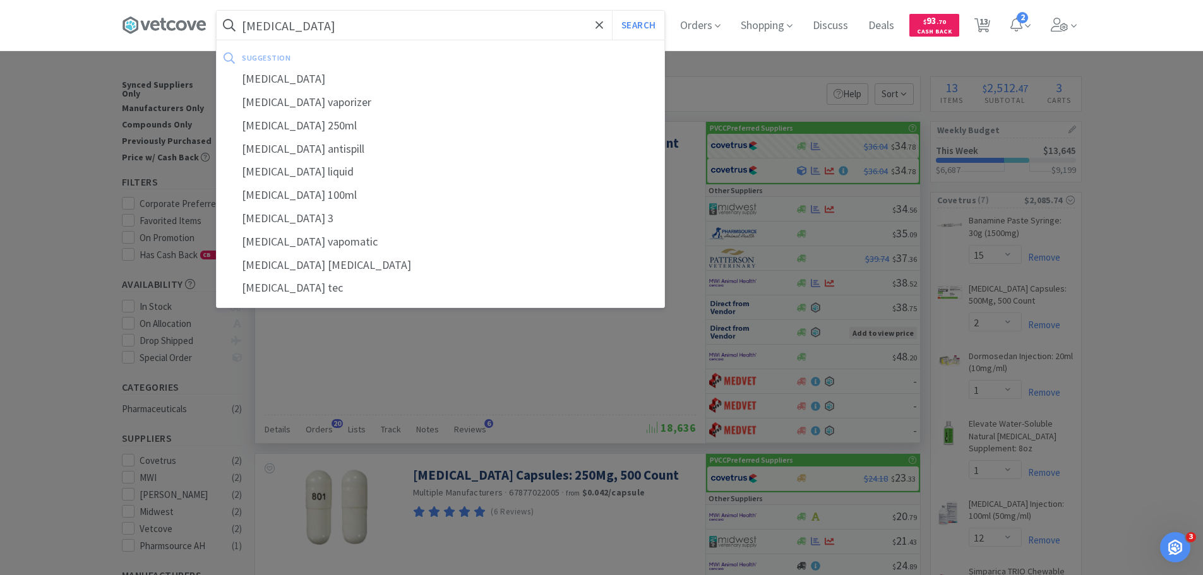
type input "isoflurane"
click at [612, 11] on button "Search" at bounding box center [638, 25] width 52 height 29
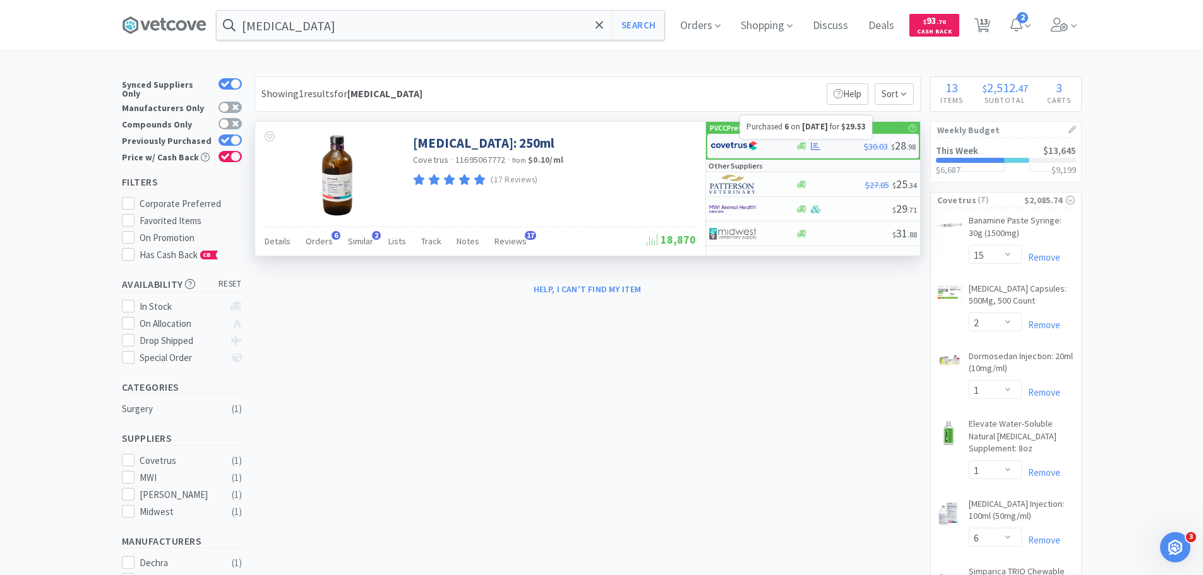
click at [813, 145] on icon at bounding box center [815, 145] width 9 height 9
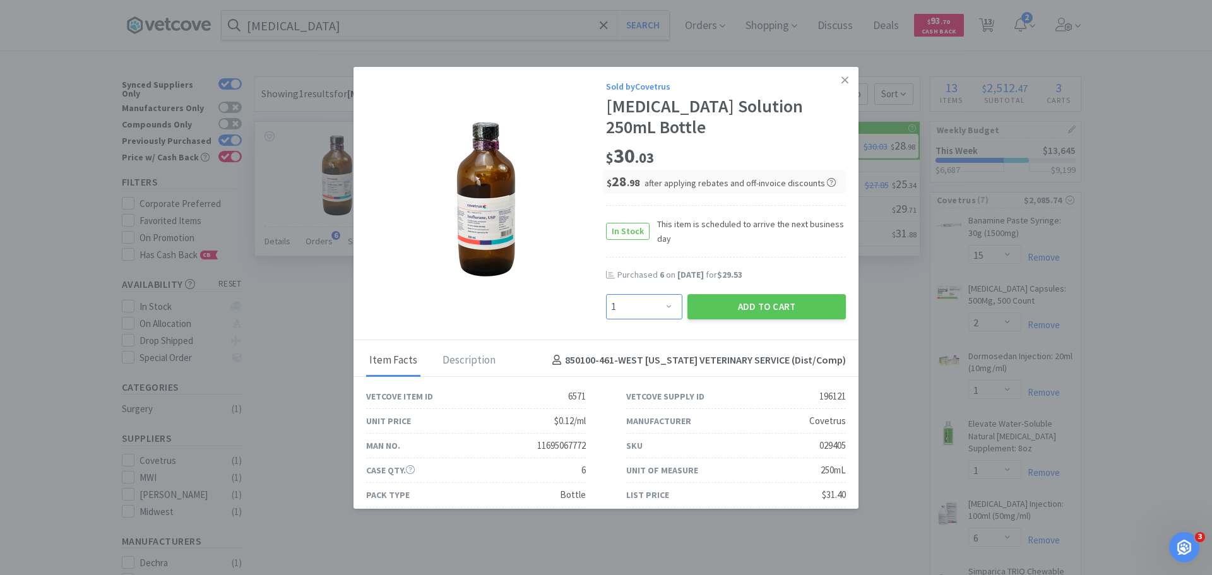
drag, startPoint x: 631, startPoint y: 314, endPoint x: 631, endPoint y: 298, distance: 15.8
click at [631, 314] on select "Enter Quantity 1 2 3 4 5 6 7 8 9 10 11 12 13 14 15 16 17 18 19 20 Enter Quantity" at bounding box center [644, 306] width 76 height 25
select select "6"
click at [606, 294] on select "Enter Quantity 1 2 3 4 5 6 7 8 9 10 11 12 13 14 15 16 17 18 19 20 Enter Quantity" at bounding box center [644, 306] width 76 height 25
click at [720, 305] on button "Add to Cart" at bounding box center [767, 306] width 158 height 25
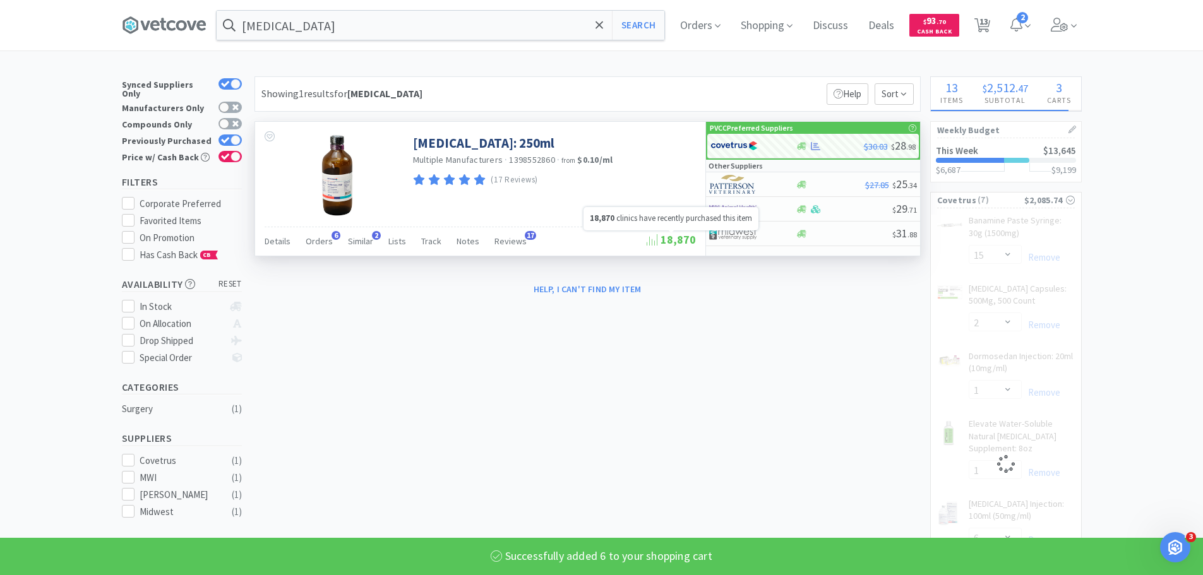
select select "6"
select select "2"
select select "6"
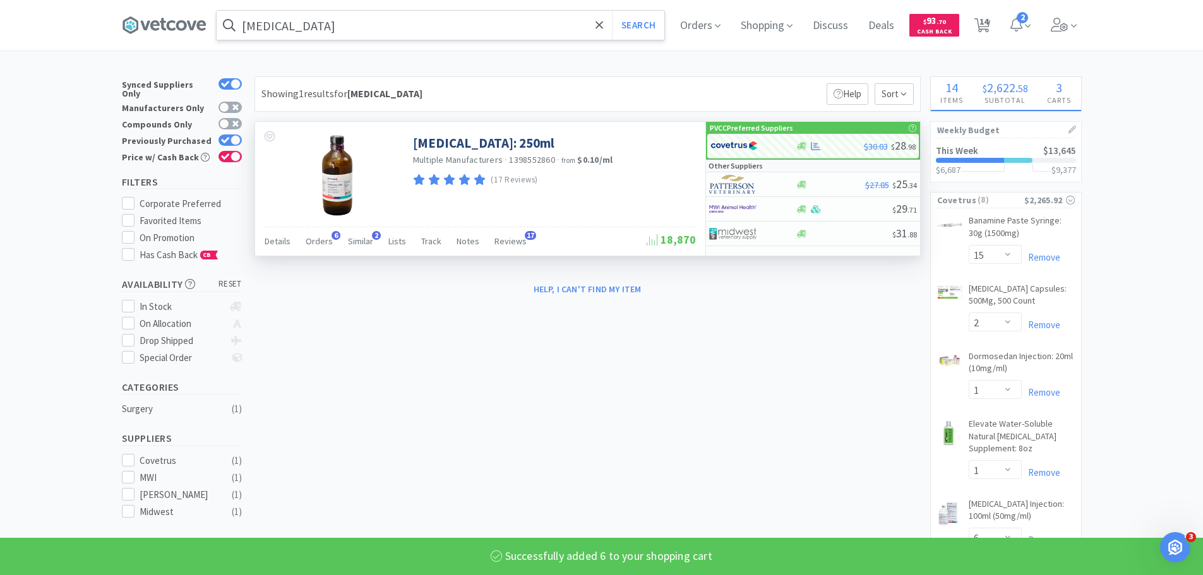
click at [366, 33] on input "isoflurane" at bounding box center [441, 25] width 448 height 29
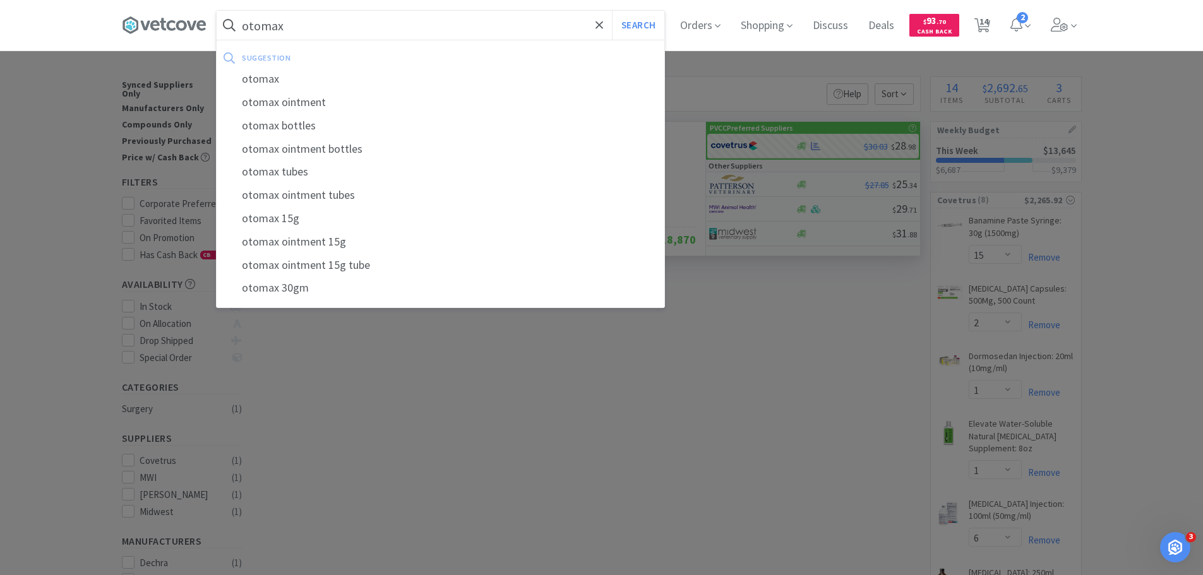
type input "otomax"
click at [612, 11] on button "Search" at bounding box center [638, 25] width 52 height 29
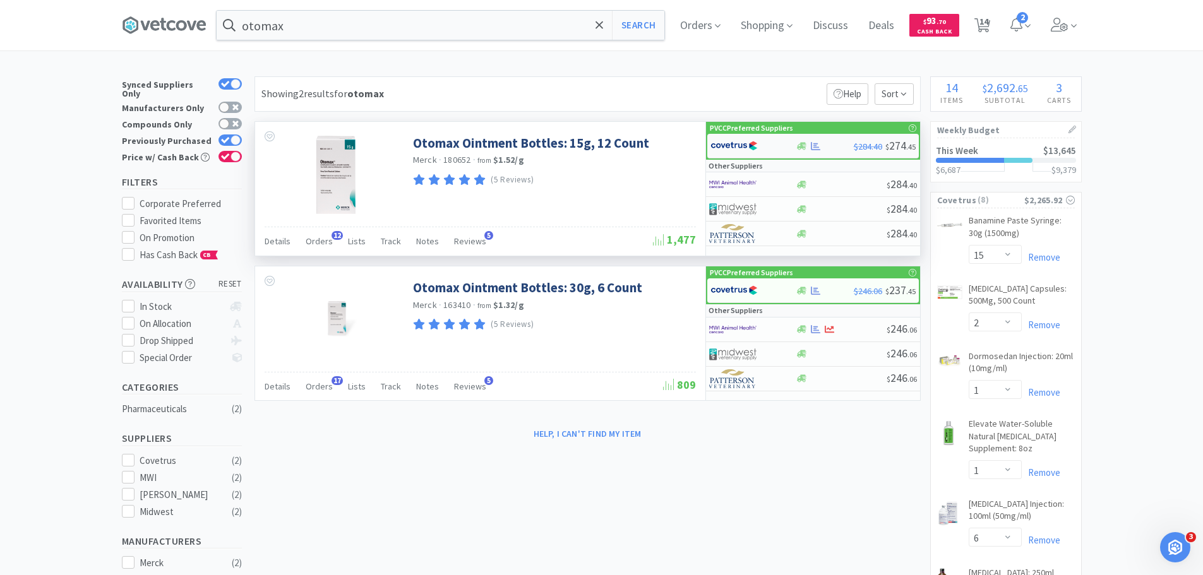
click at [744, 142] on img at bounding box center [733, 145] width 47 height 19
select select "1"
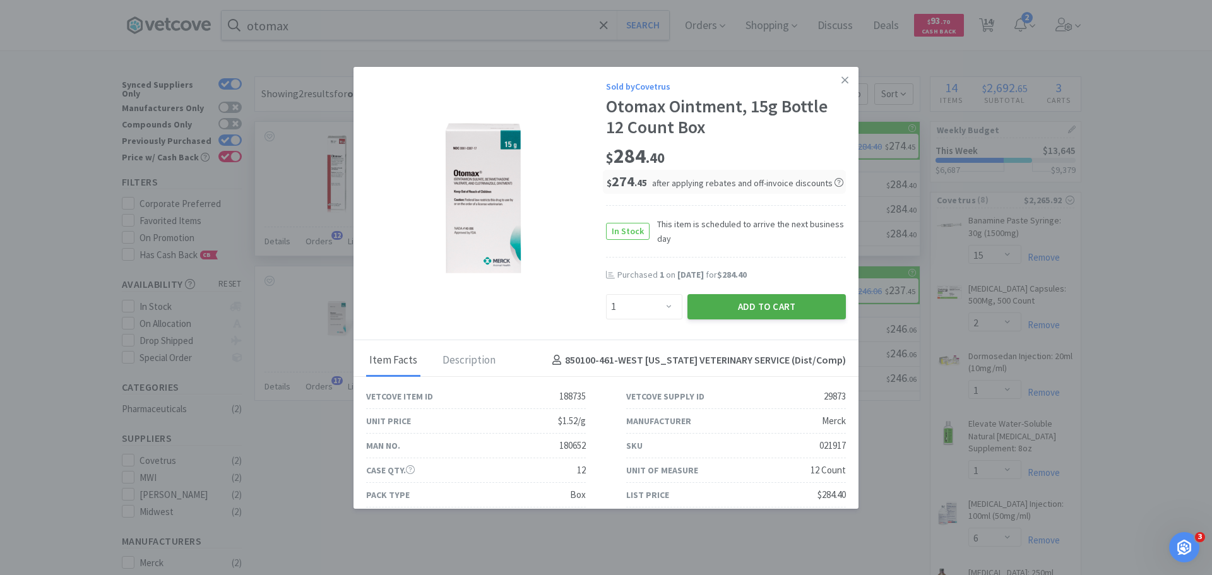
click at [720, 305] on button "Add to Cart" at bounding box center [767, 306] width 158 height 25
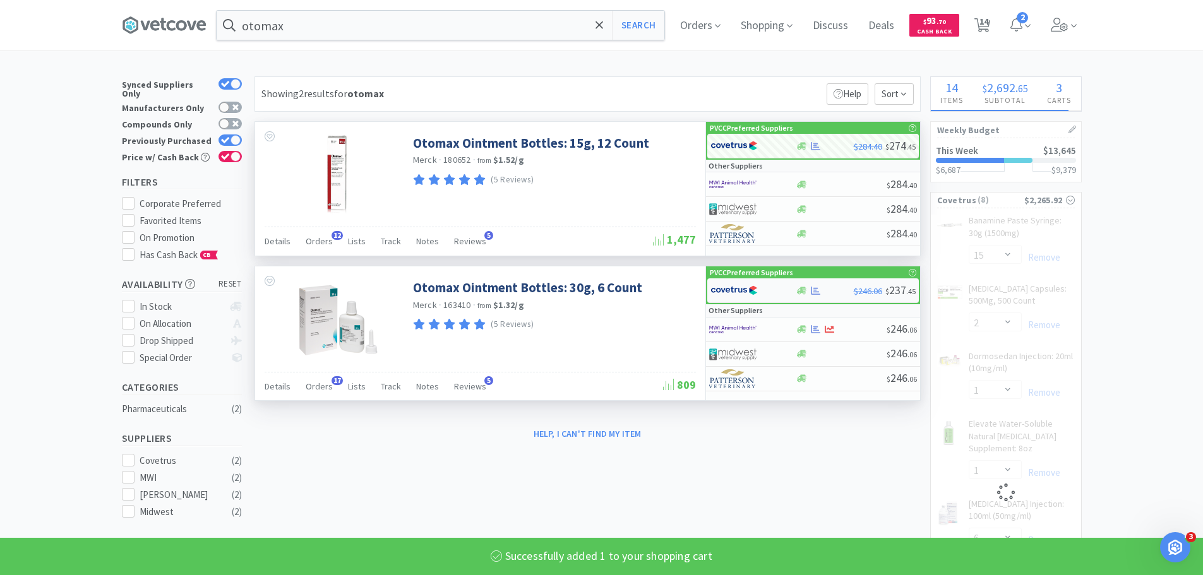
select select "2"
select select "1"
select select "6"
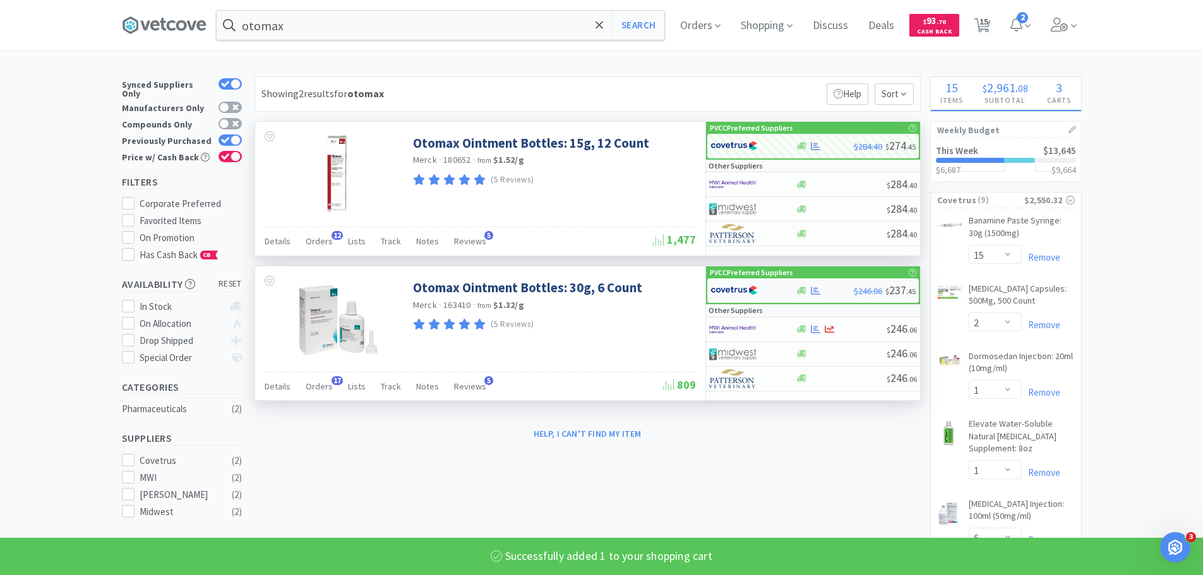
click at [731, 292] on img at bounding box center [733, 290] width 47 height 19
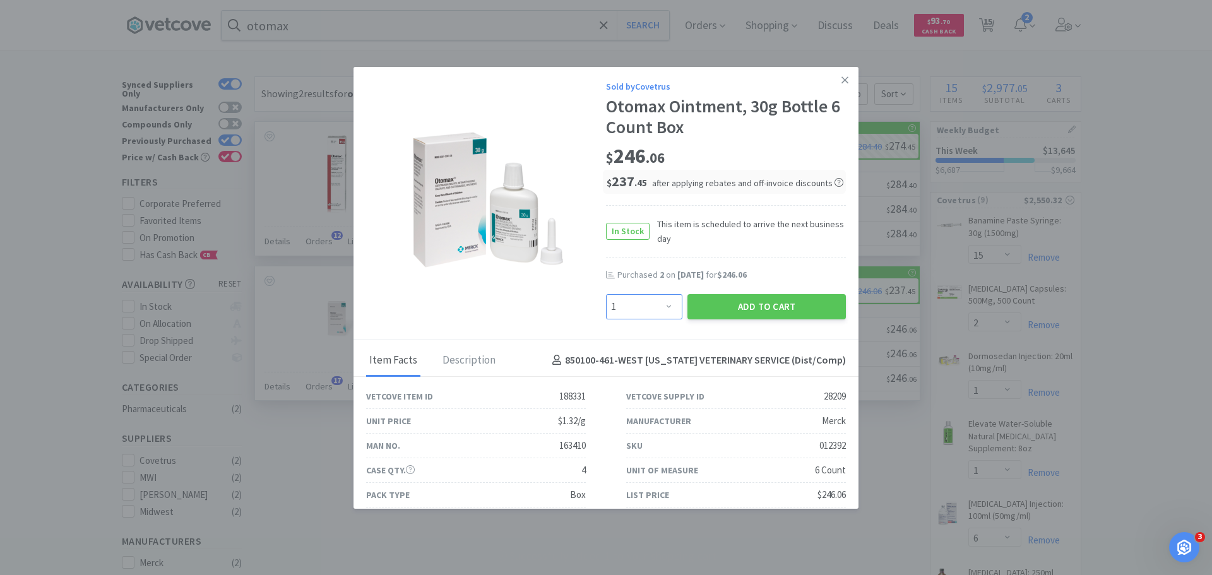
drag, startPoint x: 650, startPoint y: 308, endPoint x: 612, endPoint y: 304, distance: 38.1
click at [650, 308] on select "Enter Quantity 1 2 3 4 5 6 7 8 9 10 11 12 13 14 15 16 17 18 19 20 Enter Quantity" at bounding box center [644, 306] width 76 height 25
select select "2"
click at [606, 294] on select "Enter Quantity 1 2 3 4 5 6 7 8 9 10 11 12 13 14 15 16 17 18 19 20 Enter Quantity" at bounding box center [644, 306] width 76 height 25
click at [734, 303] on button "Add to Cart" at bounding box center [767, 306] width 158 height 25
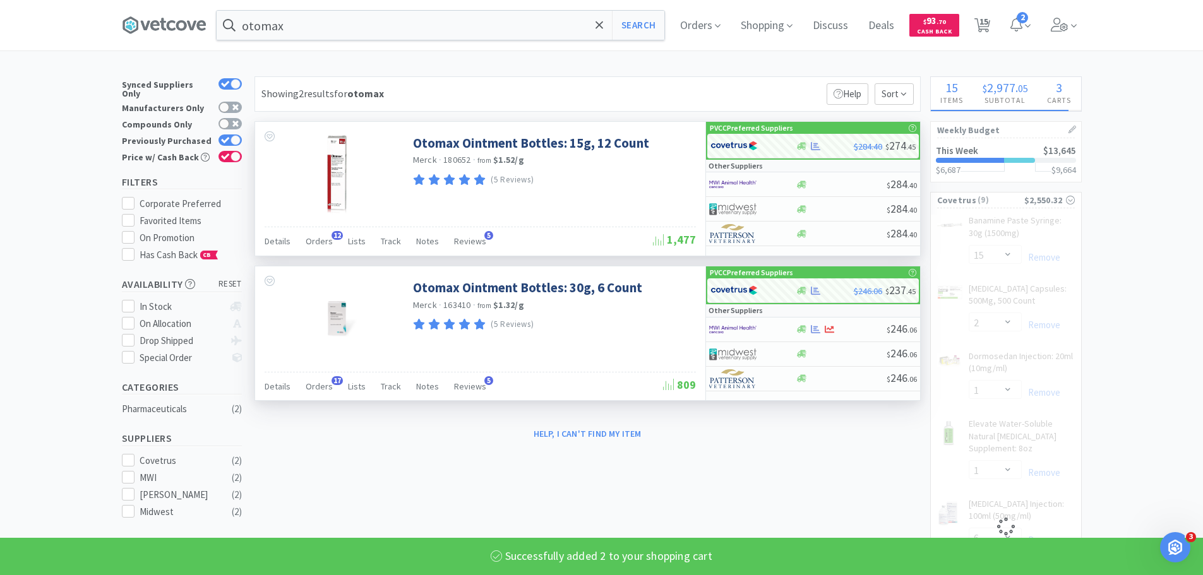
select select "2"
select select "6"
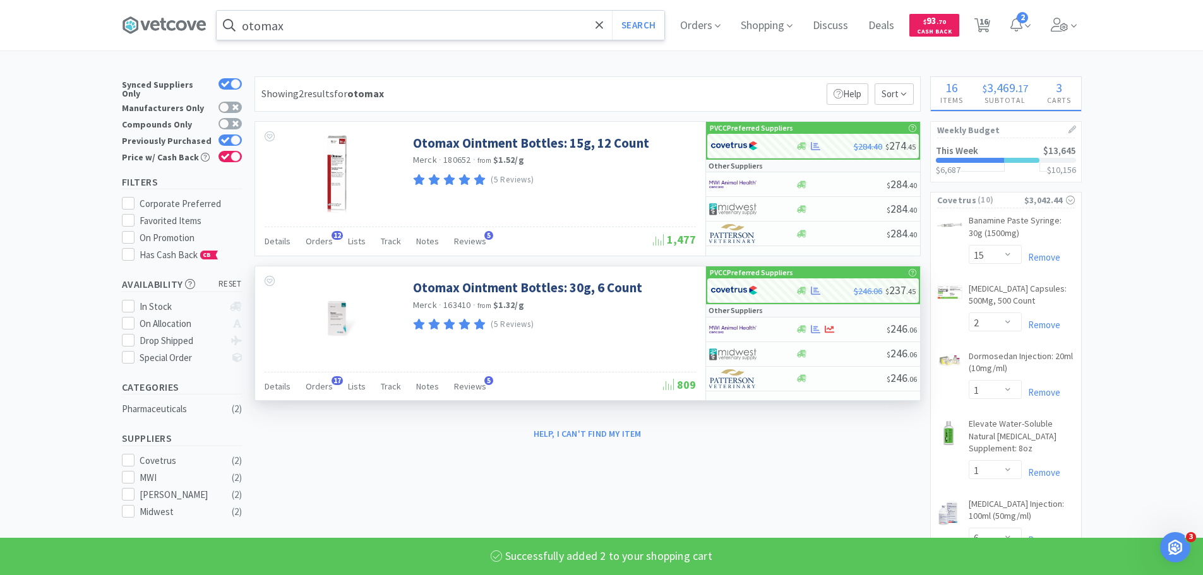
click at [407, 24] on input "otomax" at bounding box center [441, 25] width 448 height 29
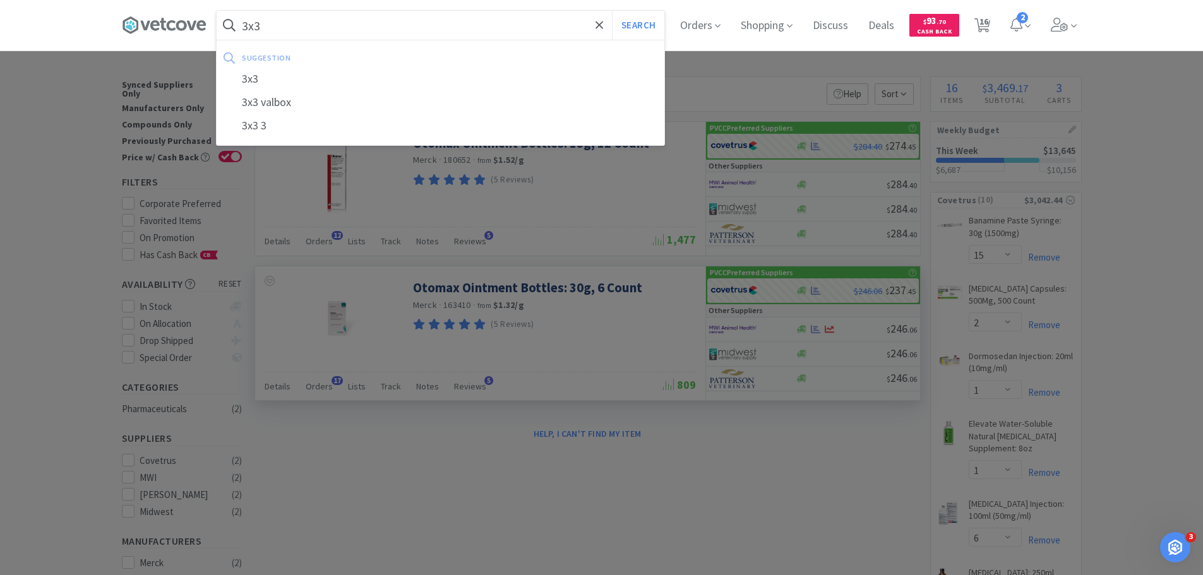
click at [612, 11] on button "Search" at bounding box center [638, 25] width 52 height 29
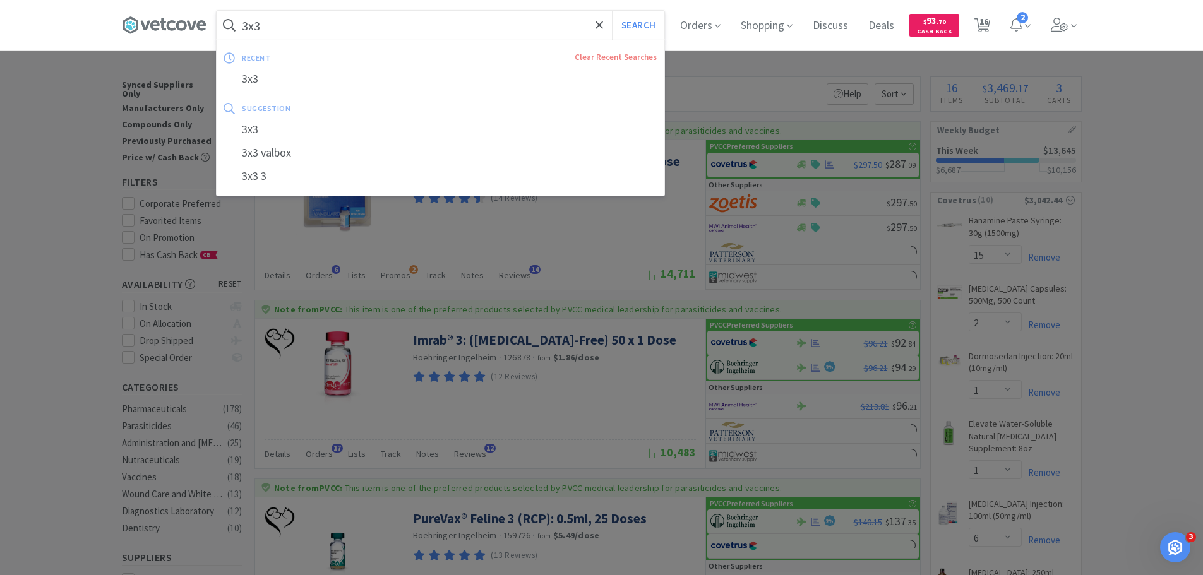
click at [350, 21] on input "3x3" at bounding box center [441, 25] width 448 height 29
click at [352, 27] on input "3x3" at bounding box center [441, 25] width 448 height 29
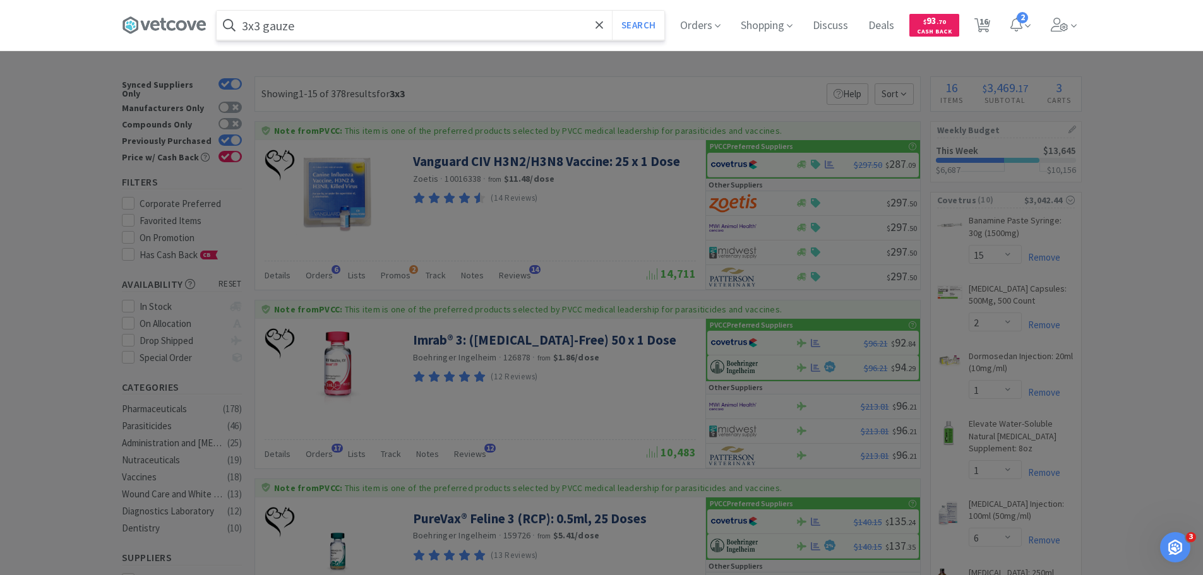
type input "3x3 gauze"
click at [612, 11] on button "Search" at bounding box center [638, 25] width 52 height 29
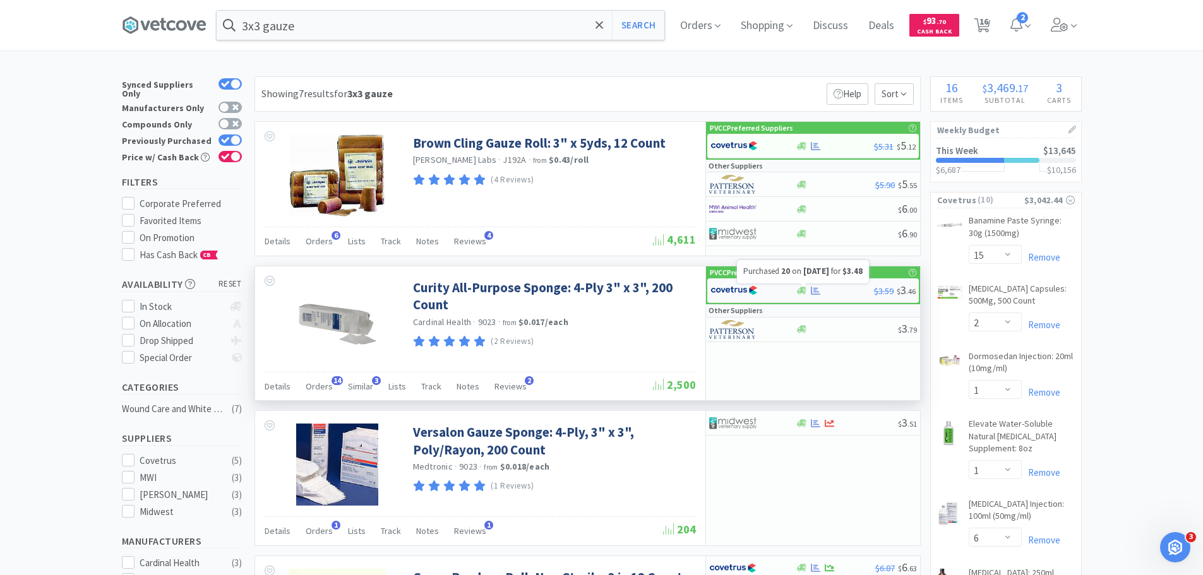
click at [820, 291] on icon at bounding box center [815, 290] width 9 height 9
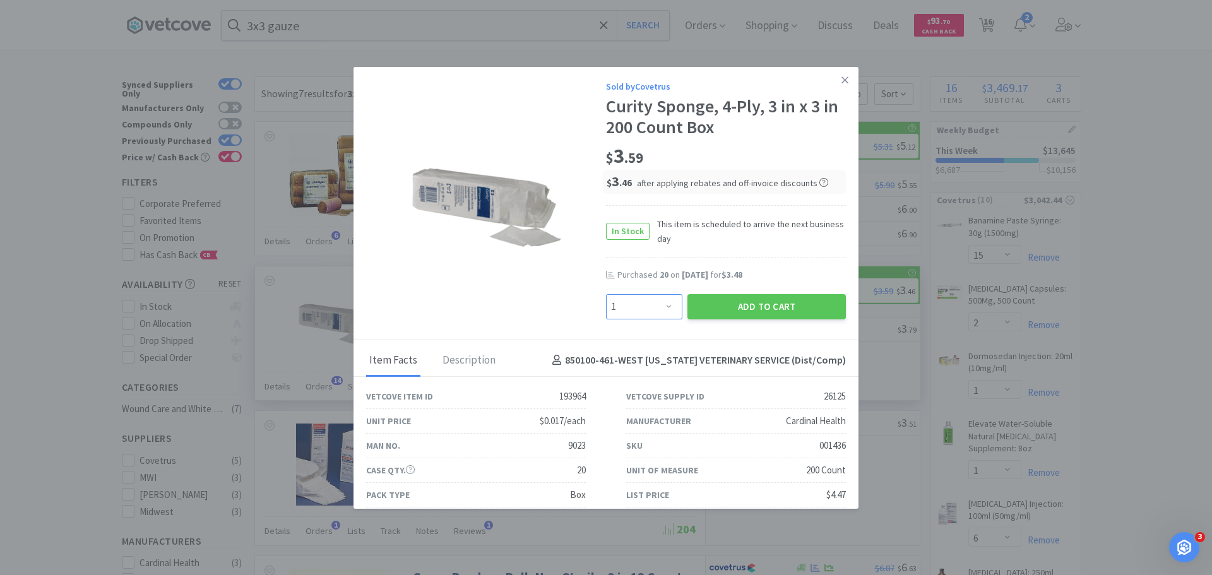
click at [634, 309] on select "Enter Quantity 1 2 3 4 5 6 7 8 9 10 11 12 13 14 15 16 17 18 19 20 Enter Quantity" at bounding box center [644, 306] width 76 height 25
select select "20"
click at [606, 294] on select "Enter Quantity 1 2 3 4 5 6 7 8 9 10 11 12 13 14 15 16 17 18 19 20 Enter Quantity" at bounding box center [644, 306] width 76 height 25
click at [727, 304] on button "Add to Cart" at bounding box center [767, 306] width 158 height 25
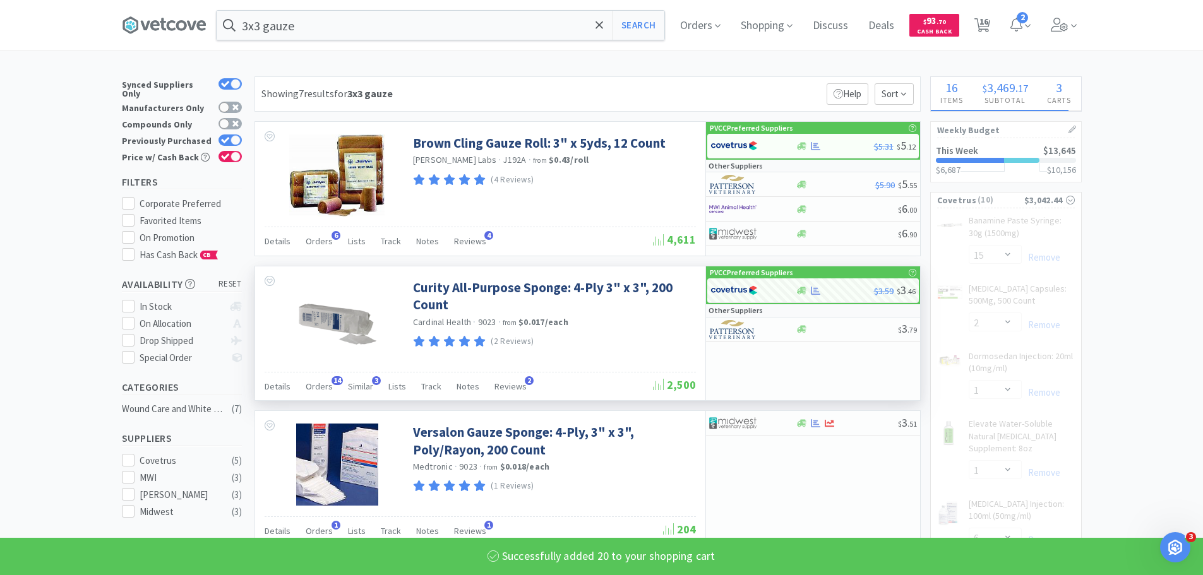
select select "20"
select select "1"
select select "12"
select select "6"
select select "1"
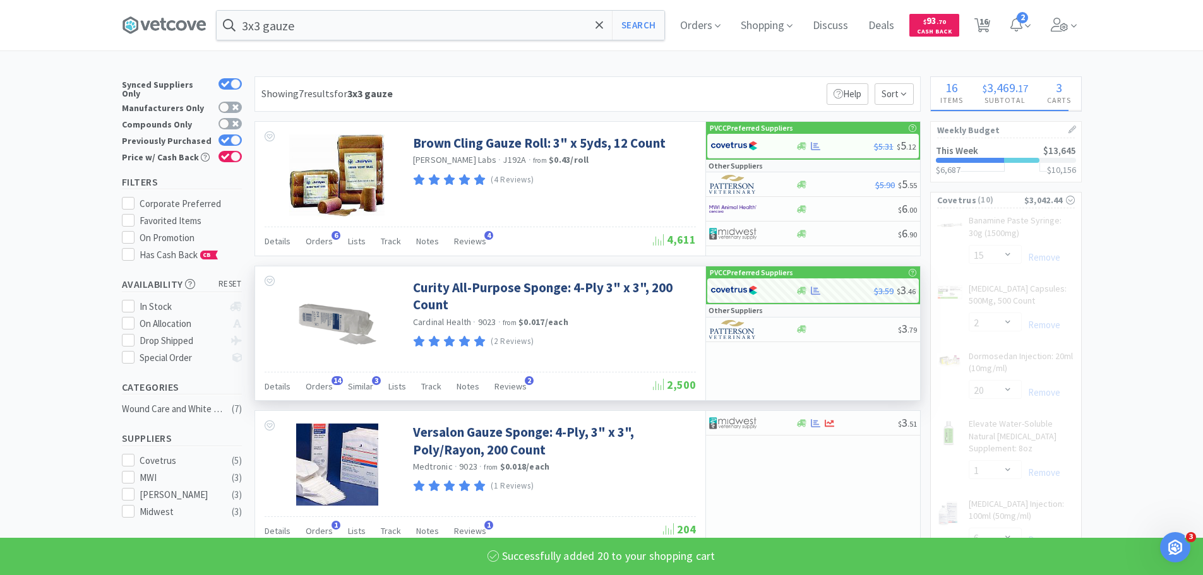
select select "2"
select select "6"
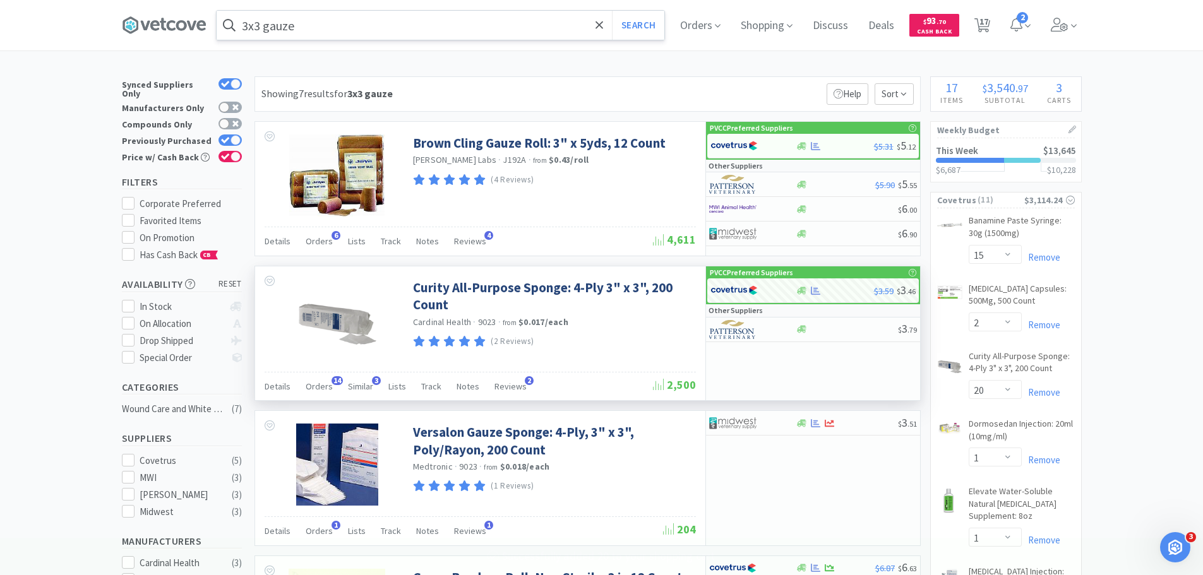
click at [426, 30] on input "3x3 gauze" at bounding box center [441, 25] width 448 height 29
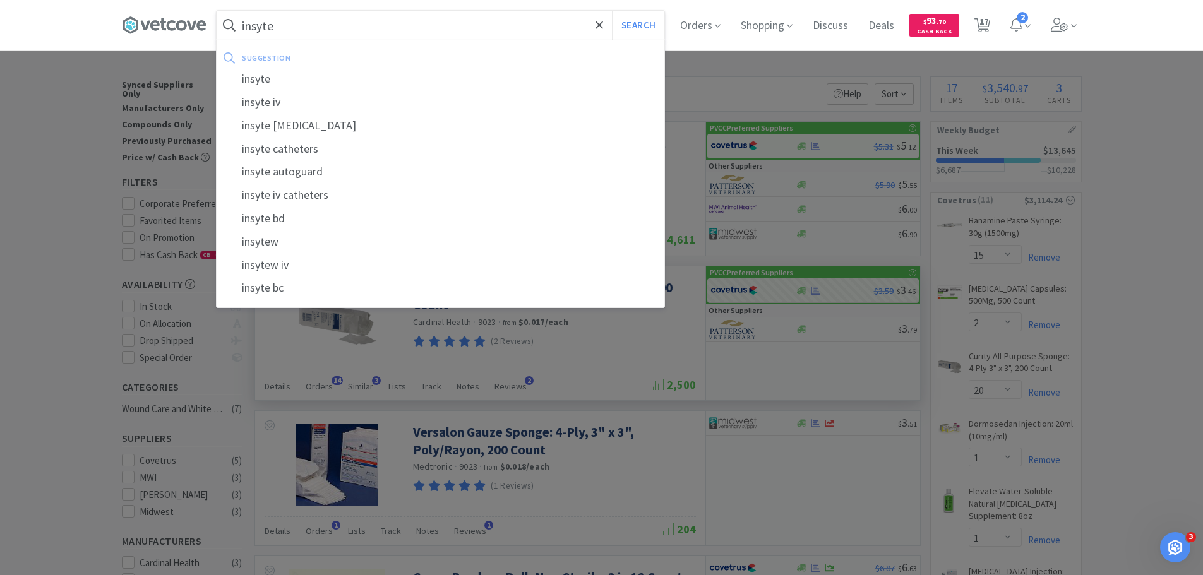
type input "insyte"
click at [612, 11] on button "Search" at bounding box center [638, 25] width 52 height 29
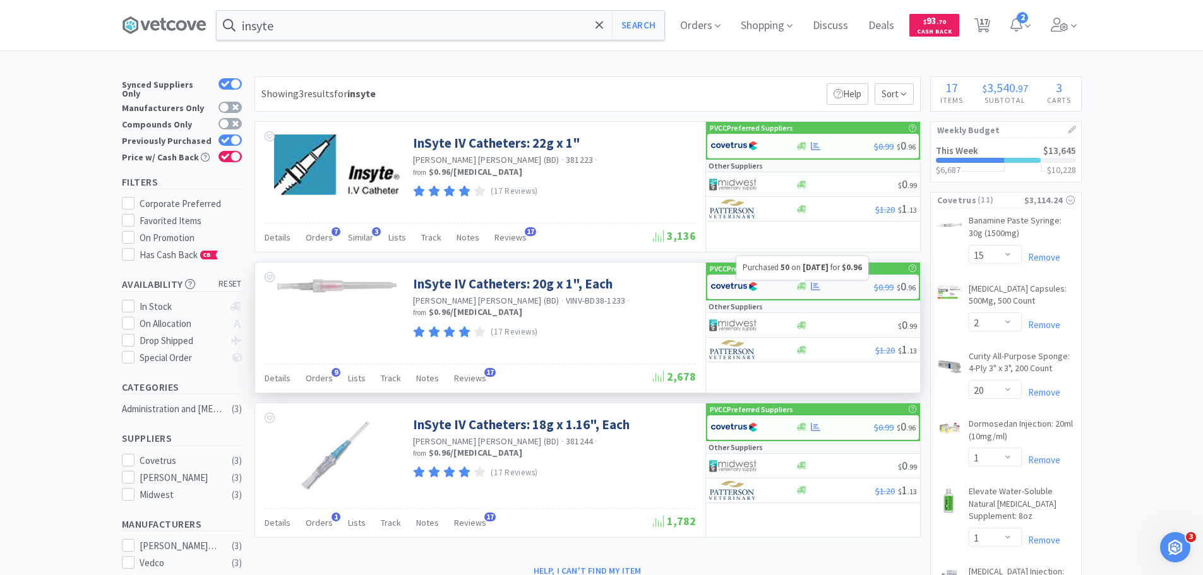
click at [816, 284] on icon at bounding box center [815, 286] width 9 height 9
select select "1"
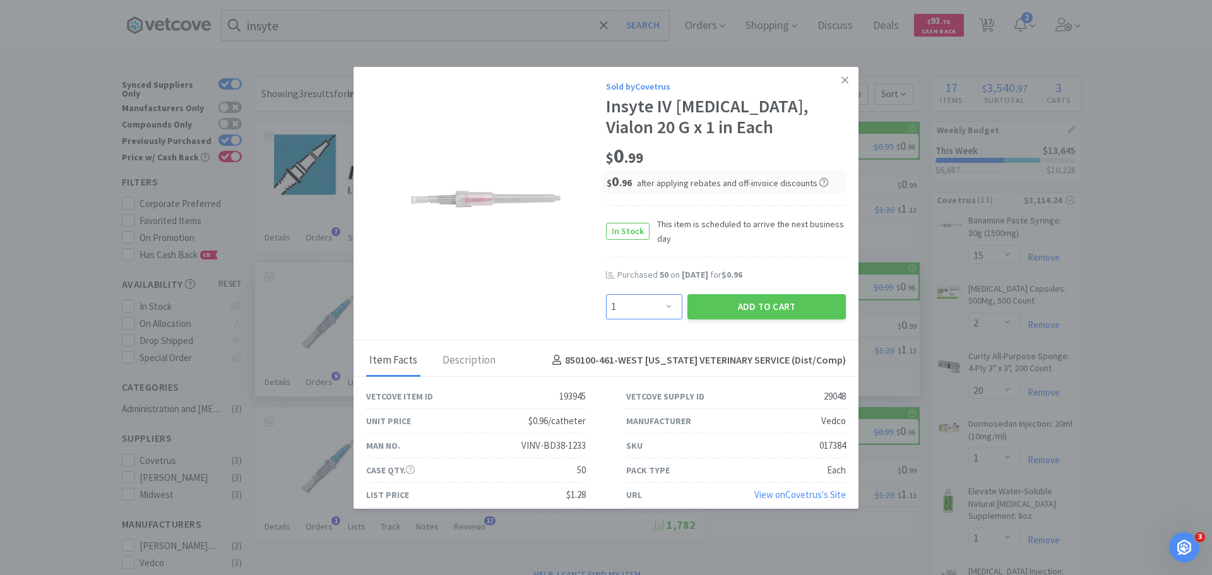
drag, startPoint x: 653, startPoint y: 307, endPoint x: 650, endPoint y: 295, distance: 12.3
click at [653, 307] on select "Enter Quantity 1 2 3 4 5 6 7 8 9 10 11 12 13 14 15 16 17 18 19 20 Enter Quantity" at bounding box center [644, 306] width 76 height 25
type input "50"
click at [804, 302] on button "Add to Cart" at bounding box center [767, 306] width 158 height 25
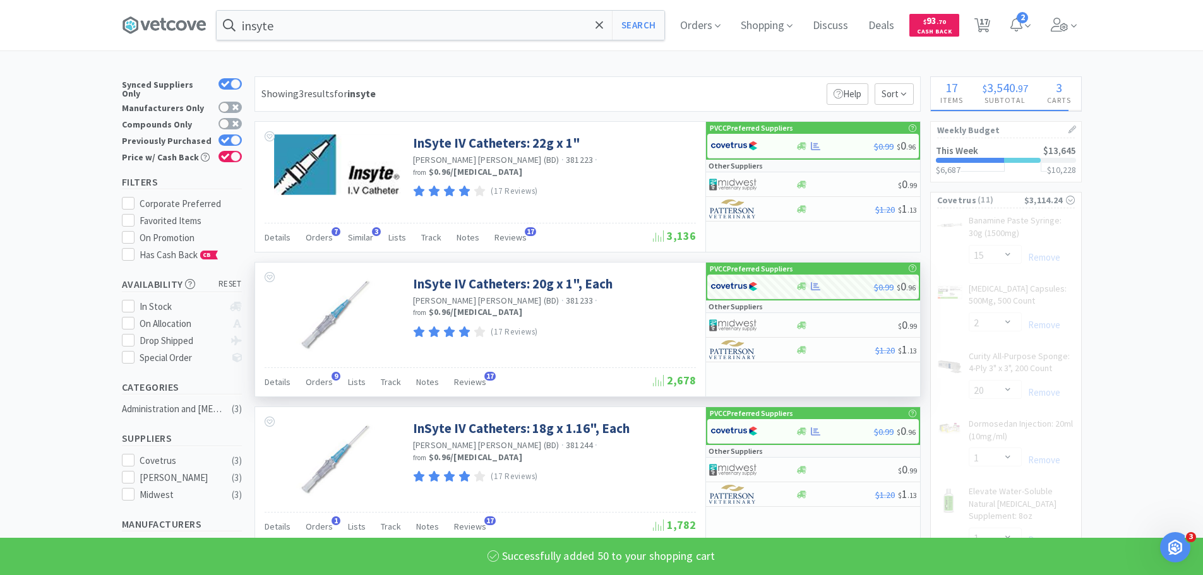
select select "6"
select select "1"
select select "2"
select select "50"
select select "6"
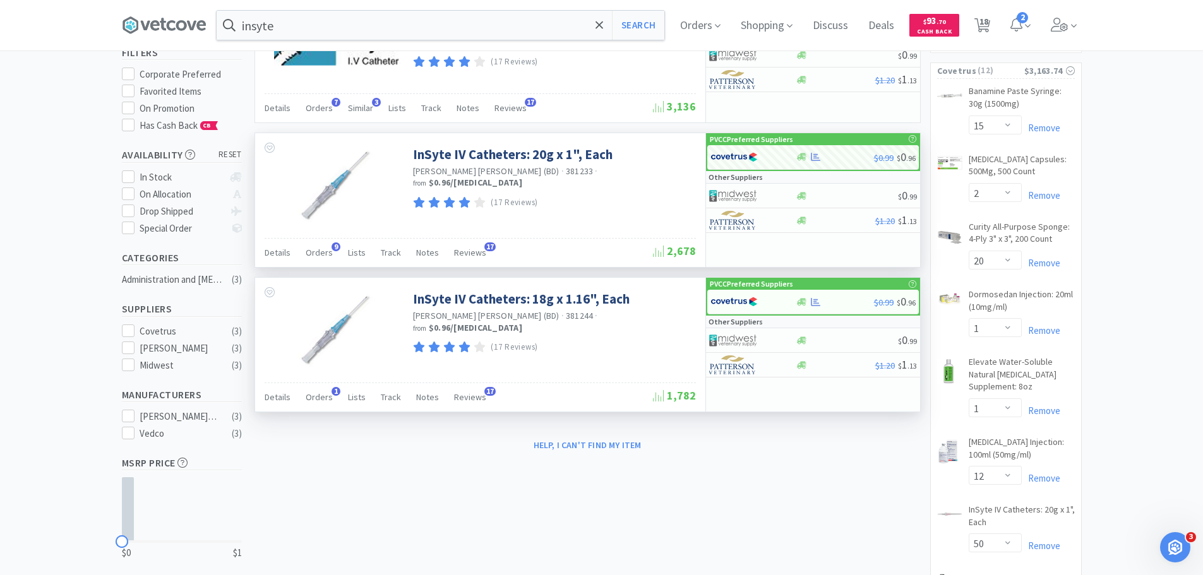
scroll to position [63, 0]
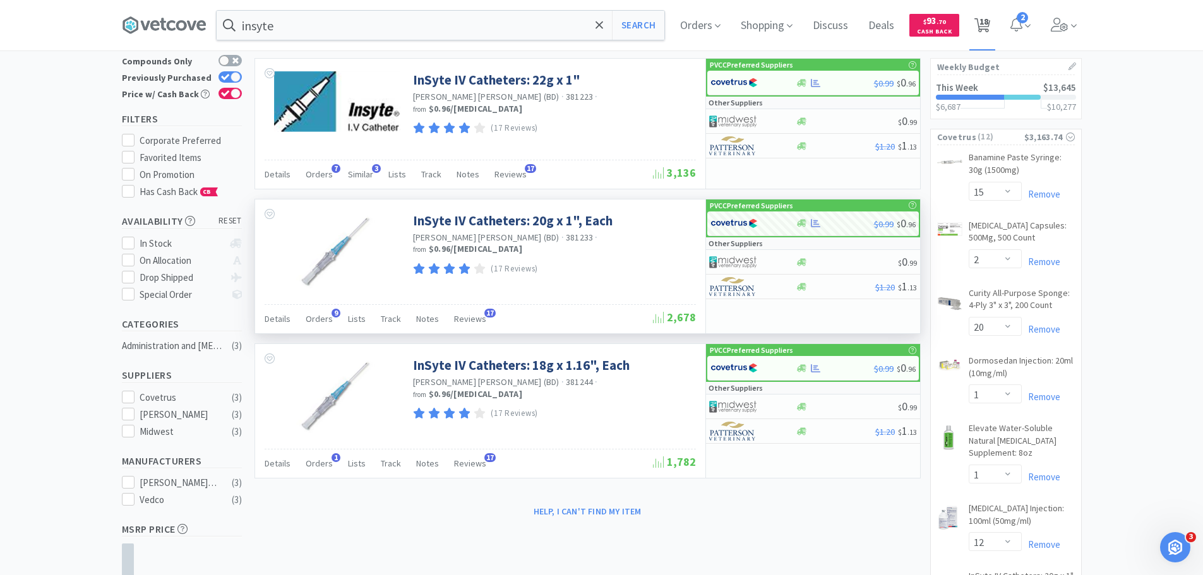
click at [990, 21] on icon at bounding box center [982, 25] width 16 height 14
select select "15"
select select "2"
select select "20"
select select "1"
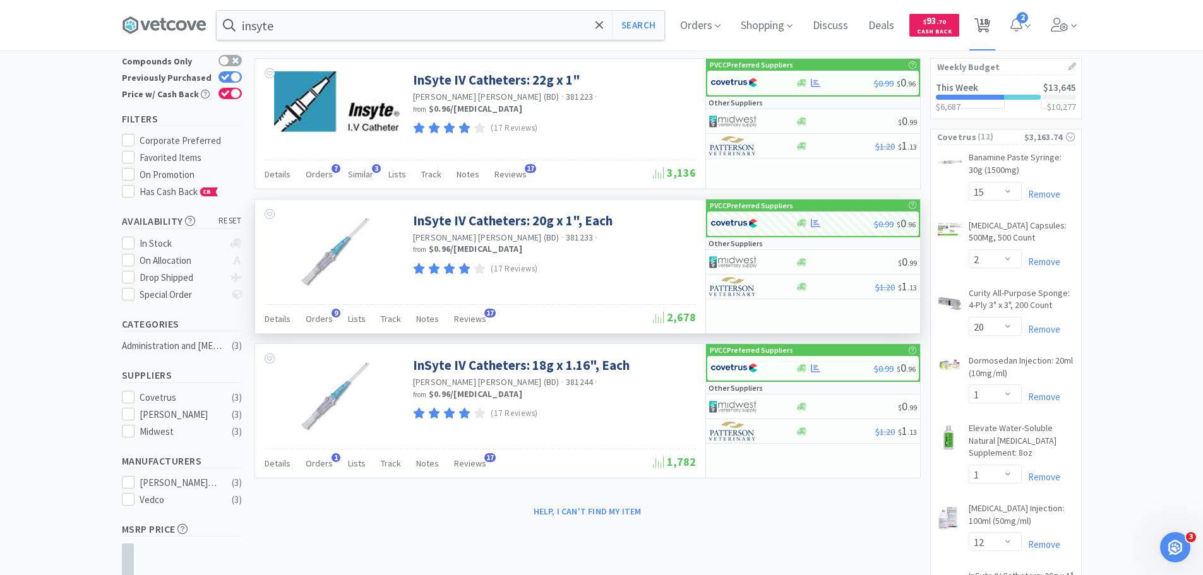
select select "1"
select select "12"
select select "50"
select select "6"
select select "1"
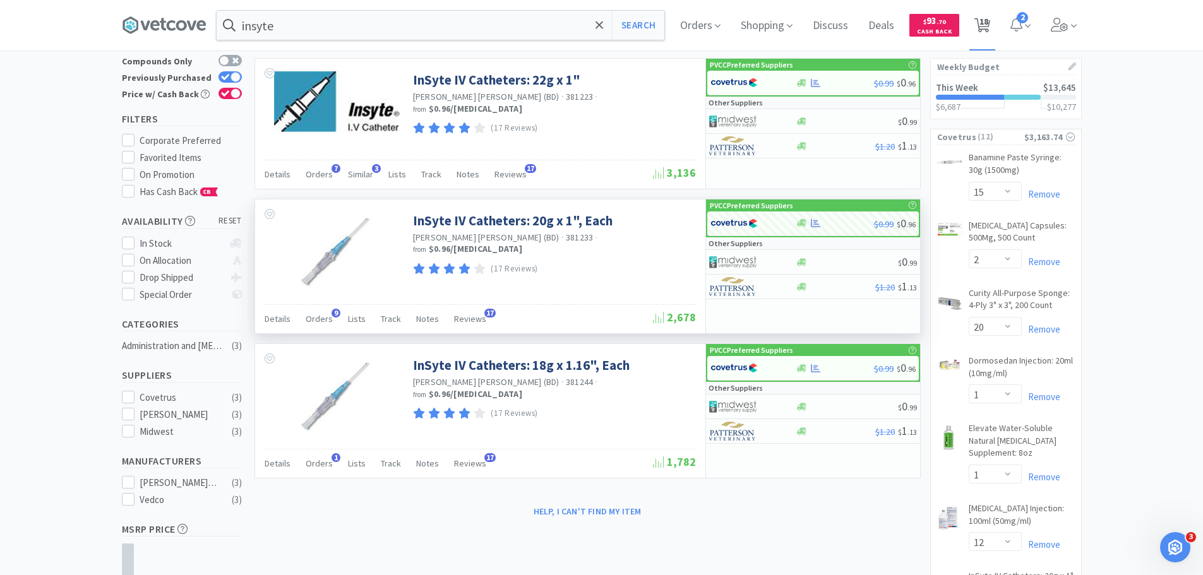
select select "2"
select select "6"
select select "3"
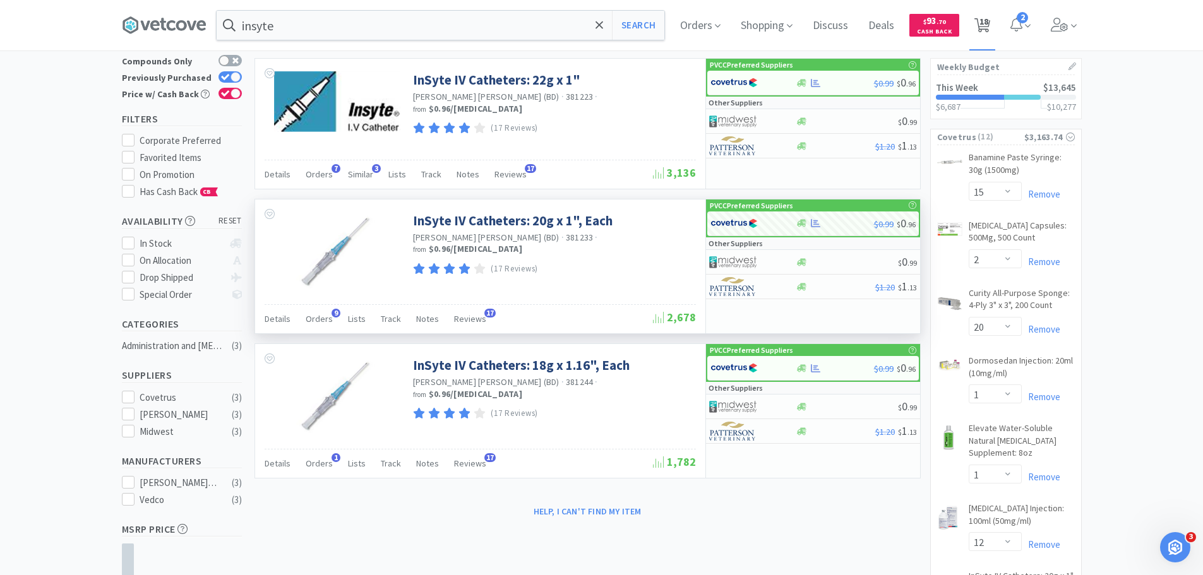
select select "2"
select select "6"
select select "4"
select select "1"
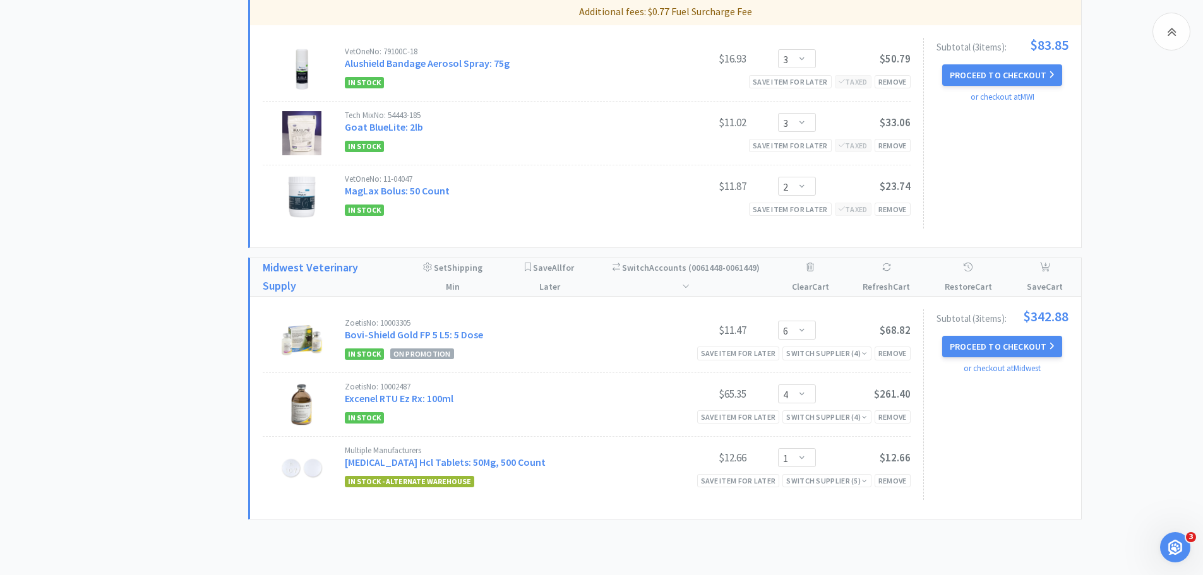
scroll to position [1263, 0]
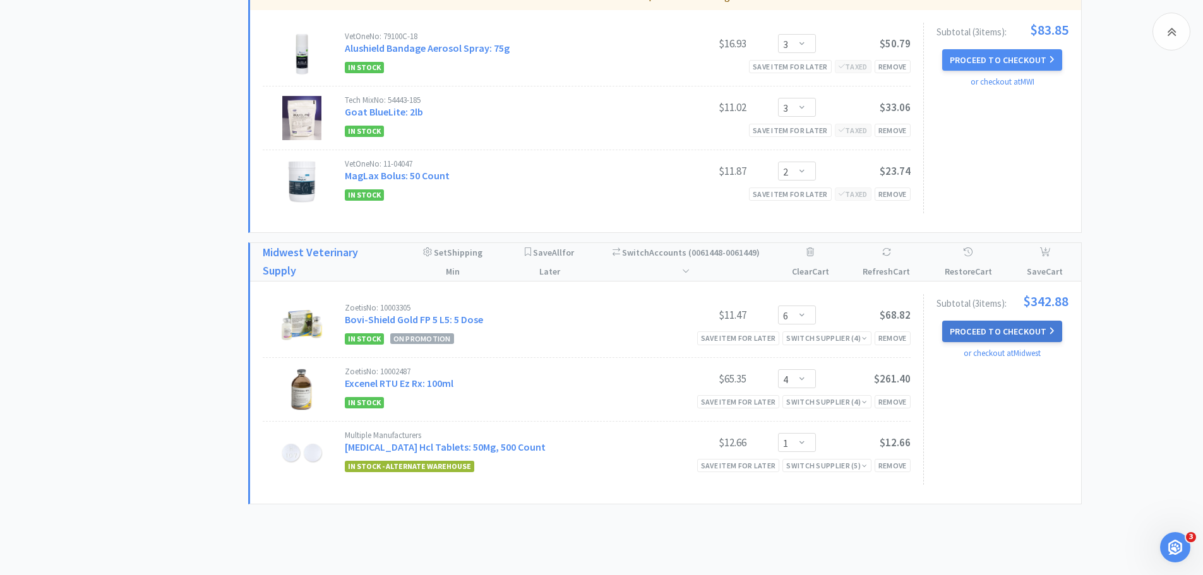
click at [969, 333] on button "Proceed to Checkout" at bounding box center [1002, 331] width 120 height 21
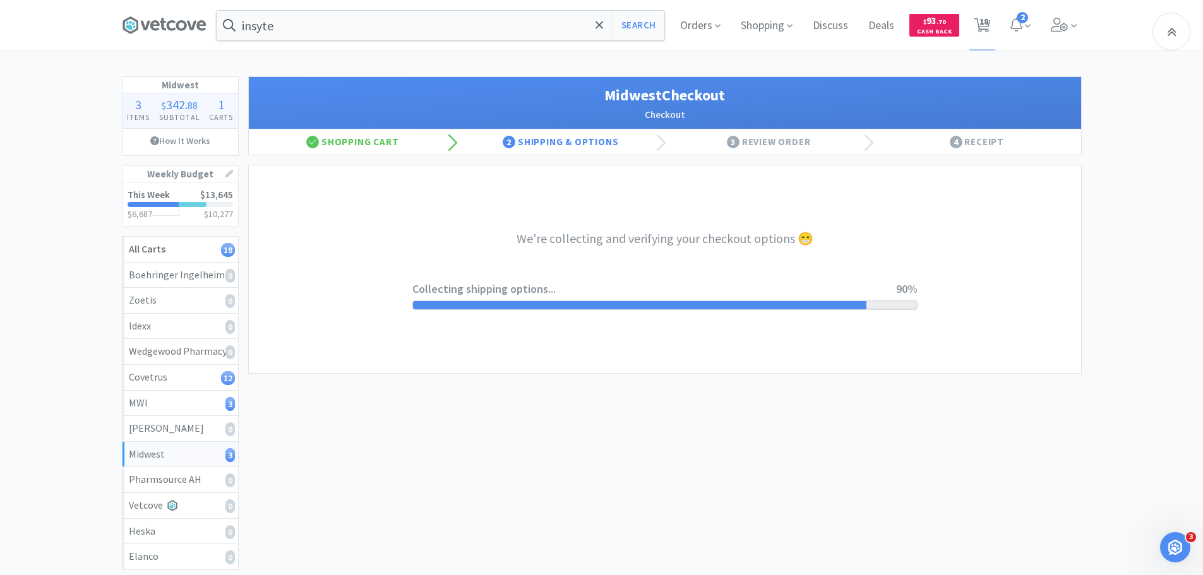
select select "0"
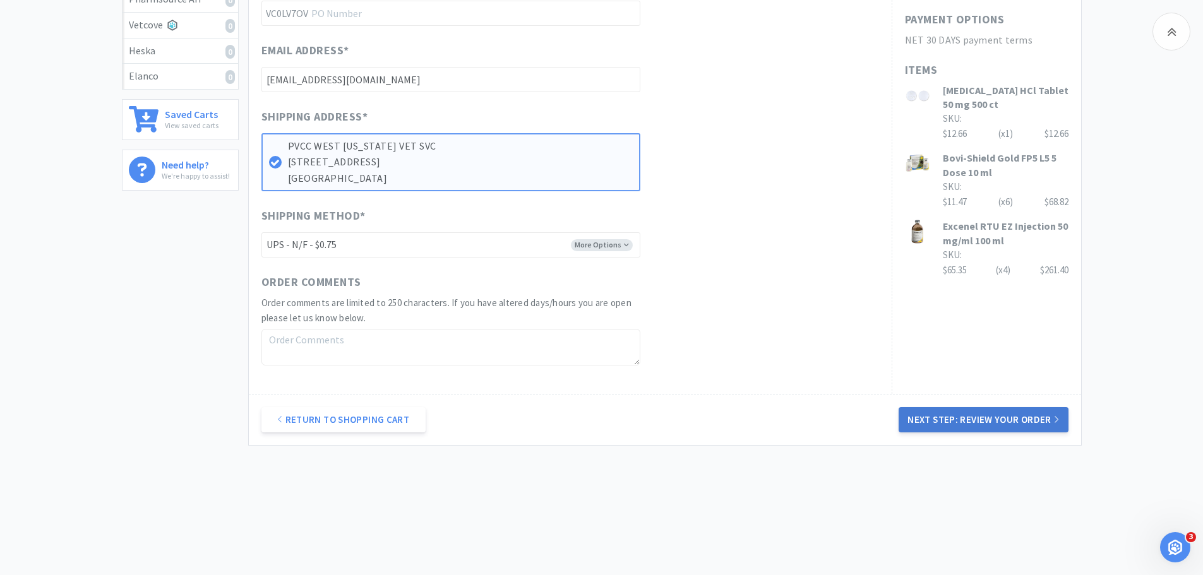
click at [965, 421] on button "Next Step: Review Your Order" at bounding box center [983, 419] width 169 height 25
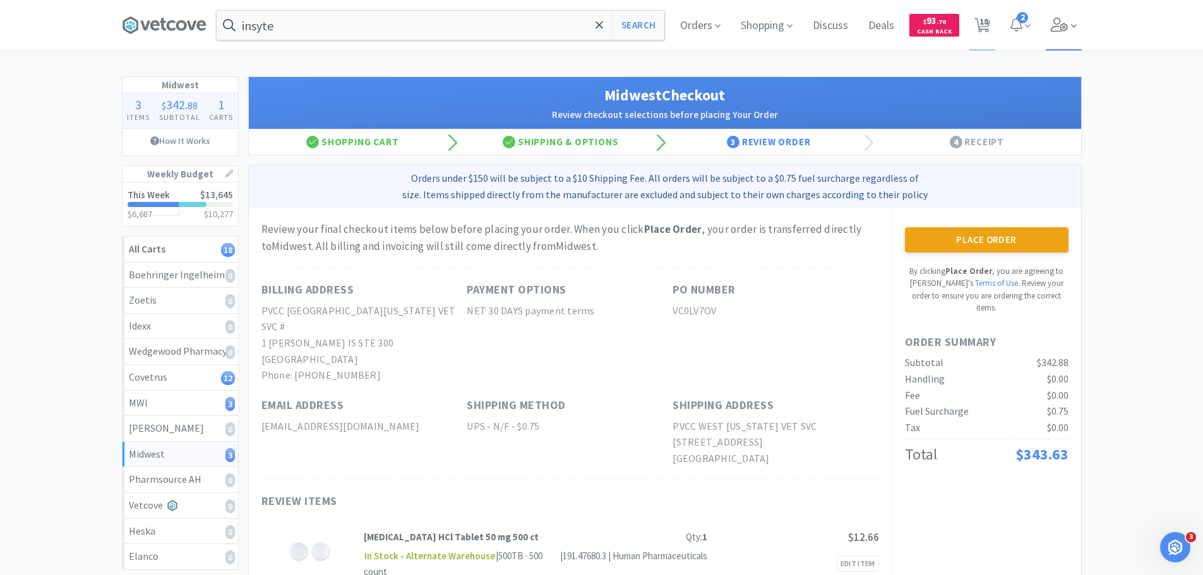
click at [1053, 20] on icon at bounding box center [1060, 25] width 18 height 14
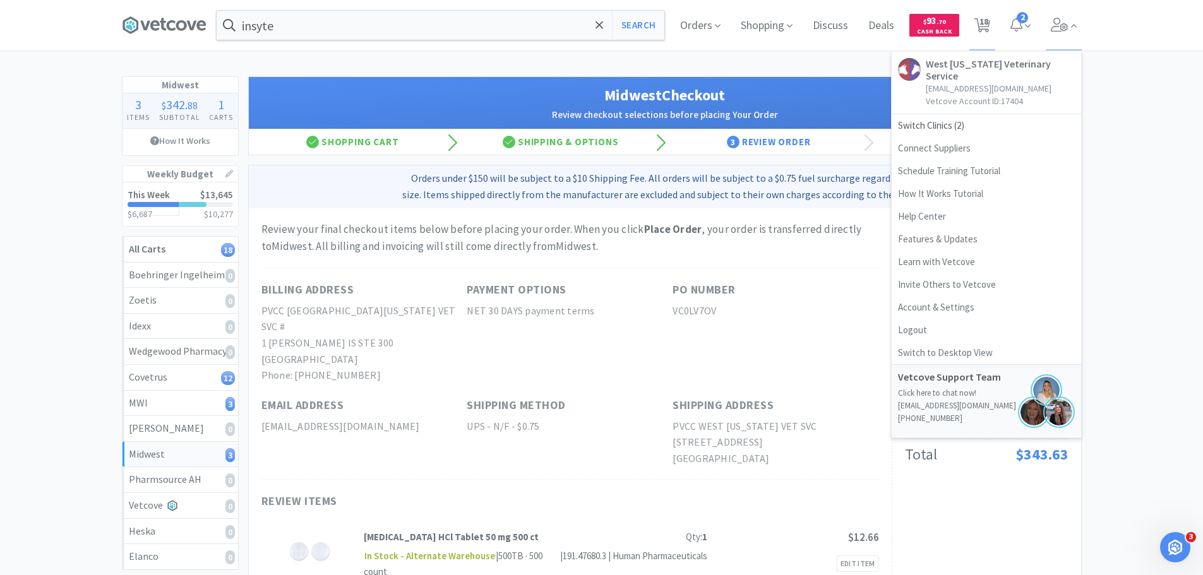
click at [1122, 177] on div "Midwest 3 Items $ 342 . 88 Subtotal 1 Carts How It Works Weekly Budget This Wee…" at bounding box center [601, 438] width 1203 height 725
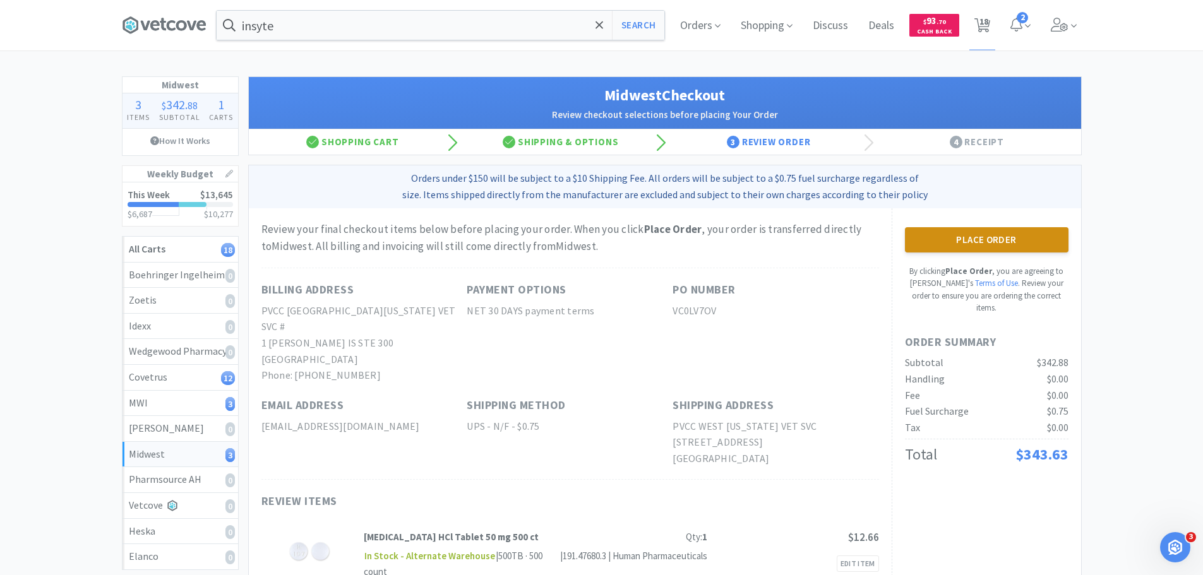
click at [1005, 240] on button "Place Order" at bounding box center [987, 239] width 164 height 25
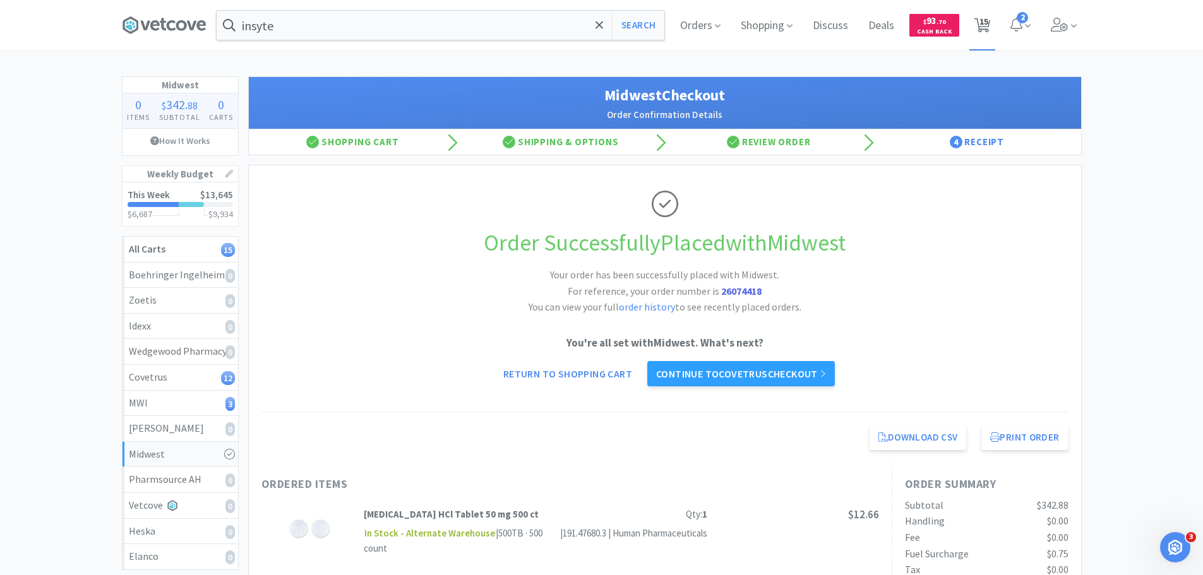
click at [979, 21] on span "15" at bounding box center [983, 21] width 9 height 51
select select "15"
select select "2"
select select "20"
select select "1"
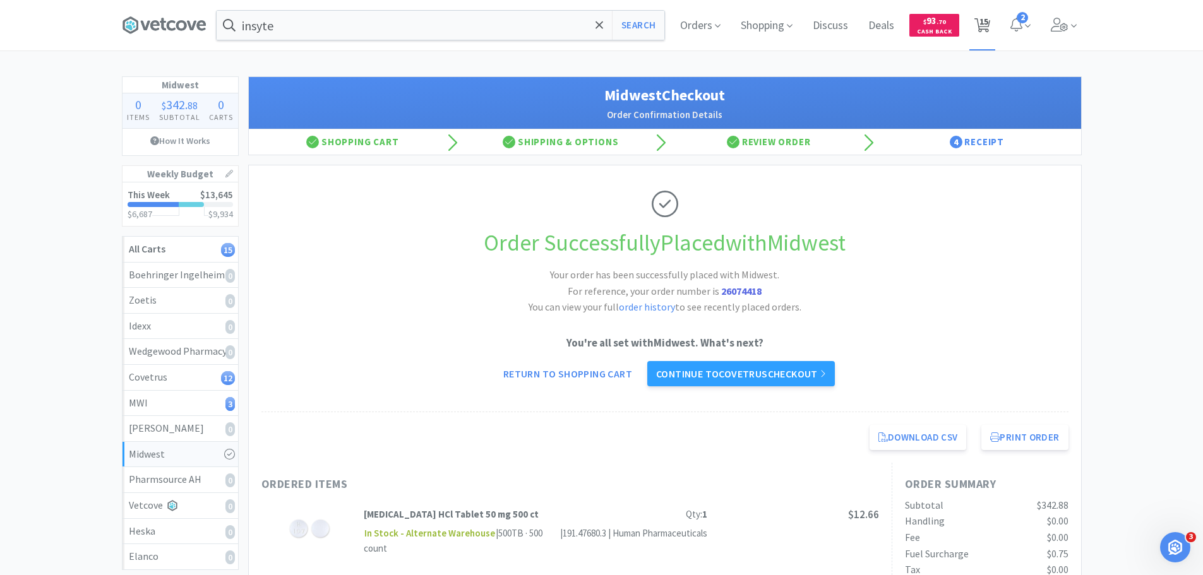
select select "1"
select select "12"
select select "50"
select select "6"
select select "1"
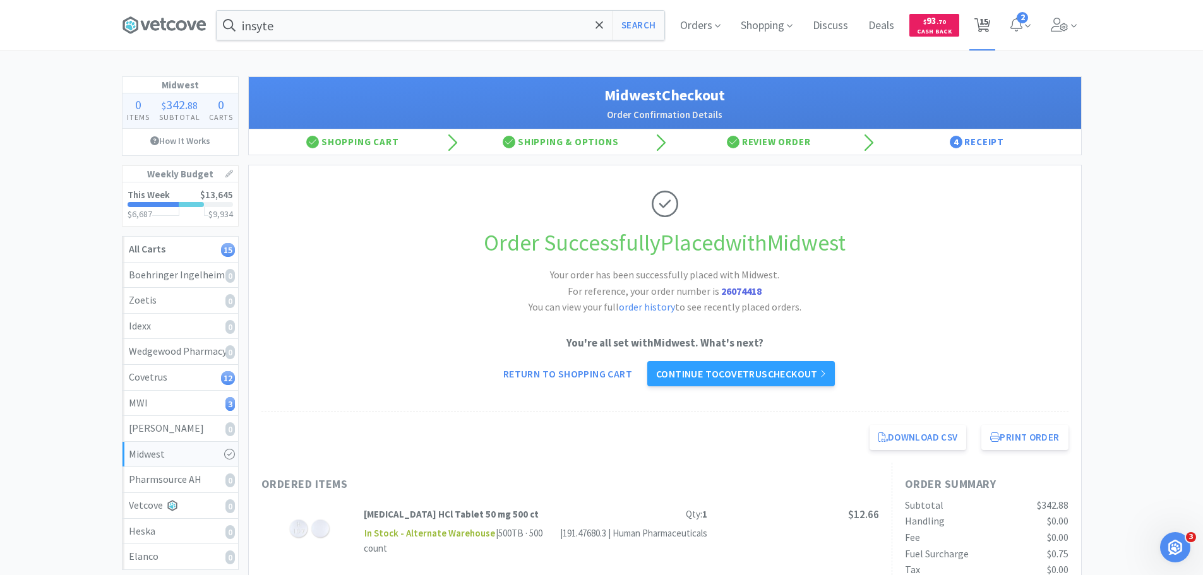
select select "2"
select select "6"
select select "3"
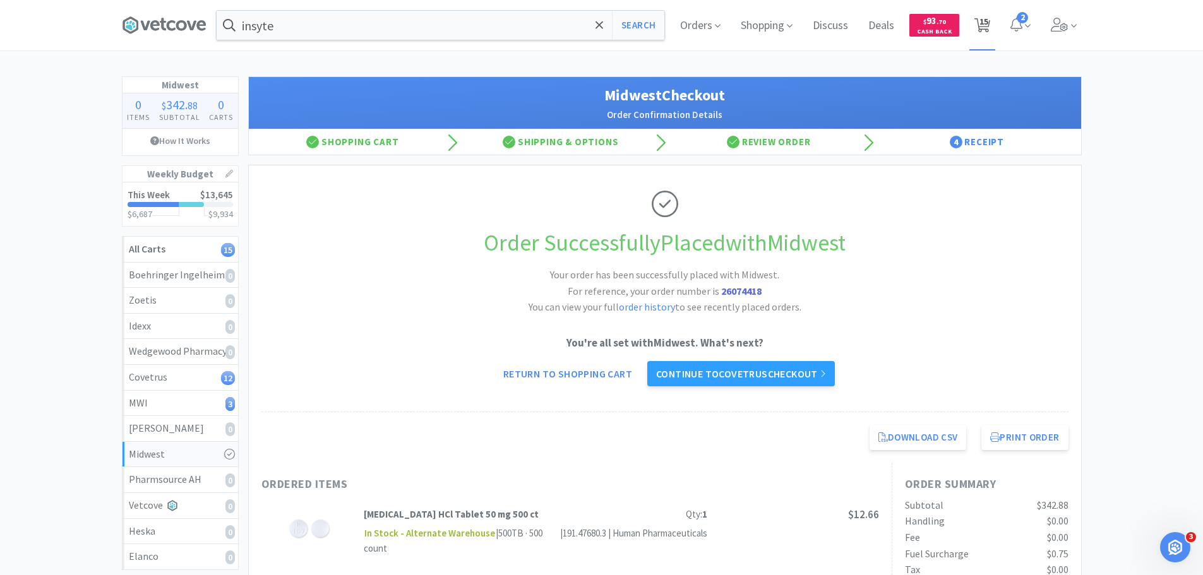
select select "2"
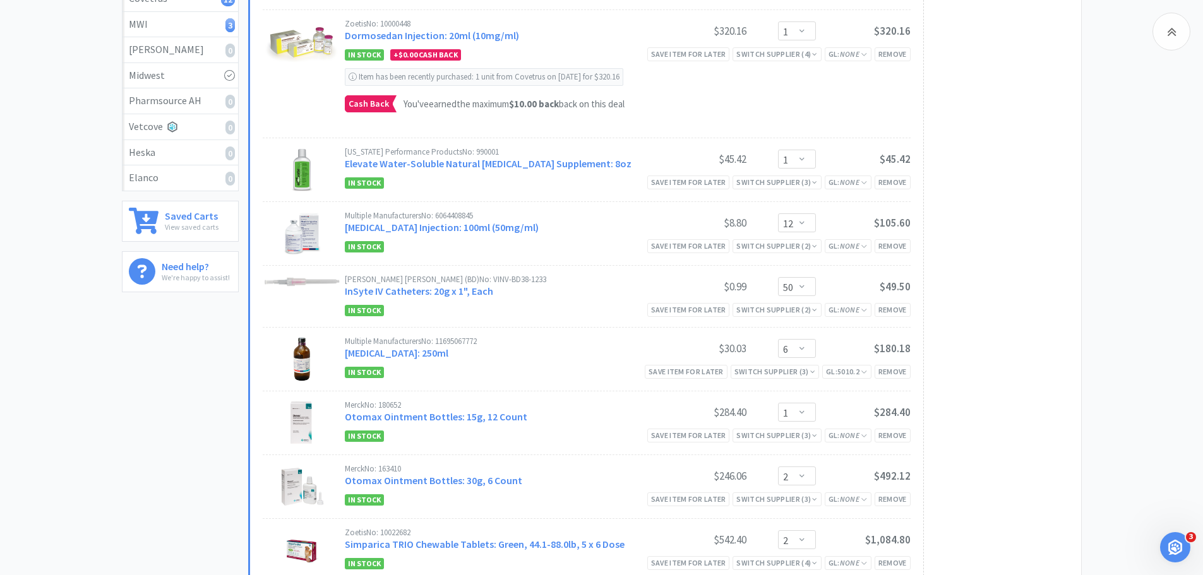
scroll to position [947, 0]
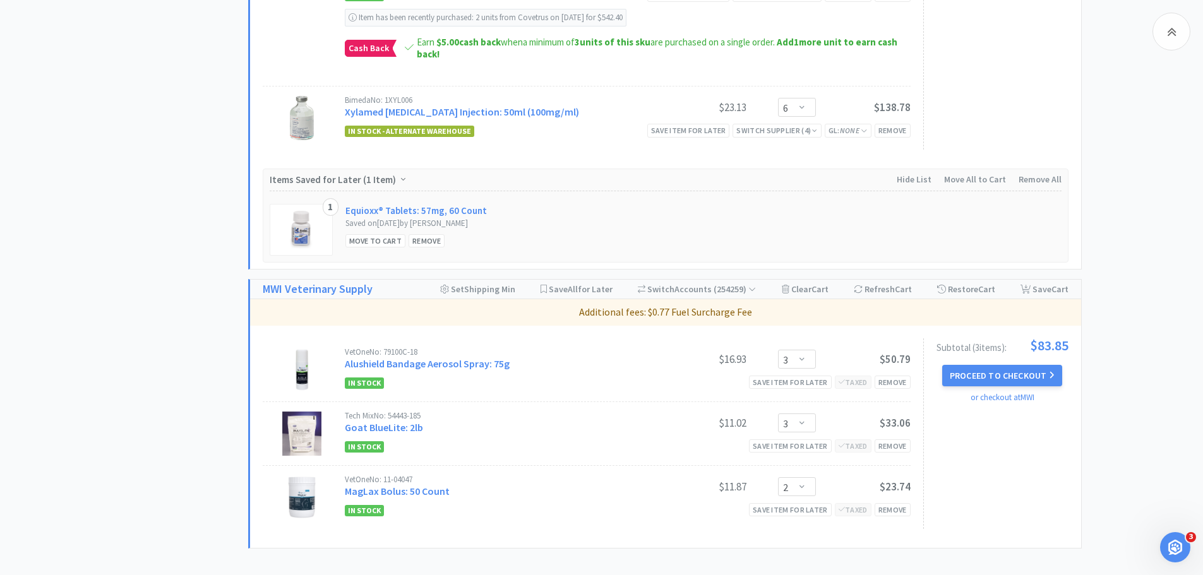
click at [976, 381] on button "Proceed to Checkout" at bounding box center [1002, 375] width 120 height 21
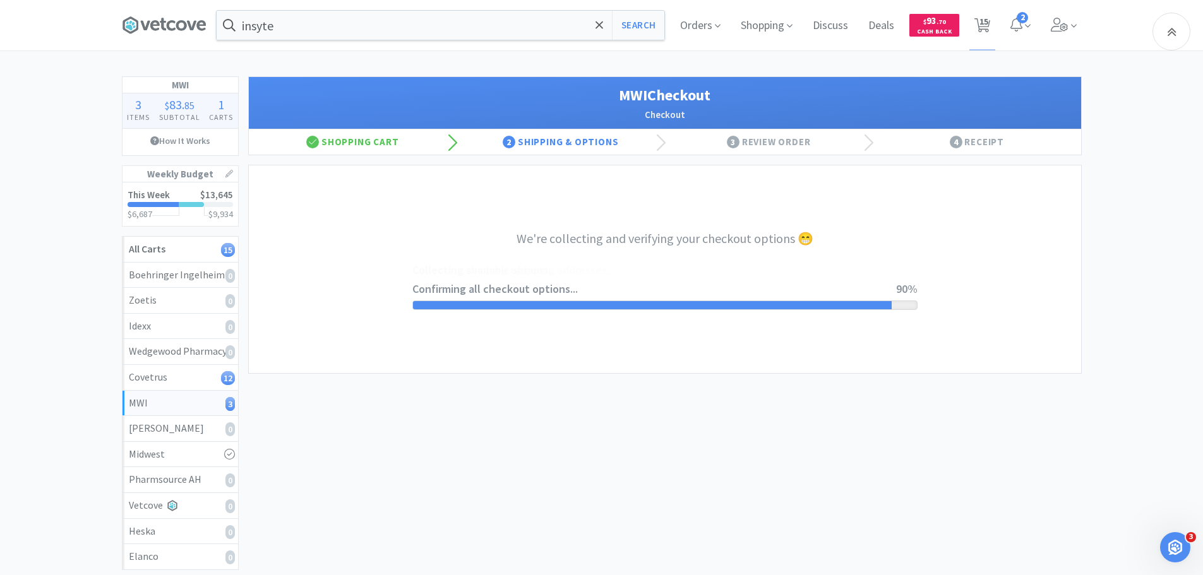
select select "STD_"
select select "FMI"
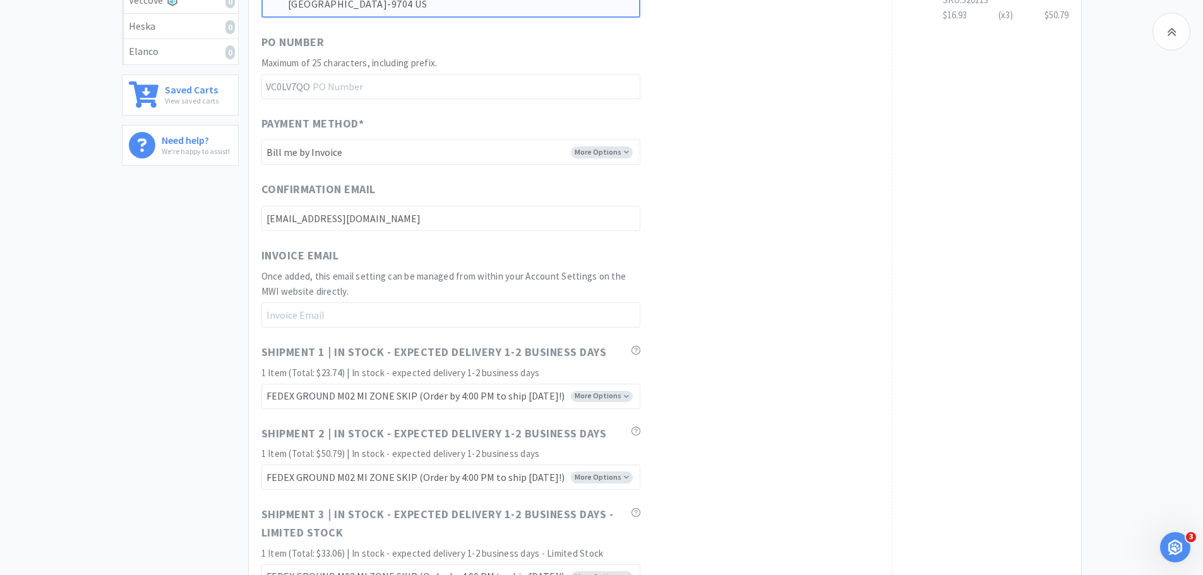
scroll to position [821, 0]
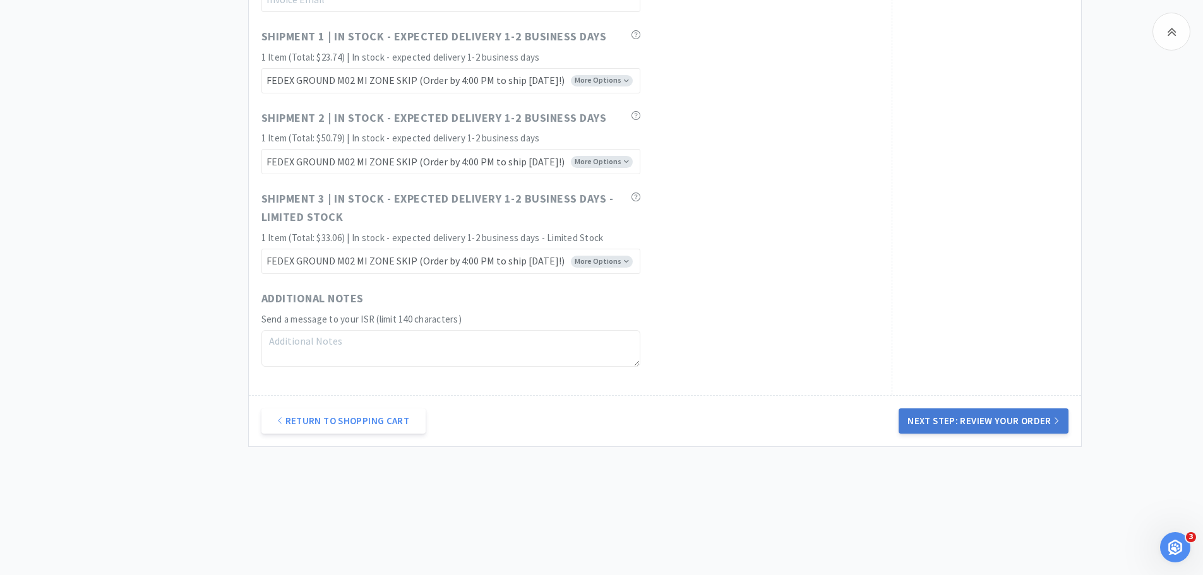
click at [933, 414] on button "Next Step: Review Your Order" at bounding box center [983, 421] width 169 height 25
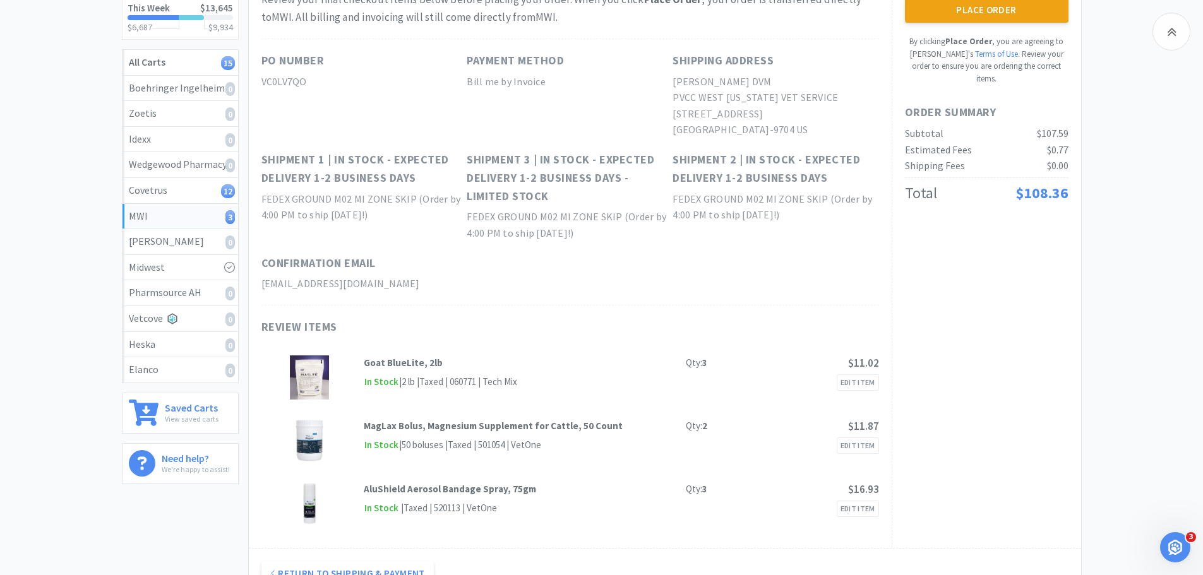
scroll to position [189, 0]
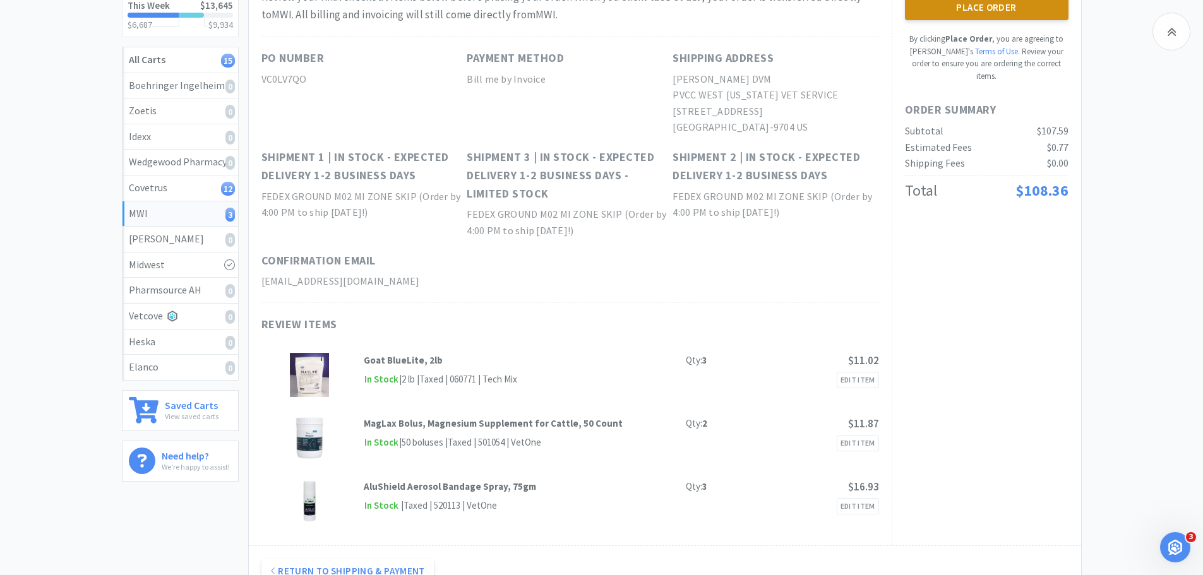
click at [938, 17] on button "Place Order" at bounding box center [987, 7] width 164 height 25
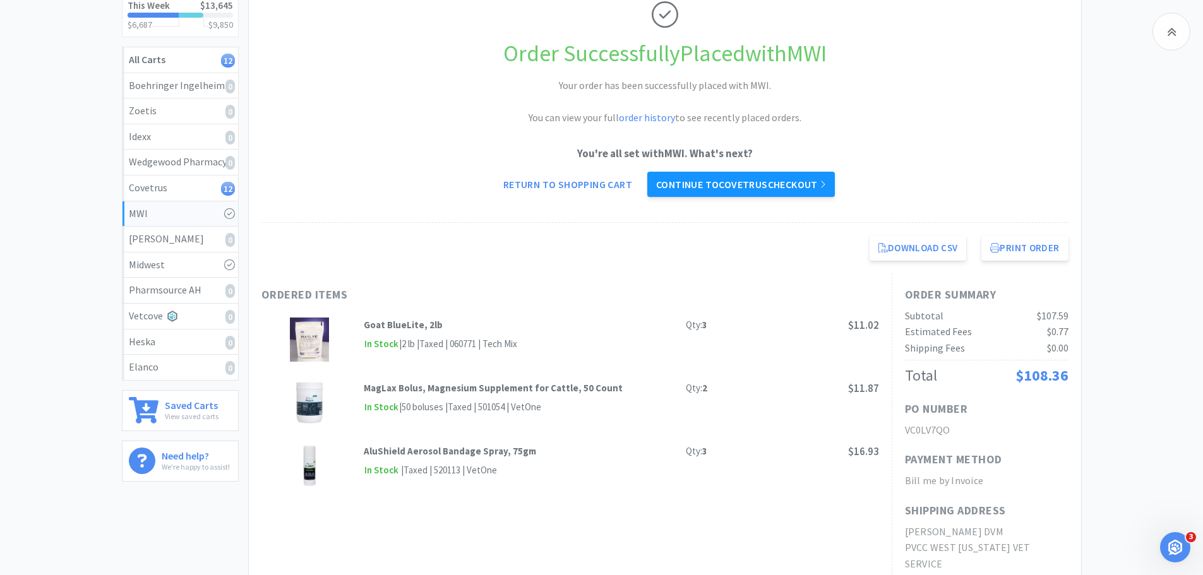
click at [772, 177] on link "Continue to Covetrus checkout" at bounding box center [741, 184] width 188 height 25
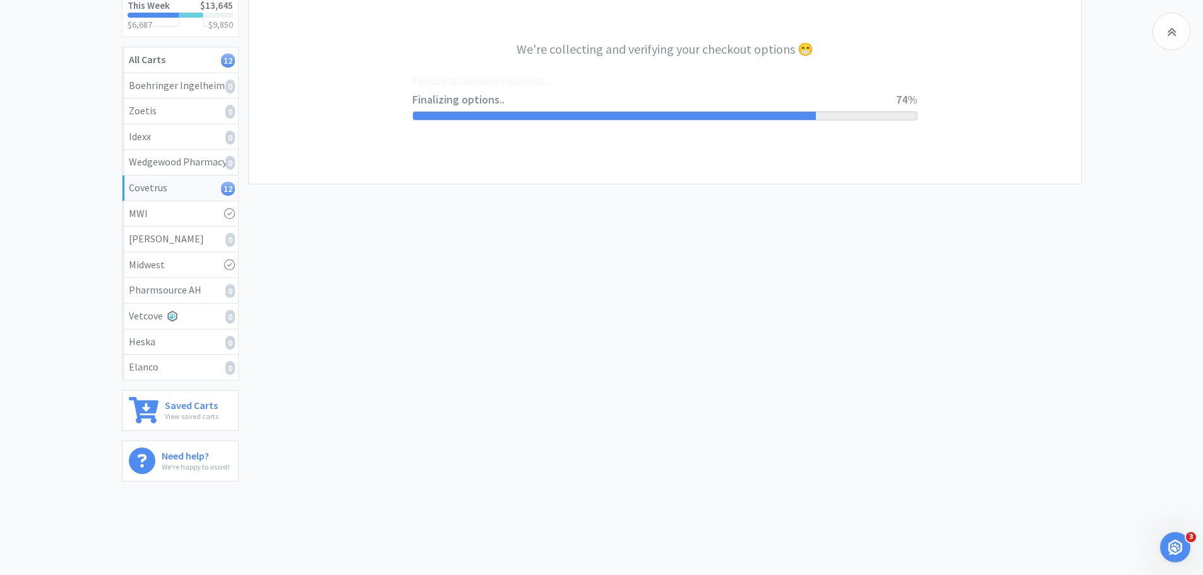
select select "ACCOUNT"
select select "cvt-standard-net"
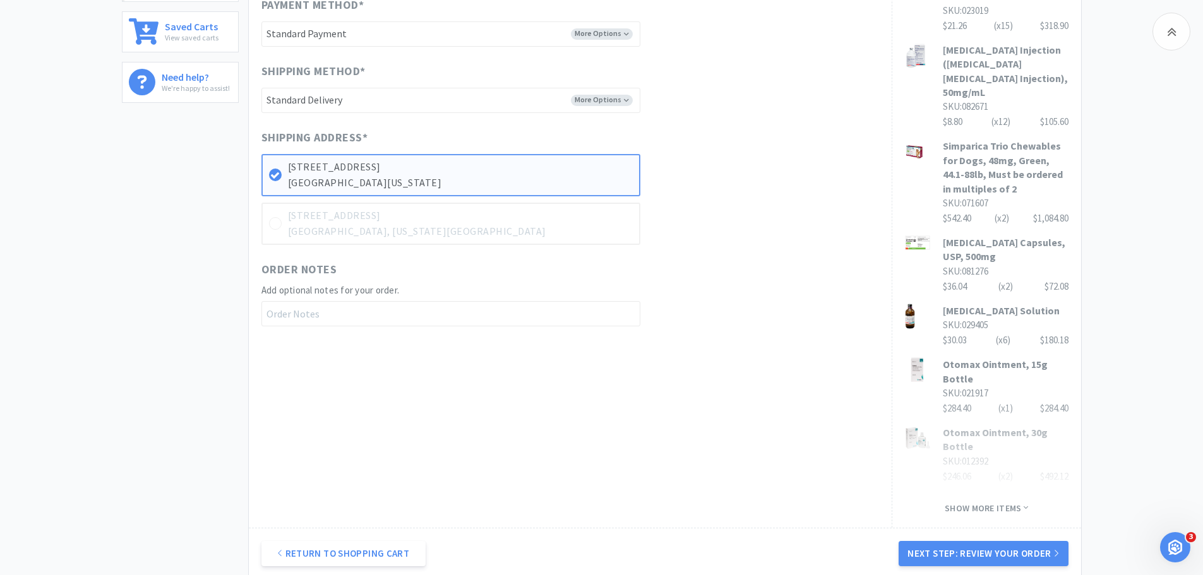
scroll to position [674, 0]
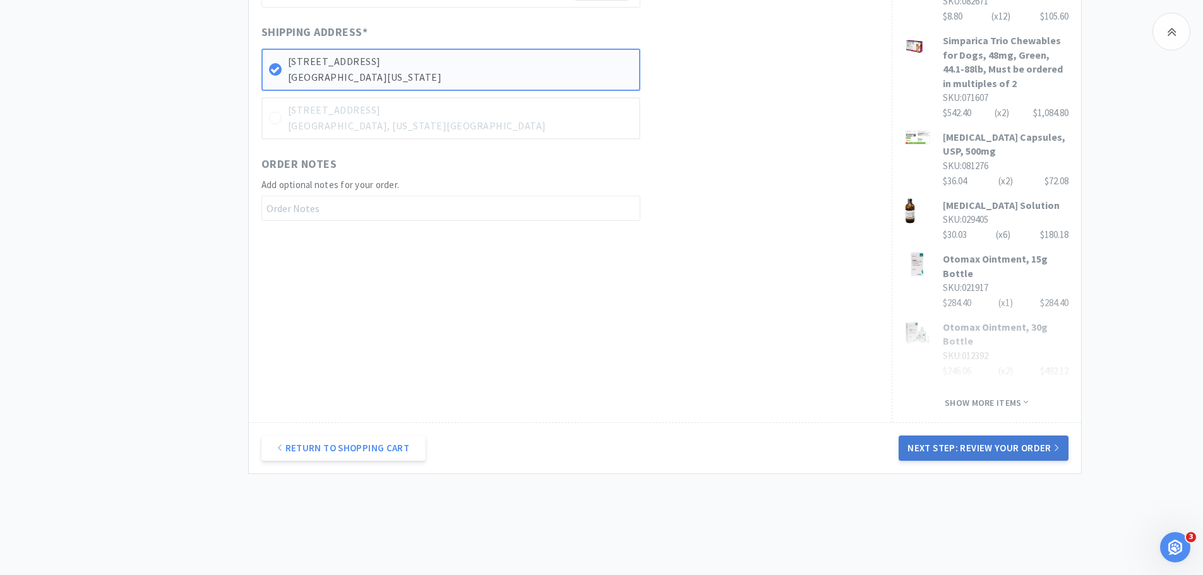
click at [942, 436] on button "Next Step: Review Your Order" at bounding box center [983, 448] width 169 height 25
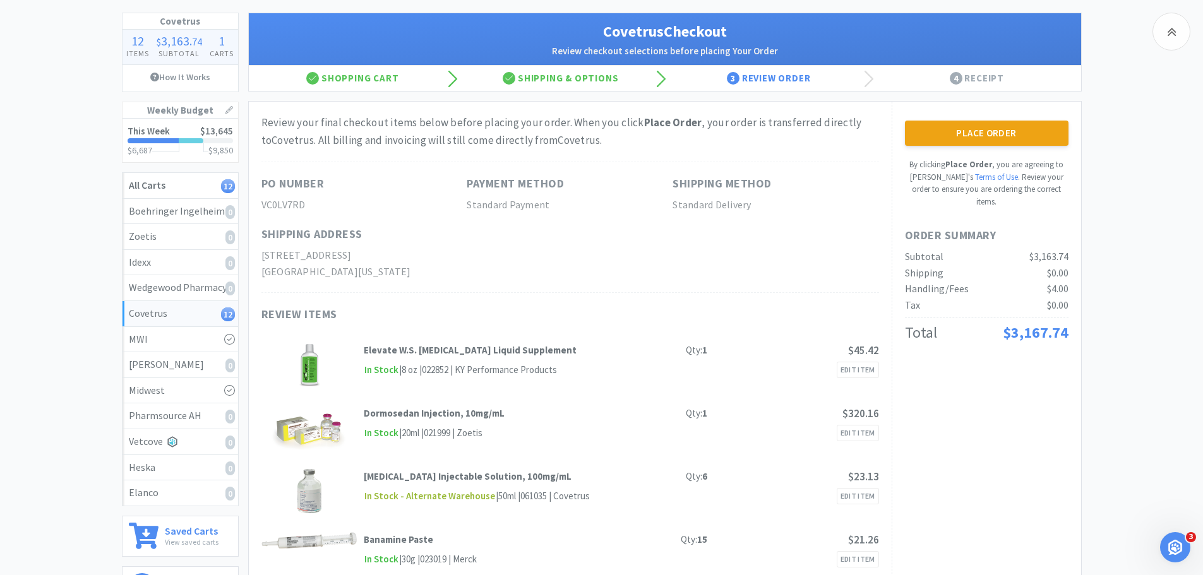
scroll to position [63, 0]
click at [936, 134] on button "Place Order" at bounding box center [987, 133] width 164 height 25
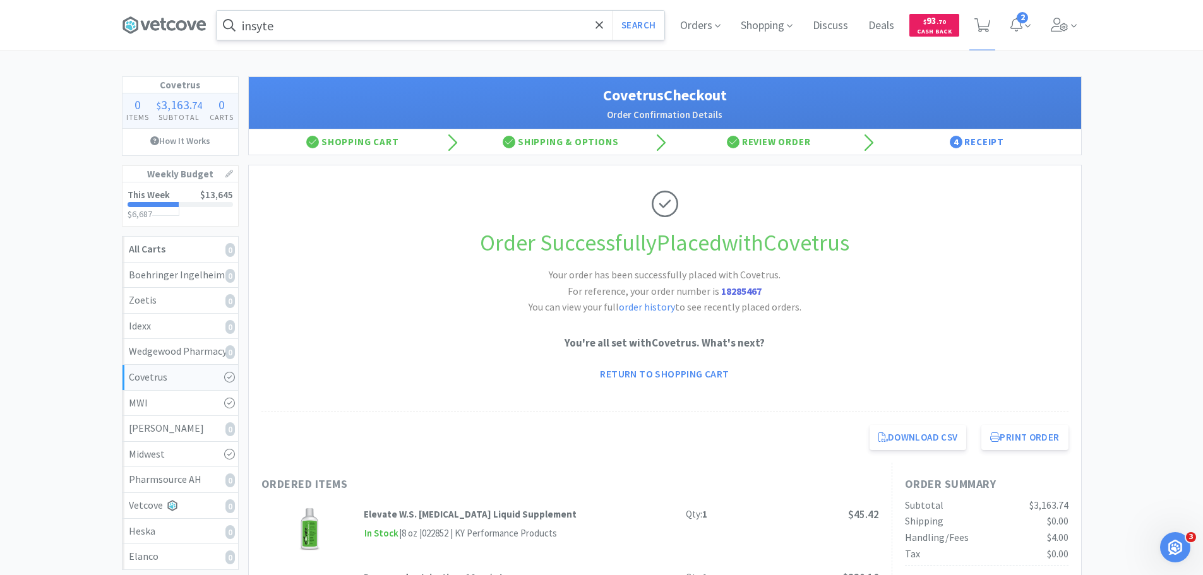
click at [506, 35] on input "insyte" at bounding box center [441, 25] width 448 height 29
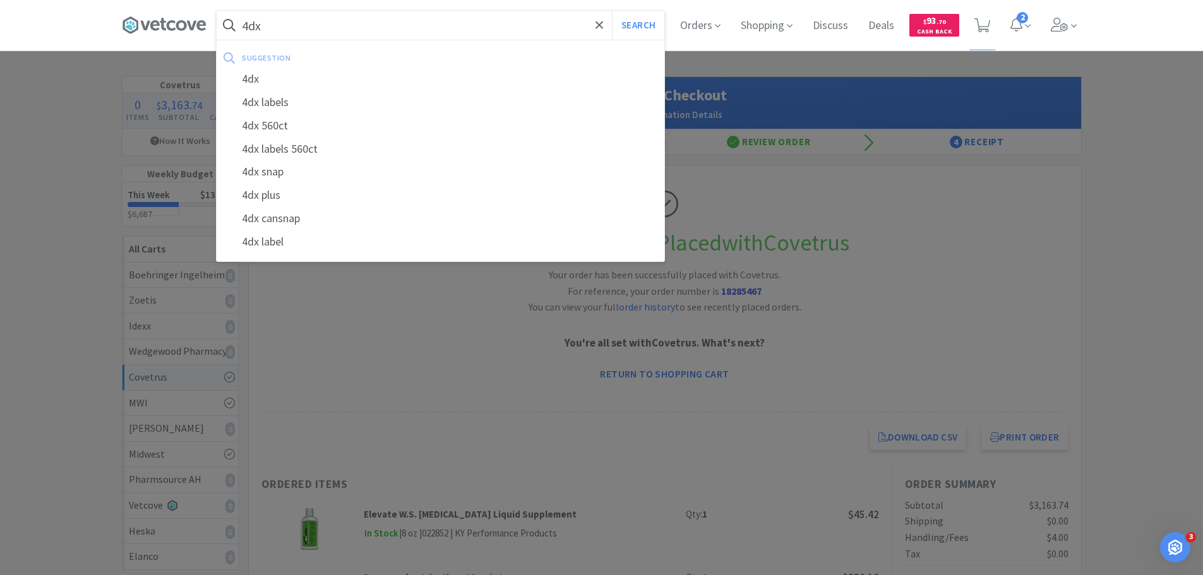
type input "4dx"
click at [612, 11] on button "Search" at bounding box center [638, 25] width 52 height 29
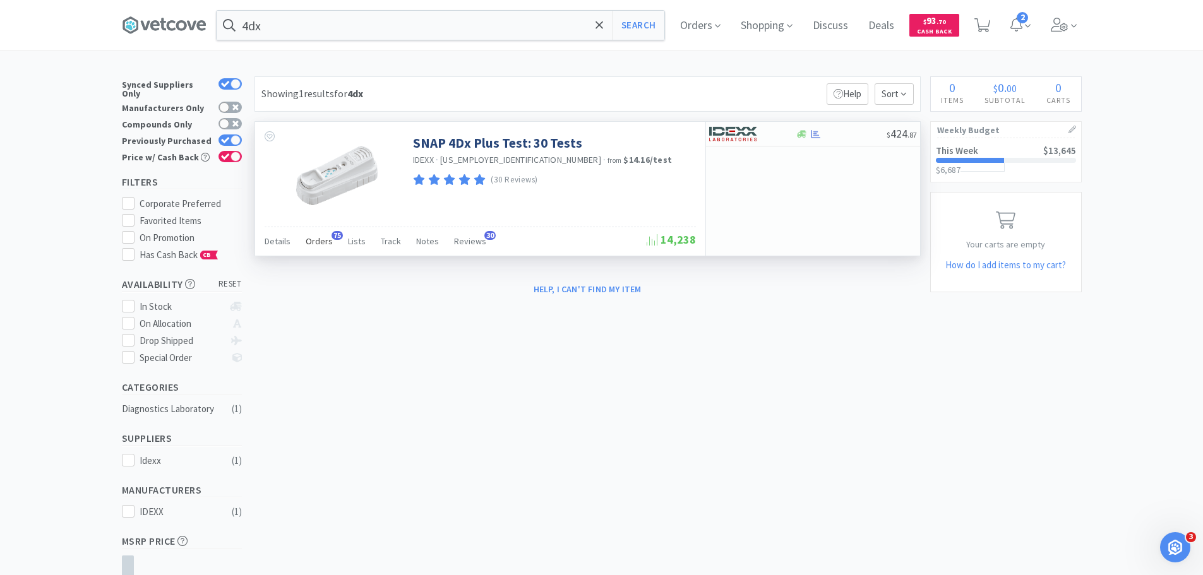
click at [312, 242] on span "Orders" at bounding box center [319, 241] width 27 height 11
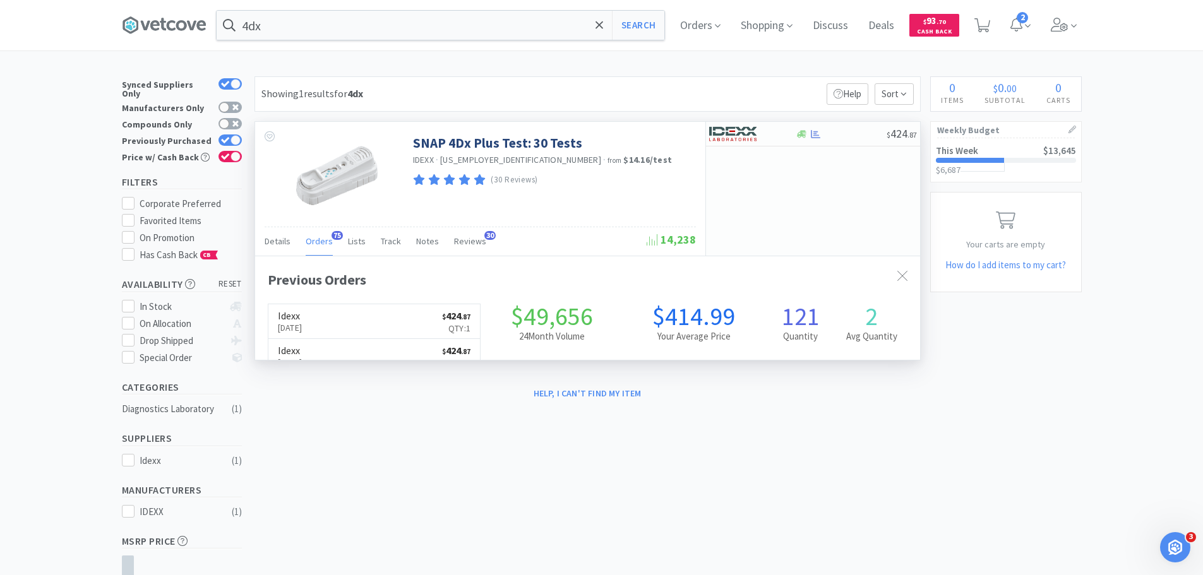
scroll to position [338, 665]
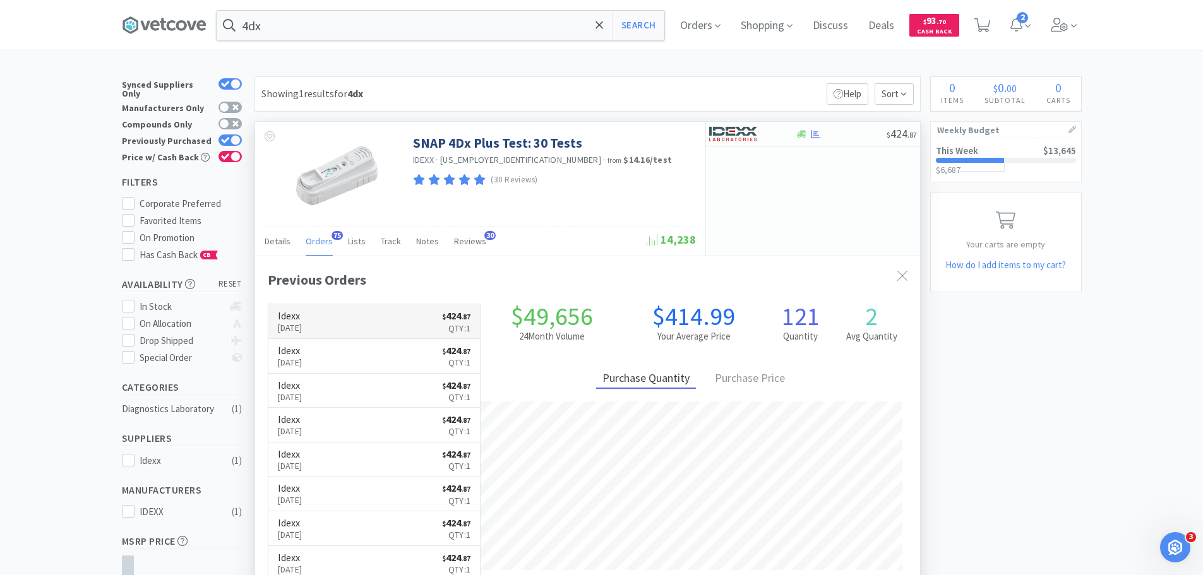
click at [359, 315] on link "Idexx Aug 8th, 2025 $ 424 . 87 Qty: 1" at bounding box center [374, 321] width 212 height 35
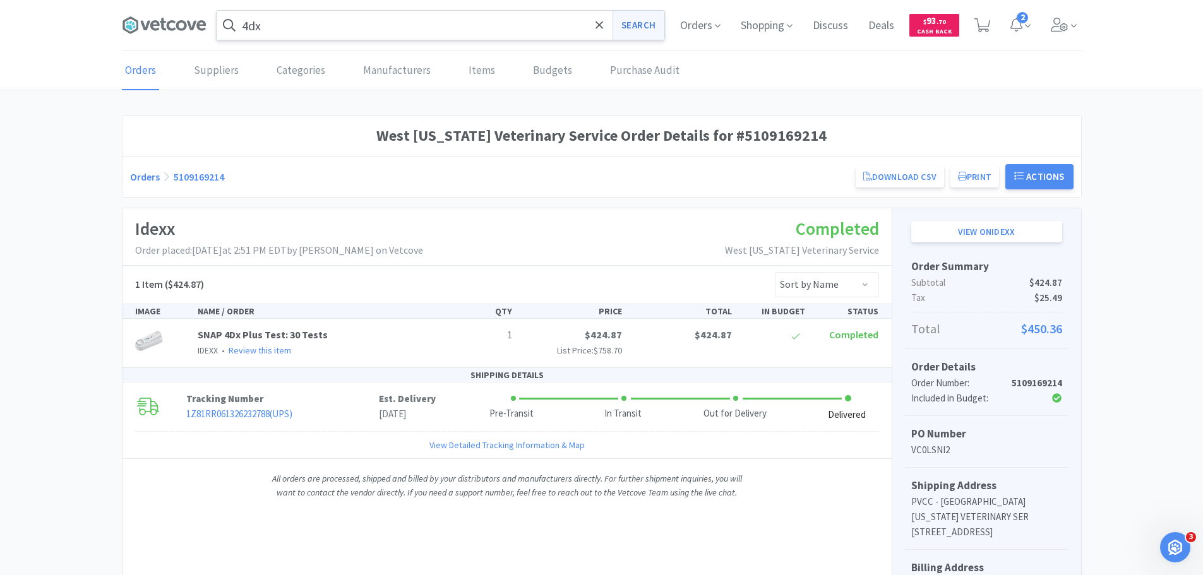
click at [642, 31] on button "Search" at bounding box center [638, 25] width 52 height 29
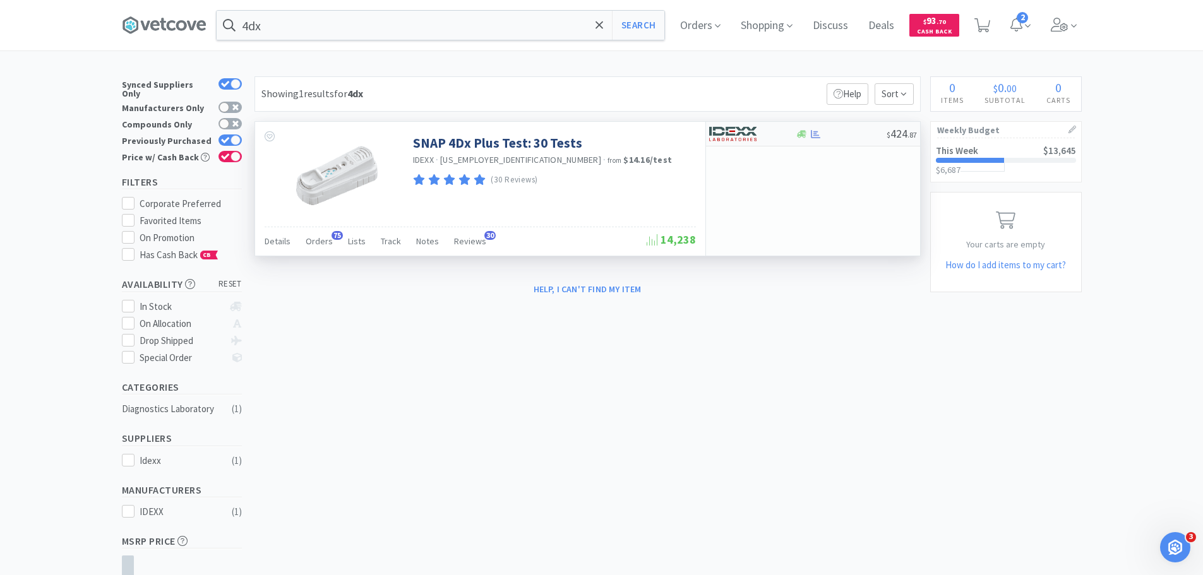
click at [786, 140] on div at bounding box center [752, 133] width 87 height 21
select select "1"
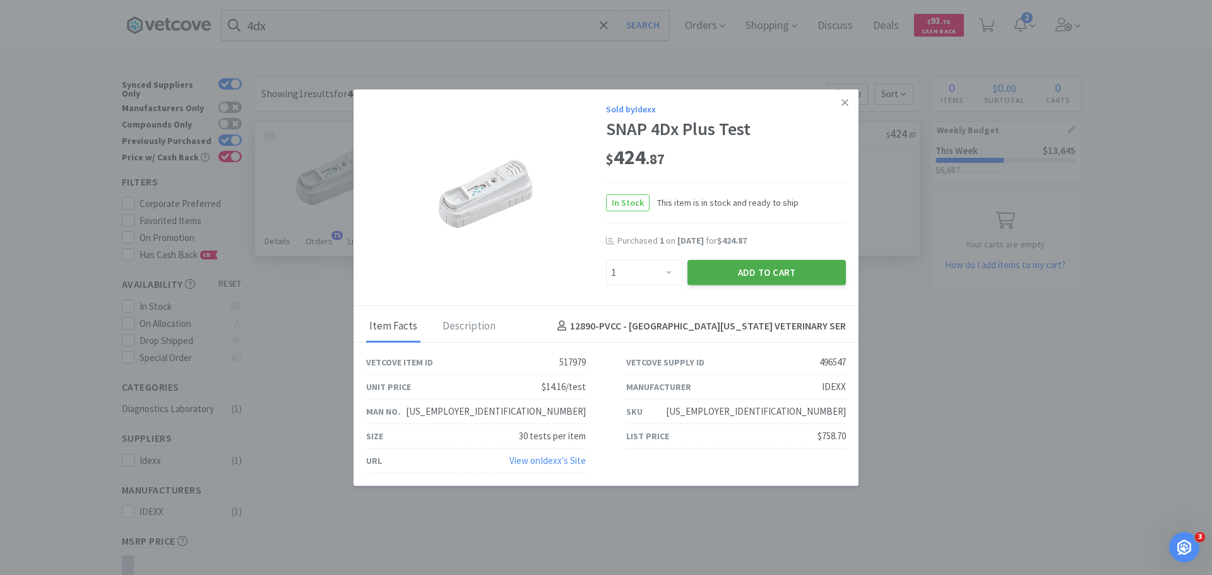
click at [783, 272] on button "Add to Cart" at bounding box center [767, 272] width 158 height 25
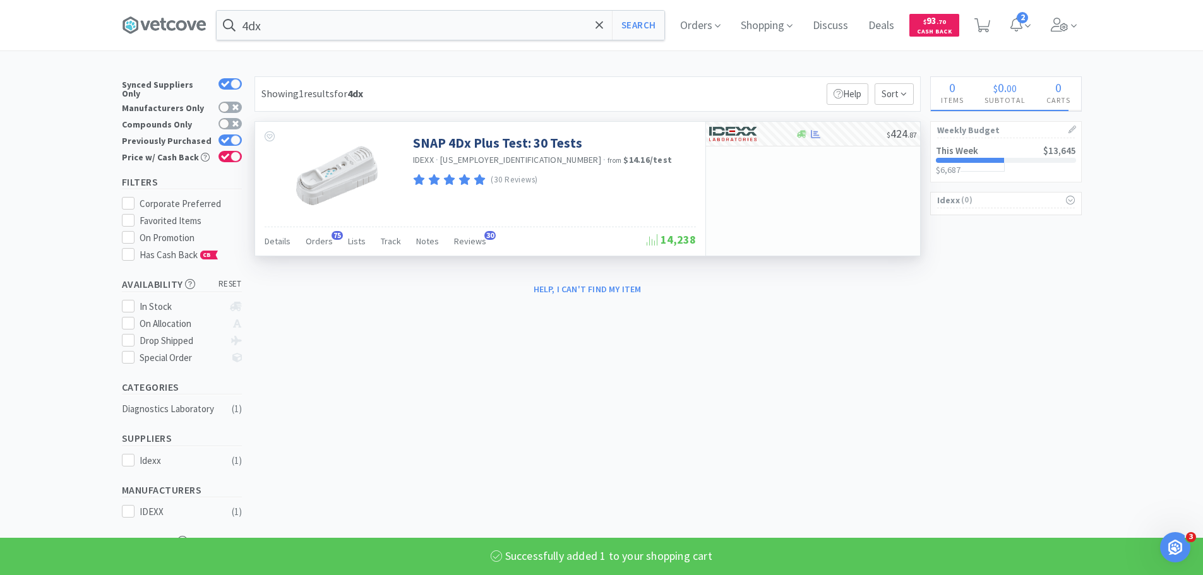
select select "1"
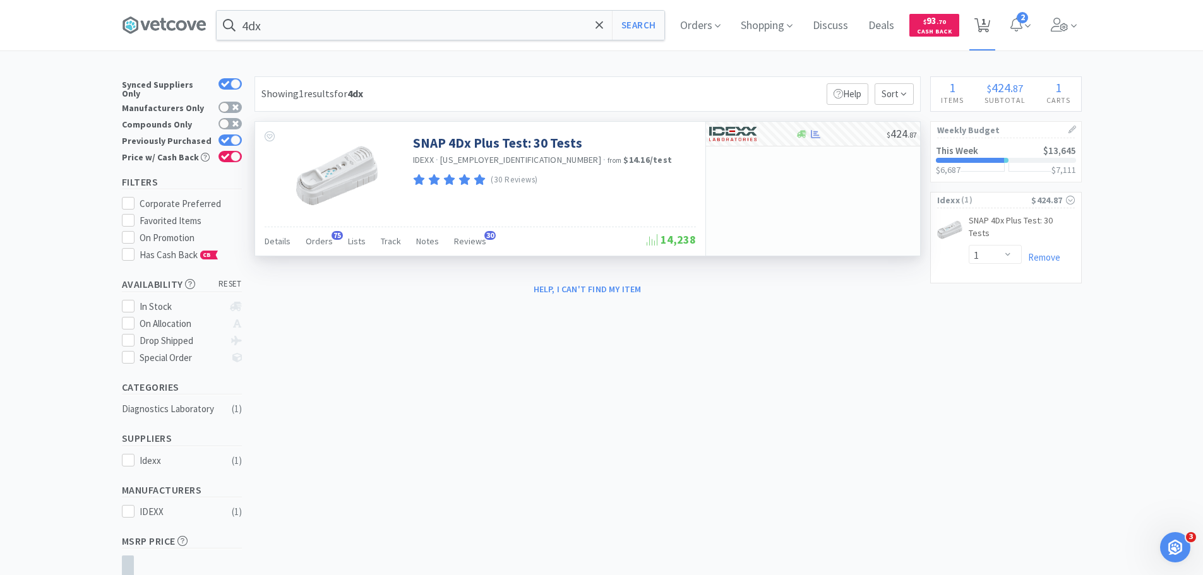
click at [982, 15] on span "1" at bounding box center [982, 25] width 26 height 51
select select "1"
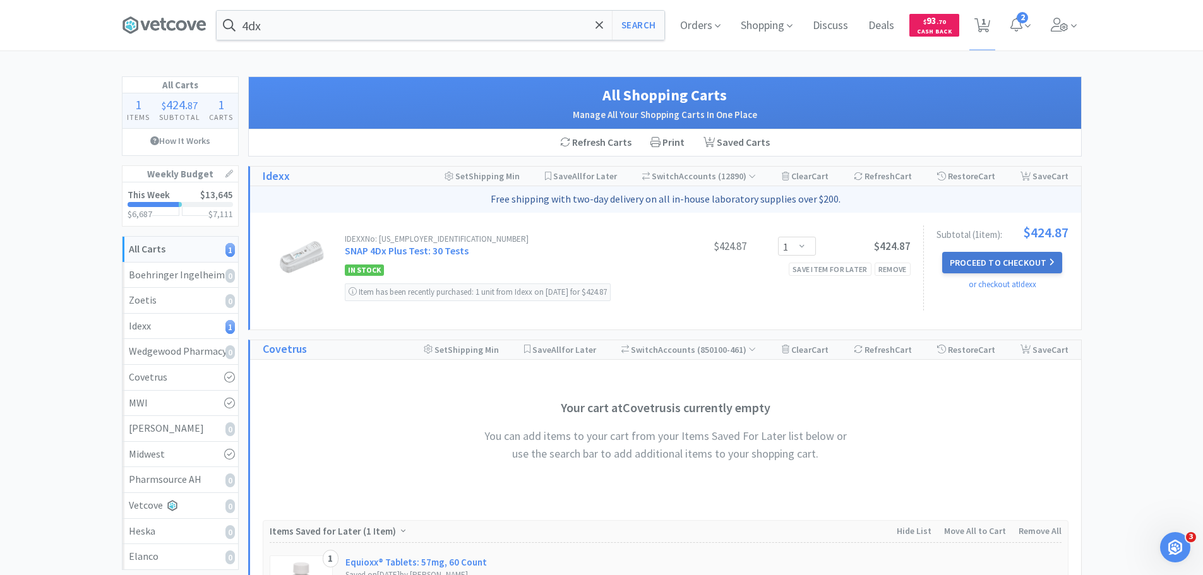
click at [970, 264] on button "Proceed to Checkout" at bounding box center [1002, 262] width 120 height 21
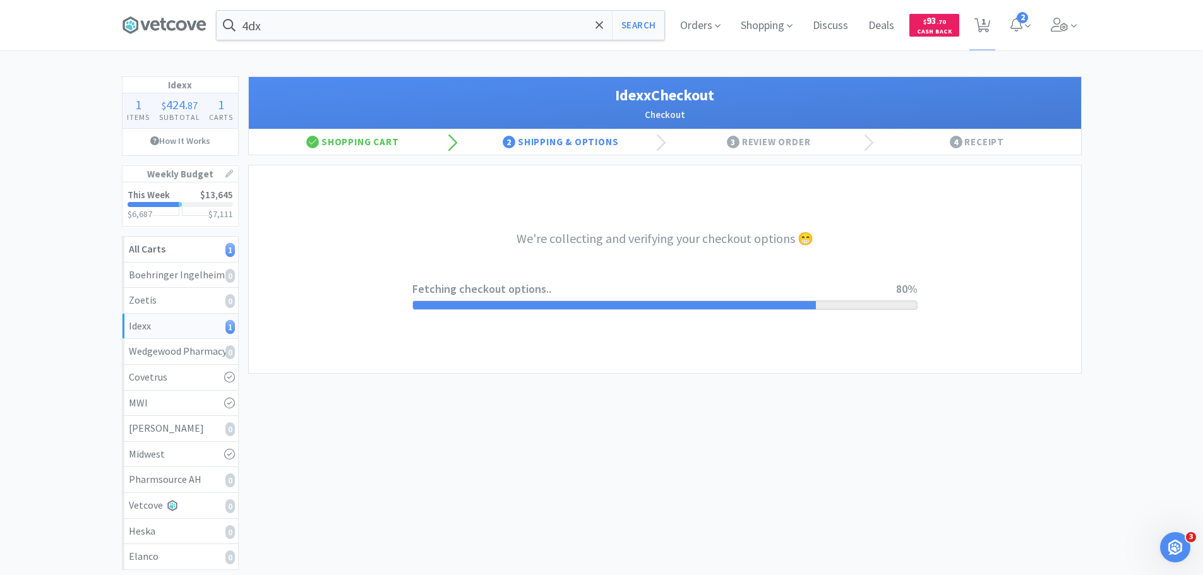
select select "904"
select select "003"
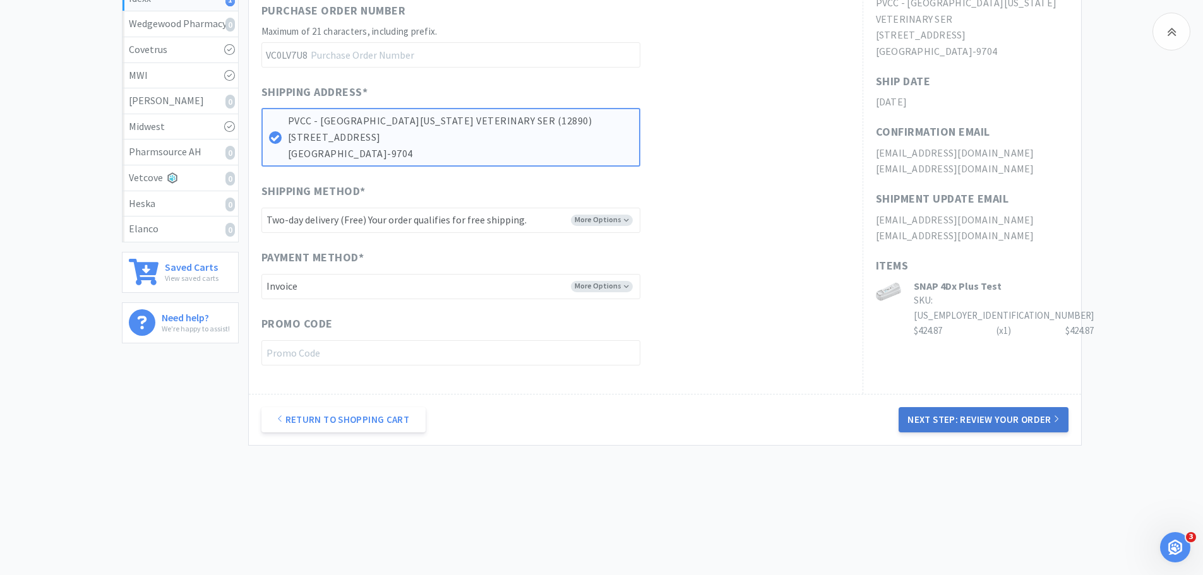
click at [970, 410] on button "Next Step: Review Your Order" at bounding box center [983, 419] width 169 height 25
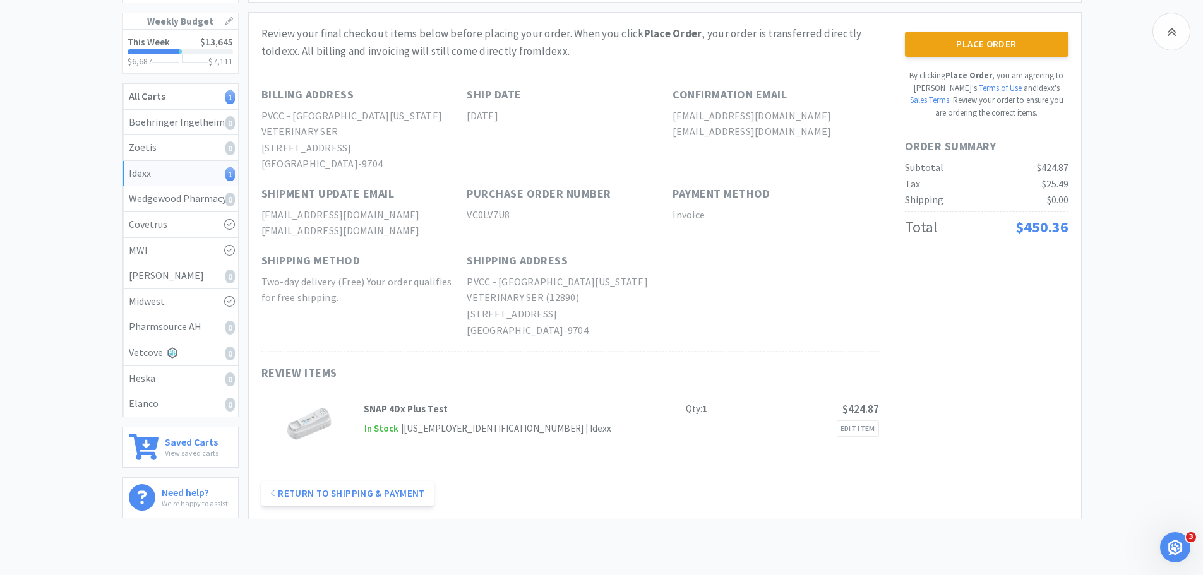
scroll to position [87, 0]
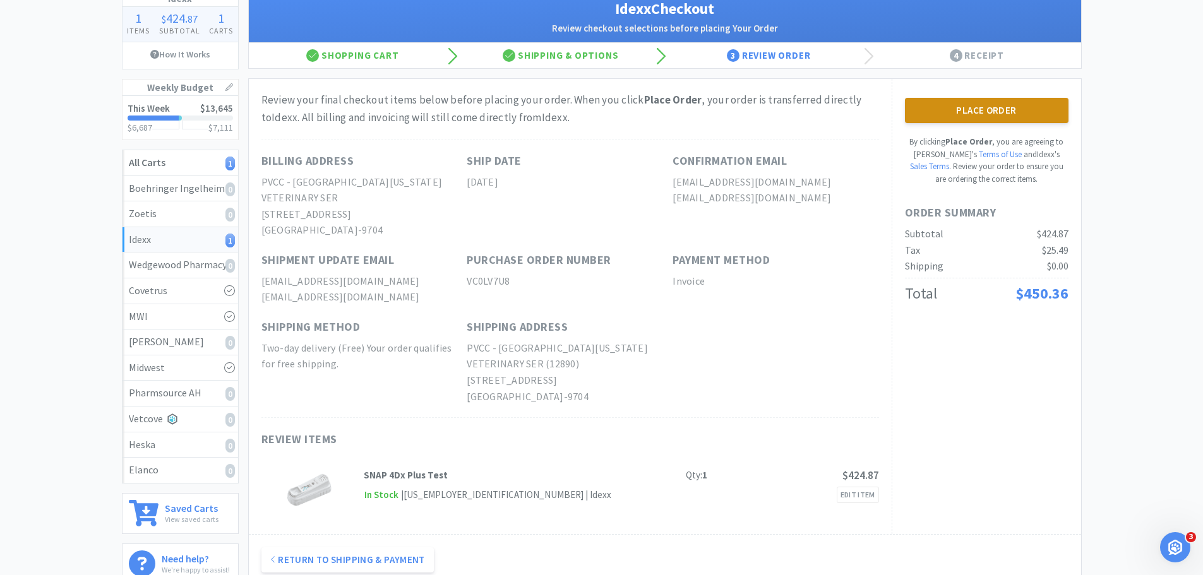
click at [1012, 107] on button "Place Order" at bounding box center [987, 110] width 164 height 25
